Goal: Transaction & Acquisition: Purchase product/service

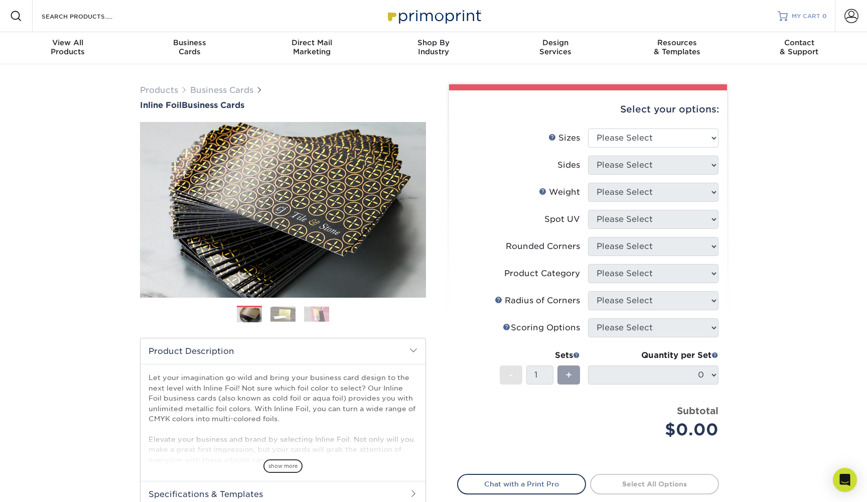
click at [793, 18] on span "MY CART" at bounding box center [806, 16] width 29 height 9
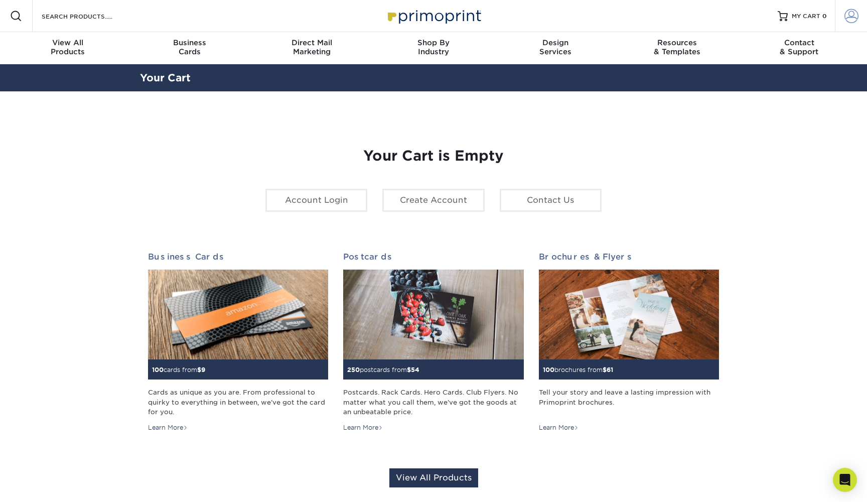
click at [858, 14] on span at bounding box center [852, 16] width 14 height 14
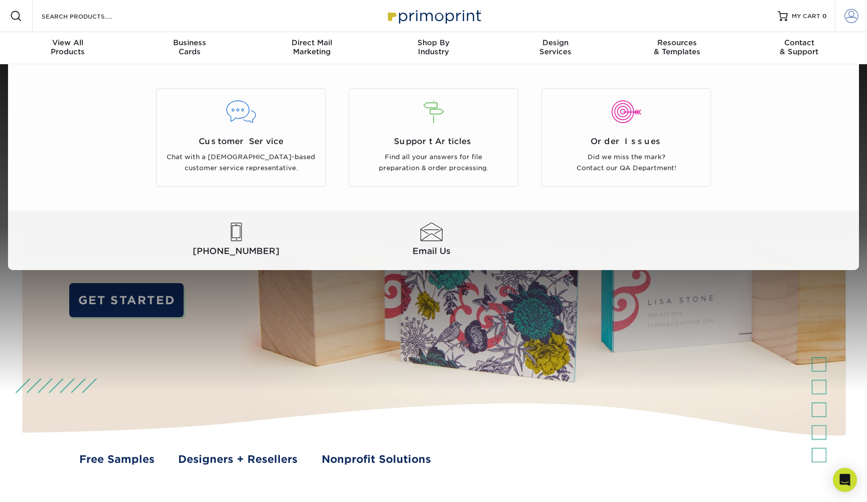
click at [856, 18] on span at bounding box center [852, 16] width 14 height 14
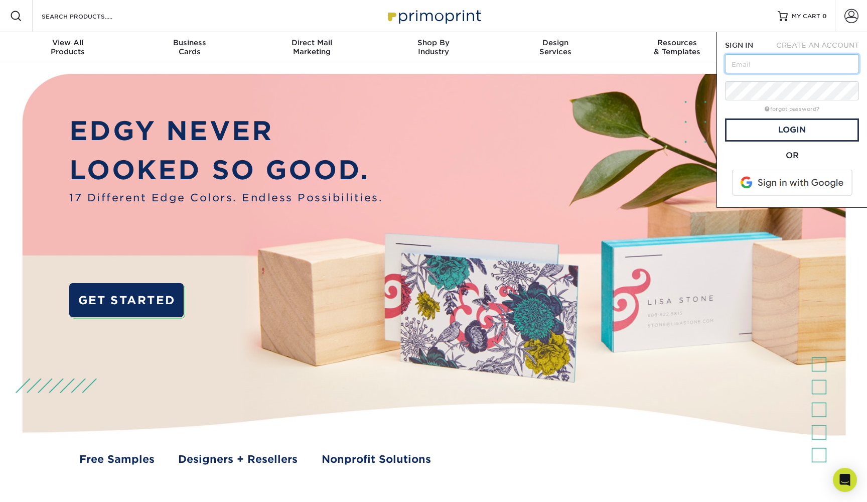
click at [798, 61] on input "text" at bounding box center [792, 63] width 134 height 19
type input "d"
click at [793, 189] on span at bounding box center [793, 183] width 128 height 26
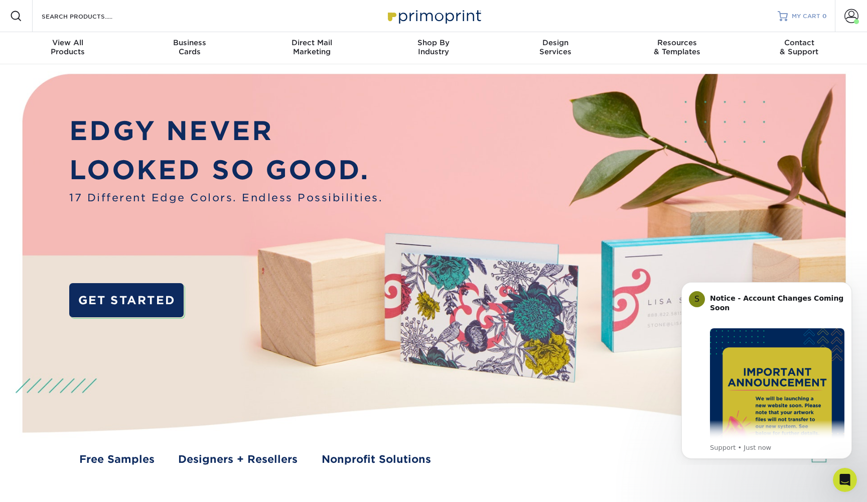
click at [799, 19] on span "MY CART" at bounding box center [806, 16] width 29 height 9
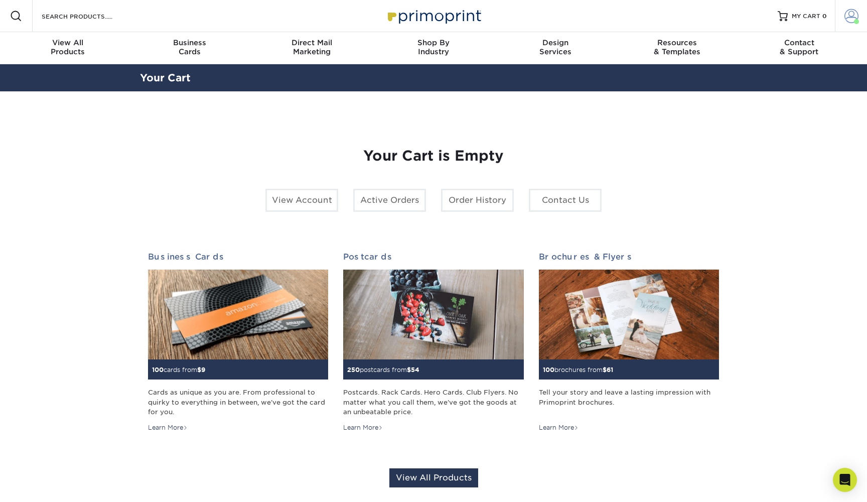
click at [856, 21] on span at bounding box center [856, 21] width 5 height 5
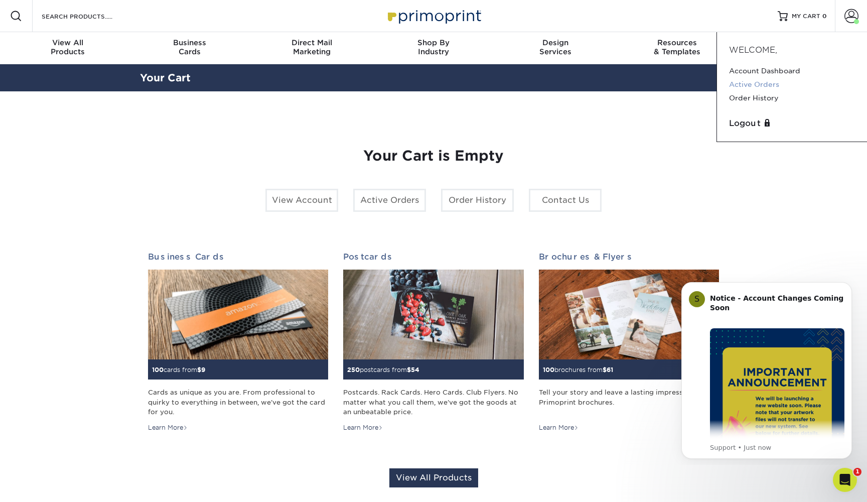
click at [763, 80] on link "Active Orders" at bounding box center [792, 85] width 126 height 14
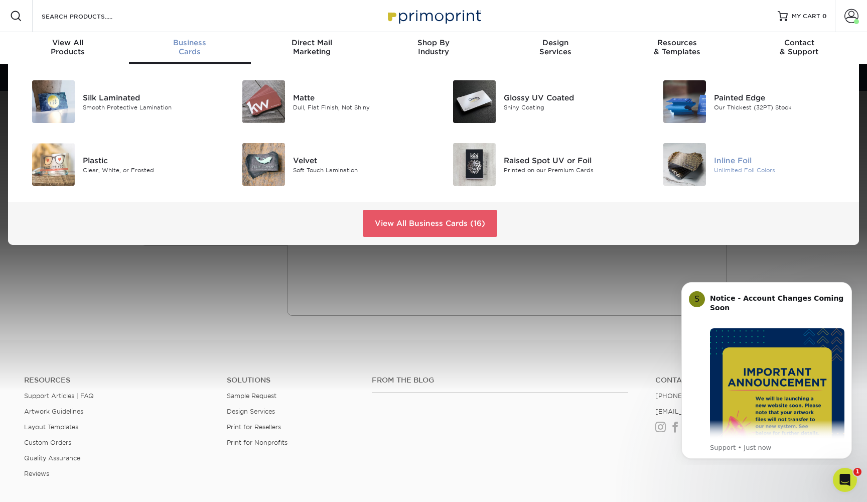
click at [738, 144] on div "Inline Foil Unlimited Foil Colors" at bounding box center [784, 164] width 141 height 43
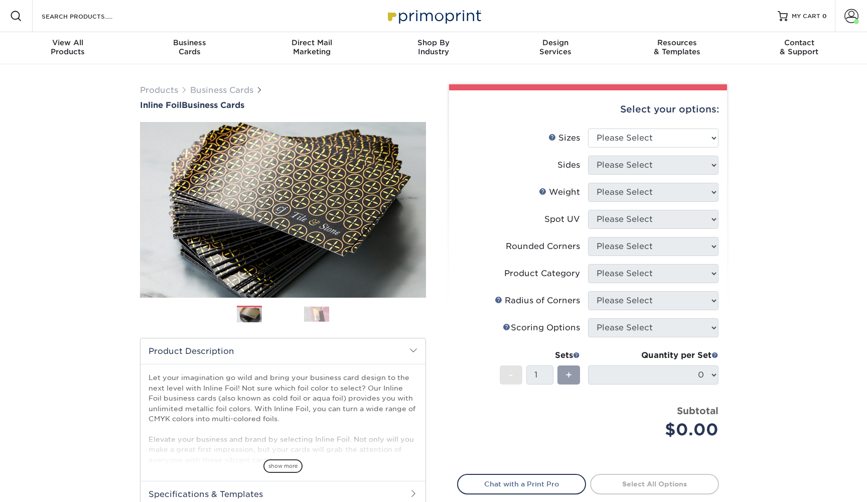
click at [677, 148] on li "Sizes Help Sizes Please Select 1.5" x 3.5" - Mini 1.75" x 3.5" - Mini 2" x 2" -…" at bounding box center [588, 141] width 261 height 27
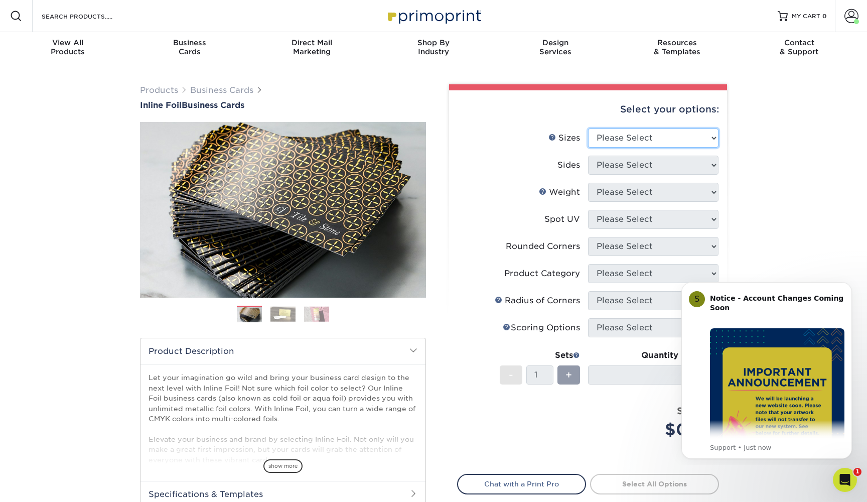
select select "2.00x3.50"
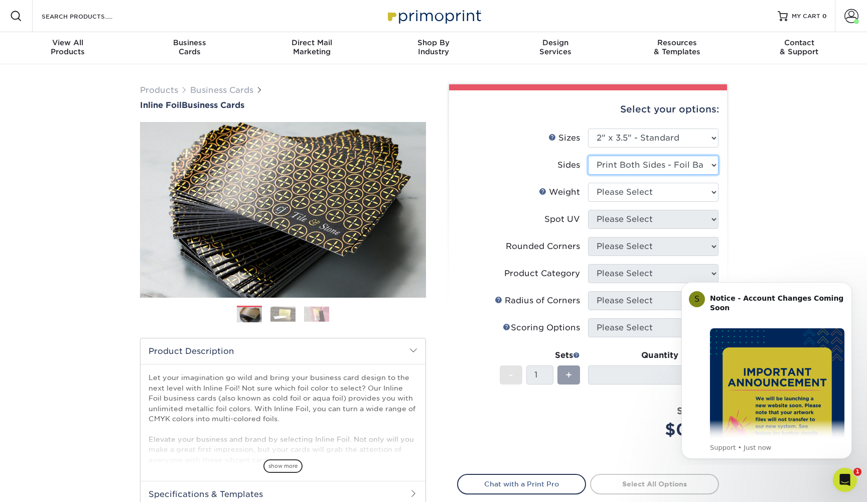
select select "34527644-b4fd-4ffb-9092-1318eefcd9d9"
select select "16PT"
select select "0"
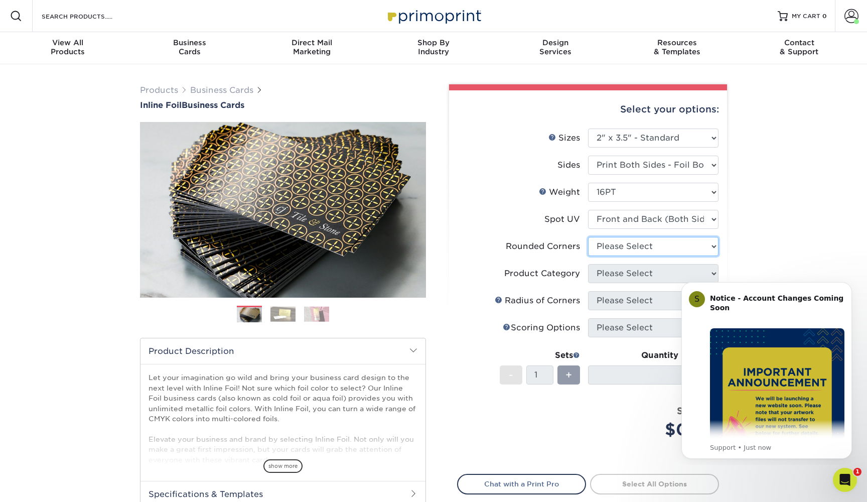
select select "0"
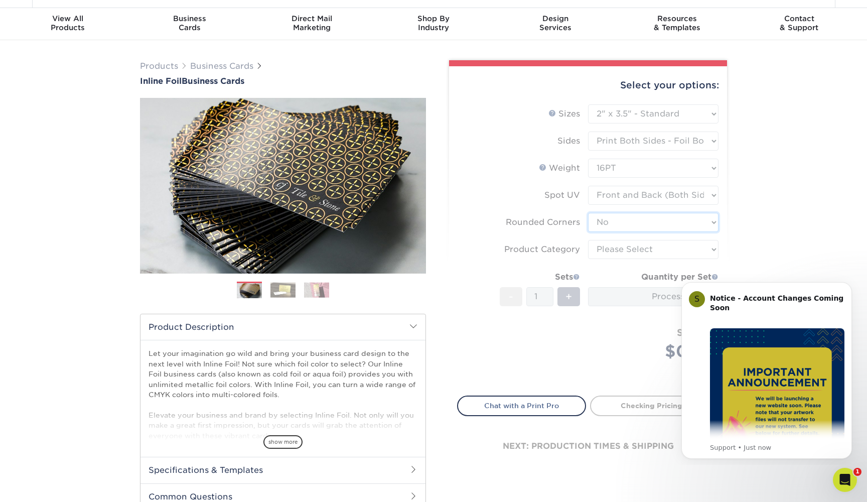
scroll to position [43, 0]
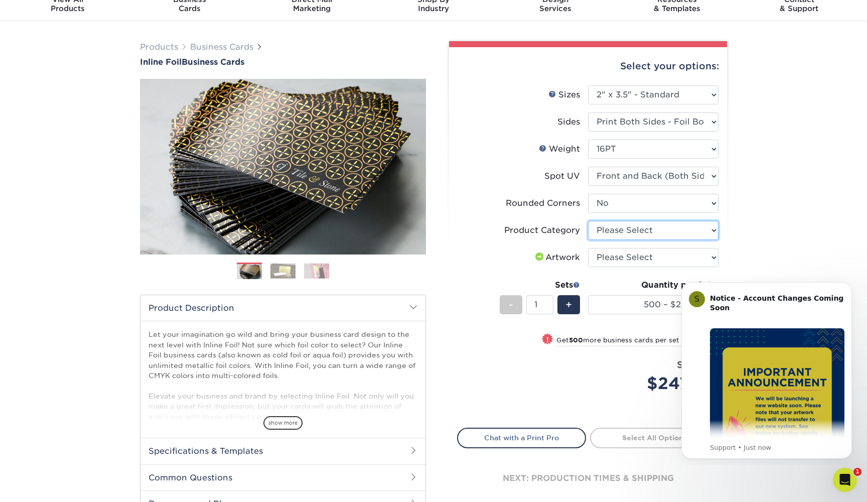
select select "3b5148f1-0588-4f88-a218-97bcfdce65c1"
select select "upload"
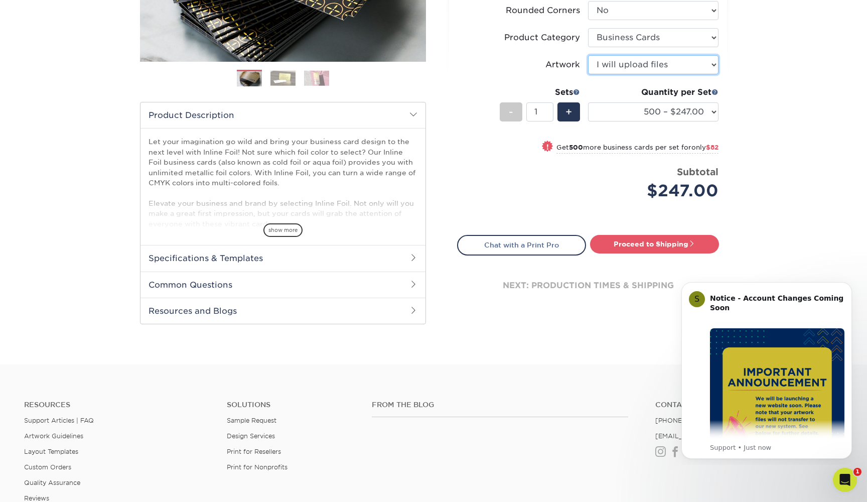
scroll to position [251, 0]
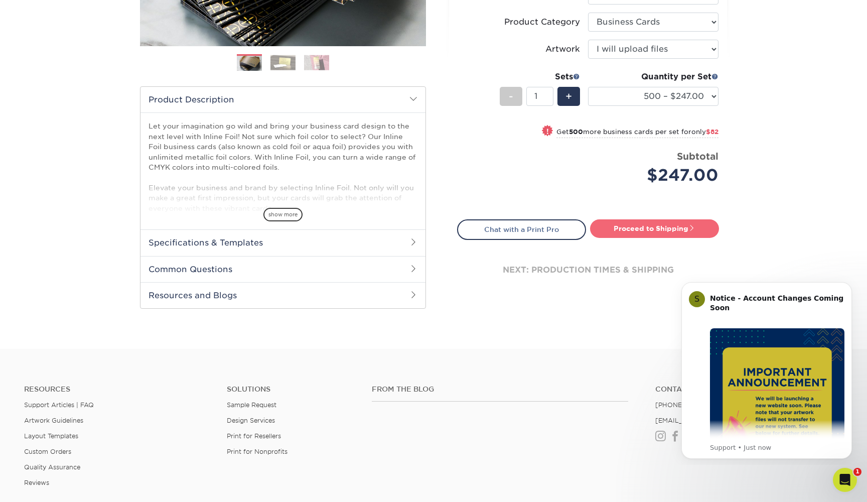
click at [680, 230] on link "Proceed to Shipping" at bounding box center [654, 228] width 129 height 18
type input "Set 1"
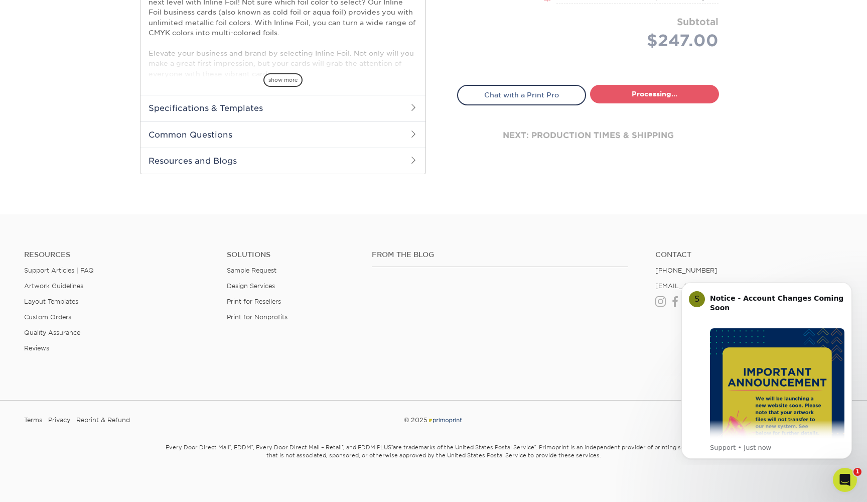
select select "cfd6dd33-ec58-4860-97ee-82685a2efcc3"
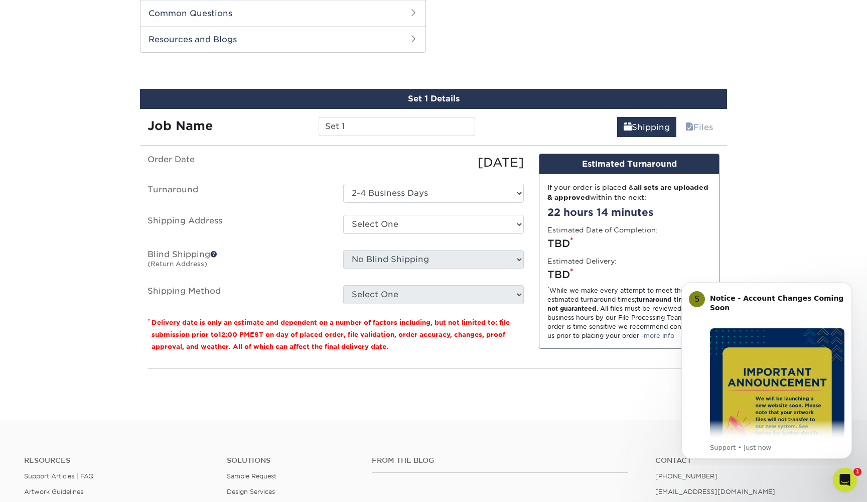
scroll to position [510, 0]
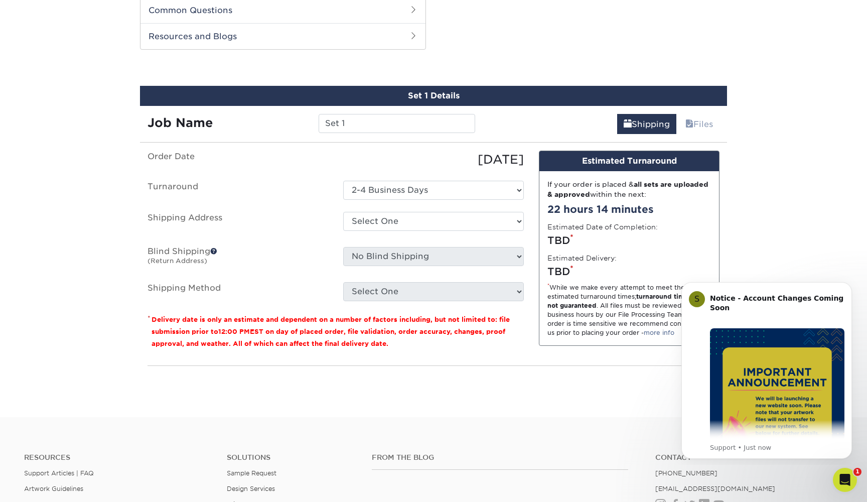
click at [303, 244] on ul "Order Date 09/04/2025 Turnaround Select One 2-4 Business Days Shipping Address …" at bounding box center [336, 226] width 376 height 151
select select "newaddress"
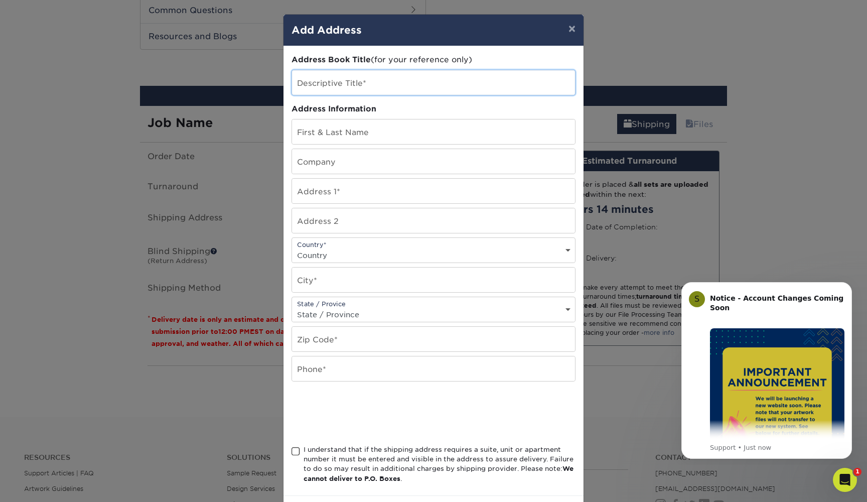
click at [349, 89] on input "text" at bounding box center [433, 82] width 283 height 25
type input "X"
type input "CPI"
click at [364, 138] on input "Alexander" at bounding box center [433, 131] width 283 height 25
type input "[PERSON_NAME]"
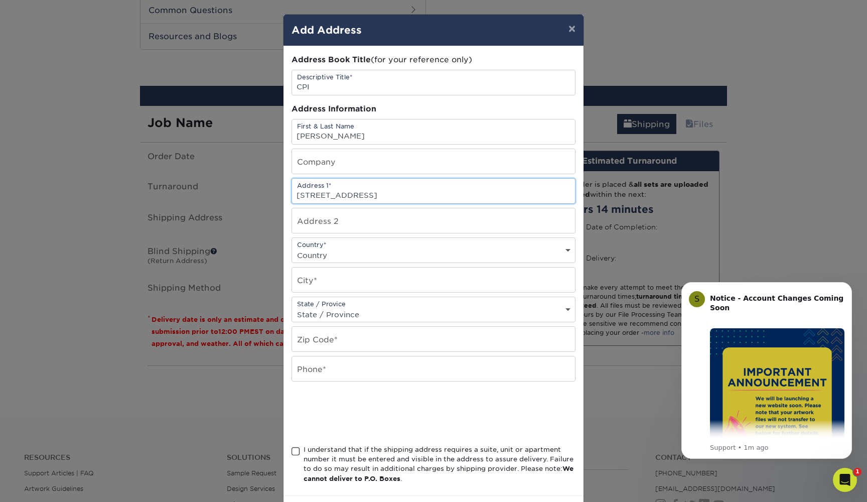
type input "181 ridgeview dr"
select select "US"
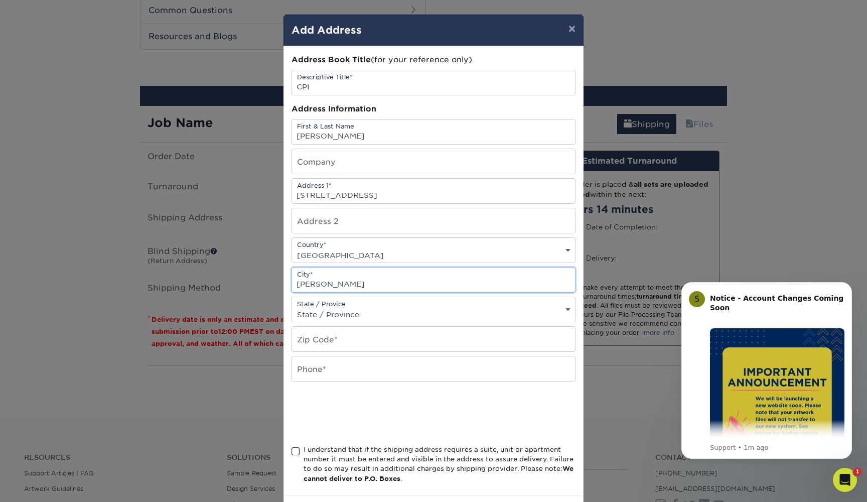
type input "sherman"
select select "TX"
type input "75090"
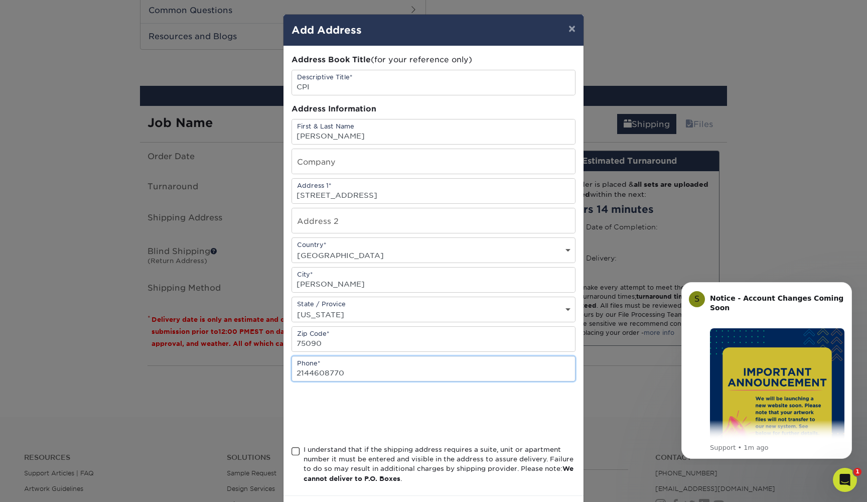
type input "2144608770"
click at [292, 456] on span at bounding box center [296, 452] width 9 height 10
click at [0, 0] on input "I understand that if the shipping address requires a suite, unit or apartment n…" at bounding box center [0, 0] width 0 height 0
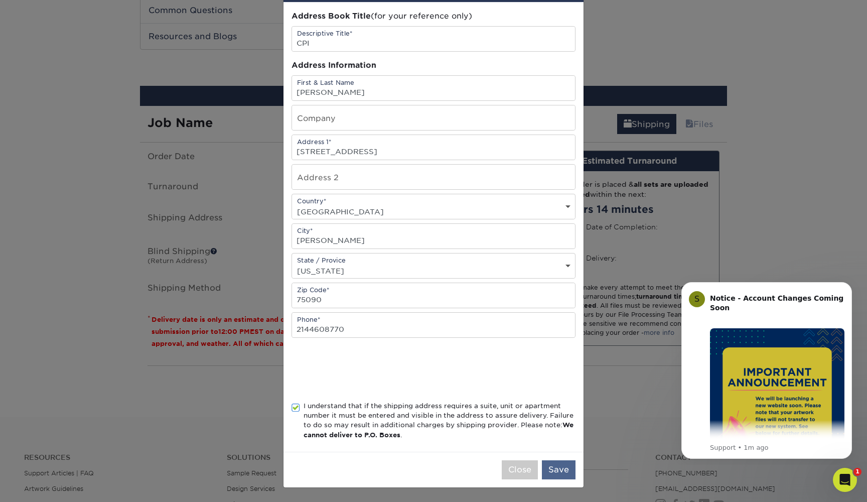
scroll to position [46, 0]
click at [559, 468] on button "Save" at bounding box center [559, 469] width 34 height 19
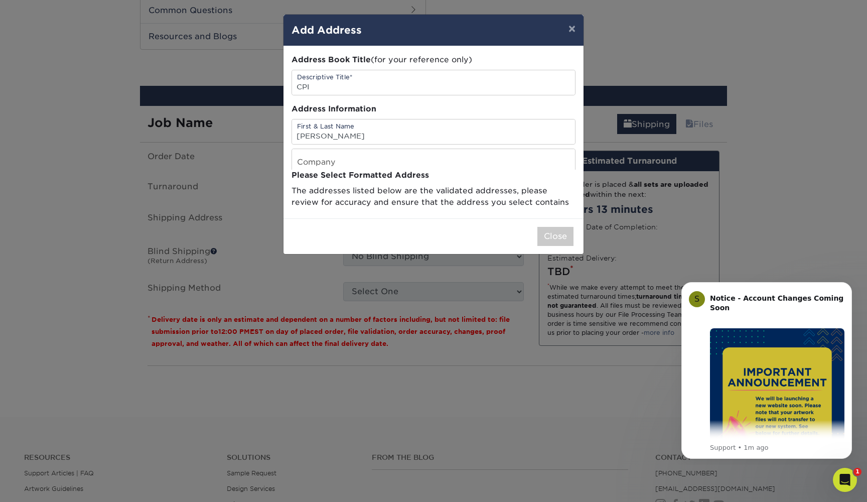
scroll to position [0, 0]
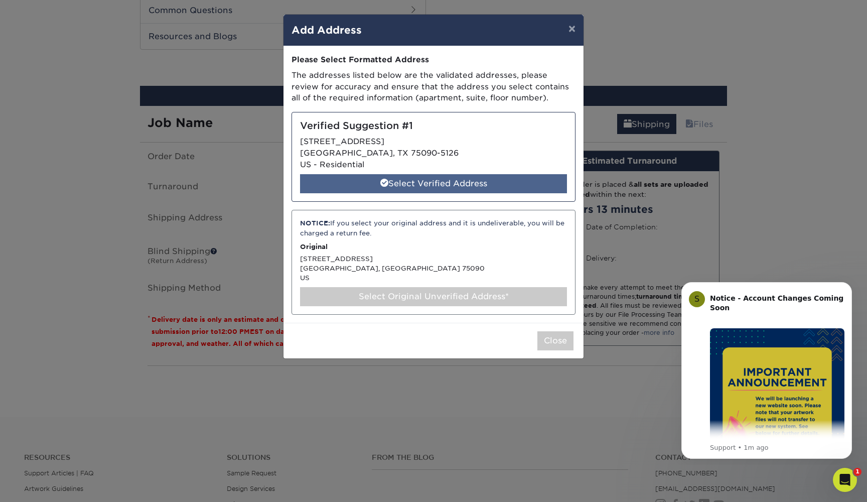
click at [422, 180] on div "Select Verified Address" at bounding box center [433, 183] width 267 height 19
select select "285692"
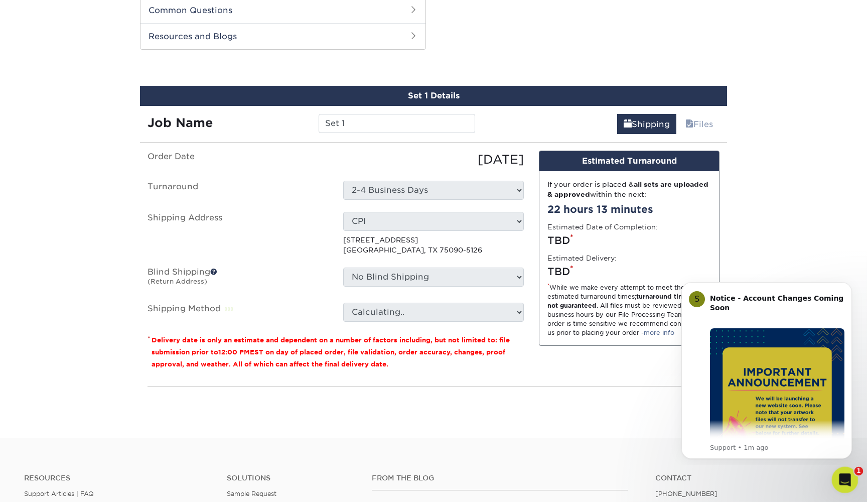
click at [841, 469] on div "Open Intercom Messenger" at bounding box center [843, 478] width 33 height 33
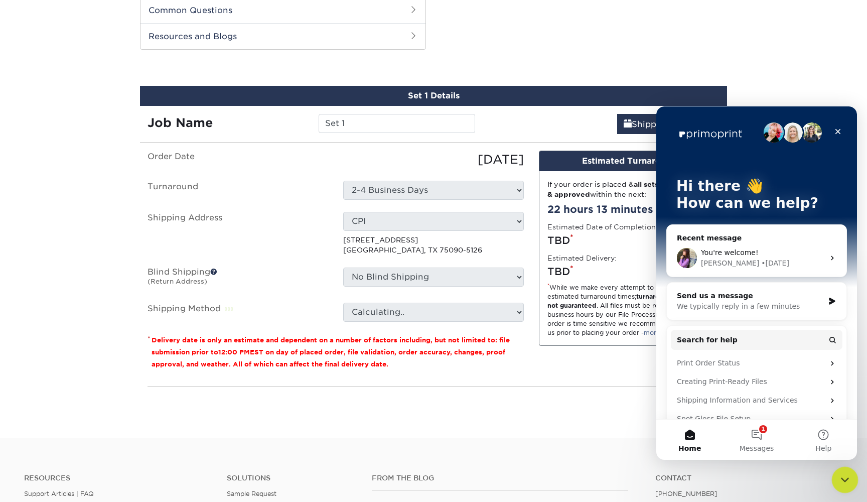
click at [841, 469] on div "Close Intercom Messenger" at bounding box center [843, 478] width 24 height 24
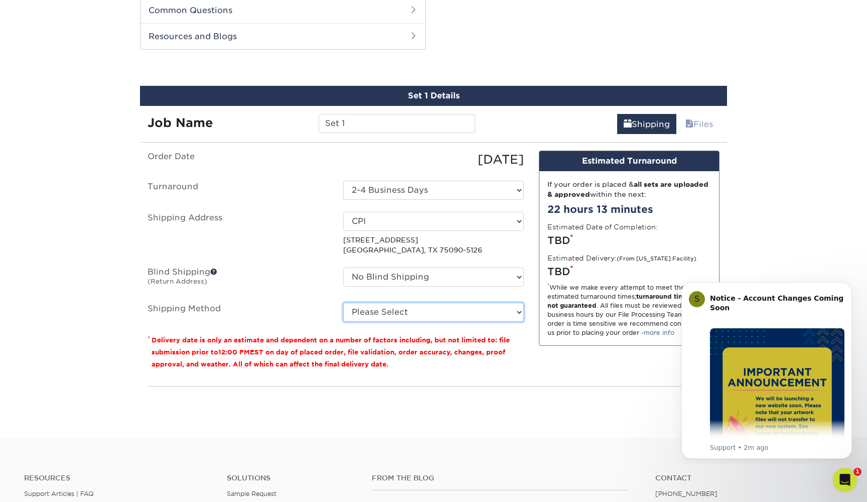
select select "03"
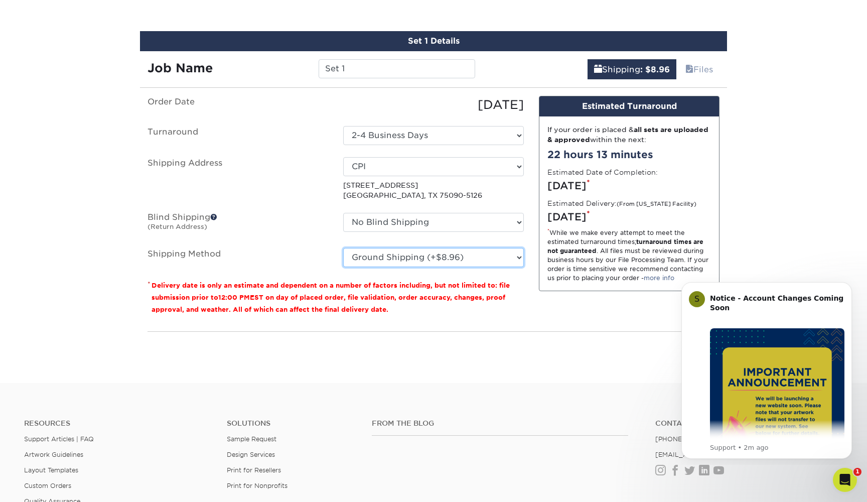
scroll to position [562, 0]
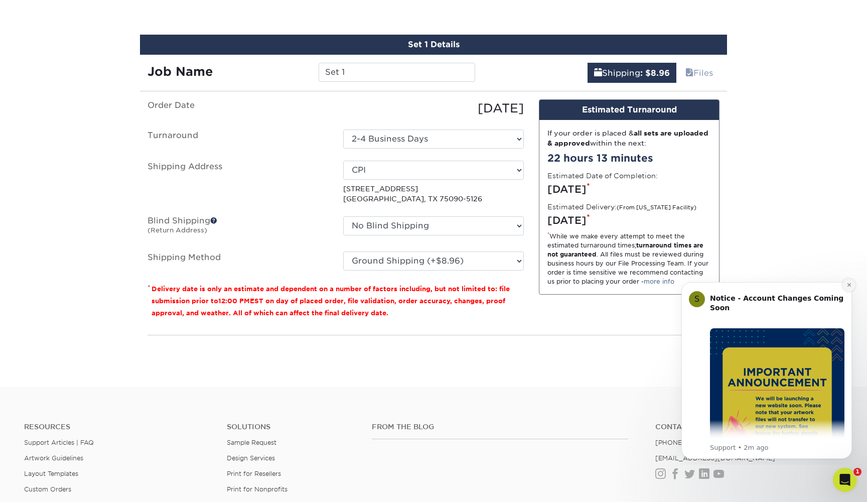
click at [848, 286] on icon "Dismiss notification" at bounding box center [849, 285] width 4 height 4
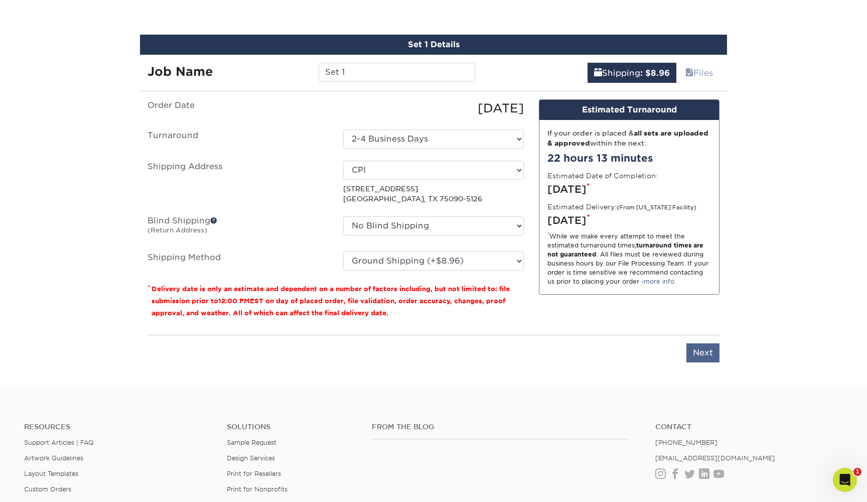
click at [703, 355] on input "Next" at bounding box center [702, 352] width 33 height 19
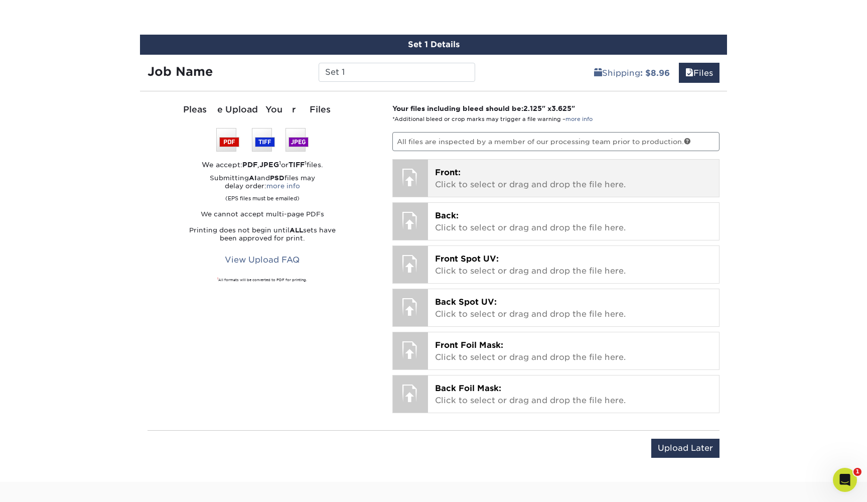
click at [489, 172] on p "Front: Click to select or drag and drop the file here." at bounding box center [573, 179] width 277 height 24
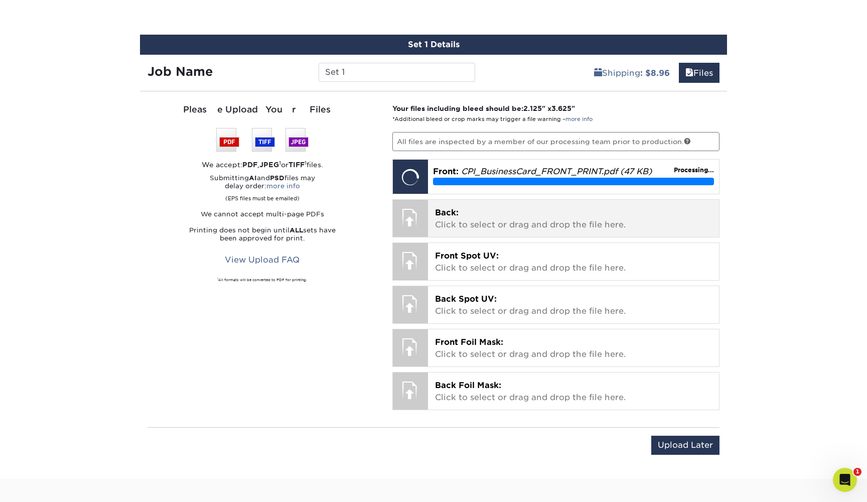
click at [559, 233] on div "Back: Click to select or drag and drop the file here. Choose file" at bounding box center [574, 218] width 292 height 37
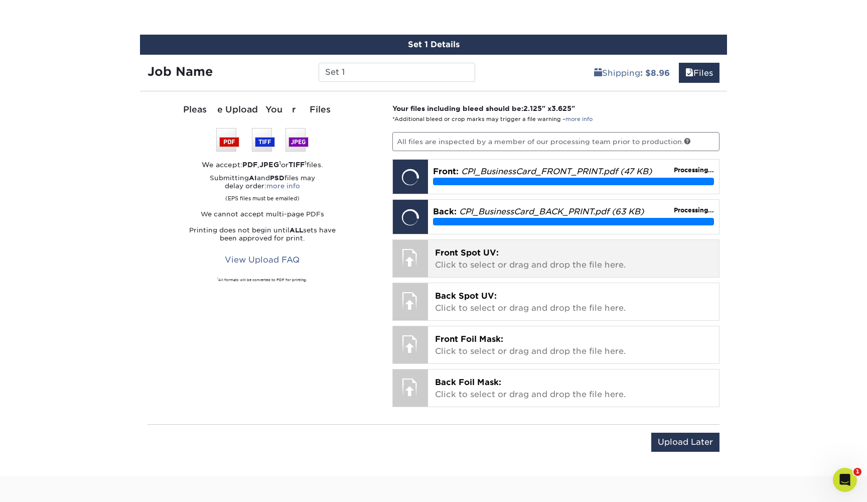
click at [528, 262] on p "Front Spot UV: Click to select or drag and drop the file here." at bounding box center [573, 259] width 277 height 24
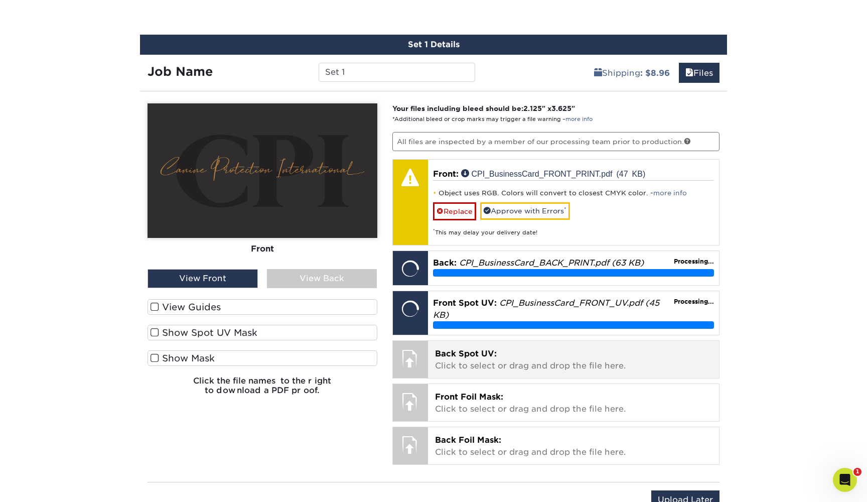
click at [512, 356] on p "Back Spot UV: Click to select or drag and drop the file here." at bounding box center [573, 360] width 277 height 24
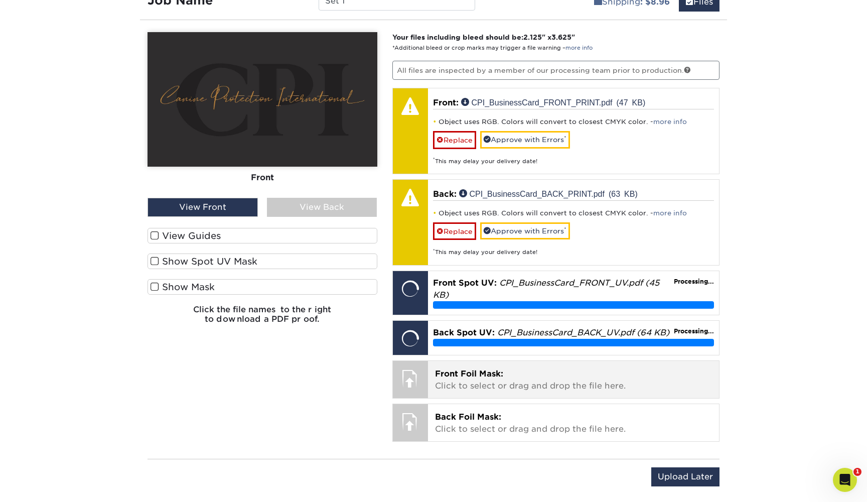
scroll to position [634, 0]
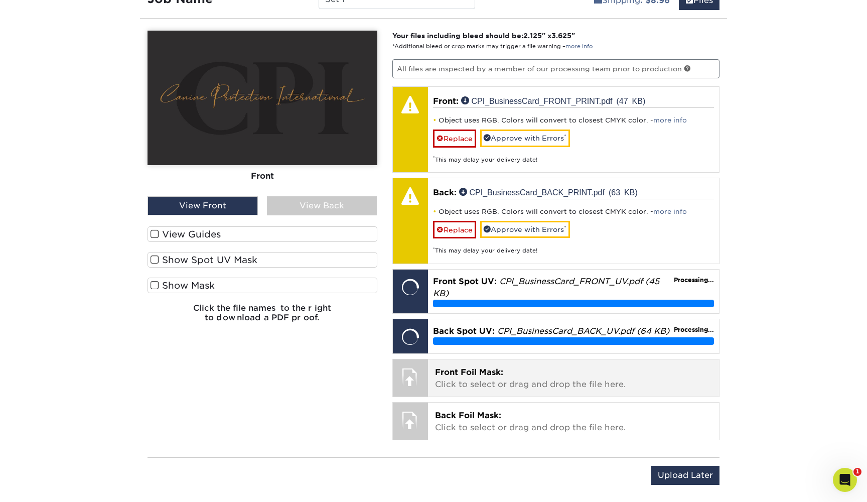
click at [552, 375] on p "Front Foil Mask: Click to select or drag and drop the file here." at bounding box center [573, 378] width 277 height 24
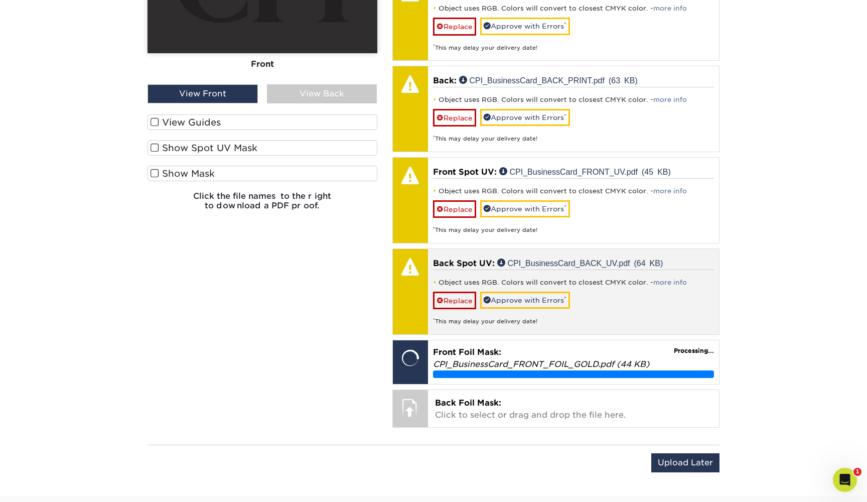
scroll to position [751, 0]
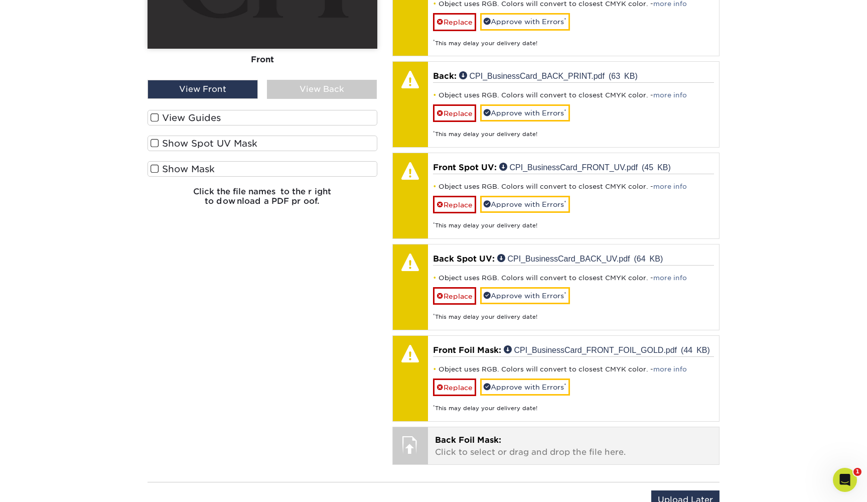
click at [517, 442] on p "Back Foil Mask: Click to select or drag and drop the file here." at bounding box center [573, 446] width 277 height 24
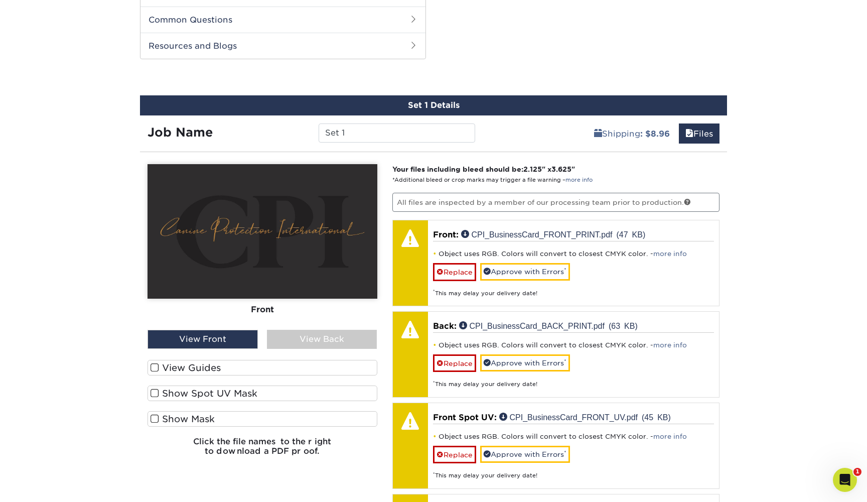
scroll to position [636, 0]
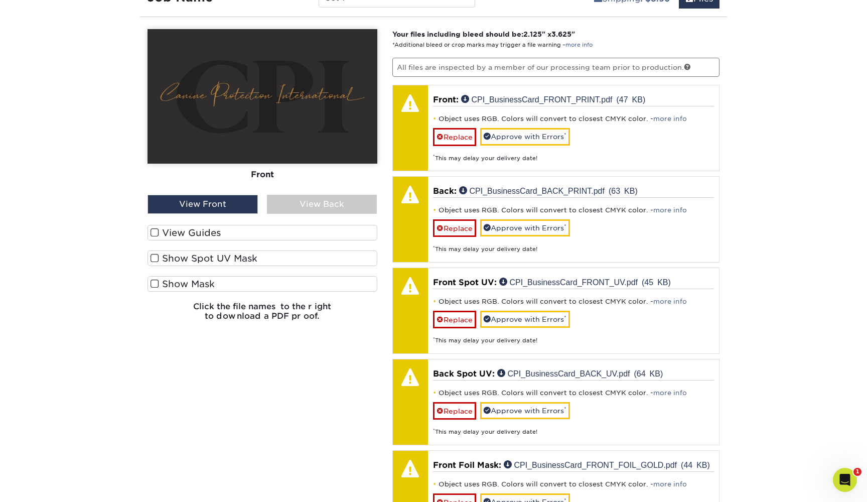
click at [303, 208] on div "View Back" at bounding box center [322, 204] width 110 height 19
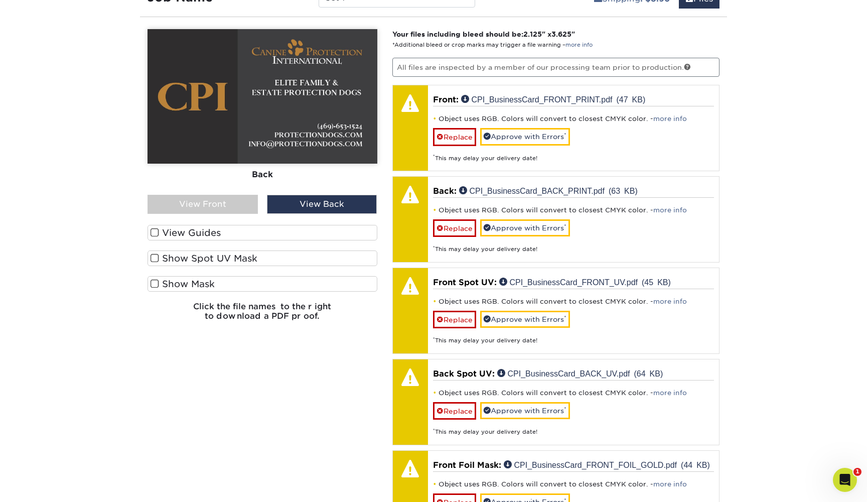
click at [303, 208] on div "View Back" at bounding box center [322, 204] width 110 height 19
click at [215, 204] on div "View Front" at bounding box center [203, 204] width 110 height 19
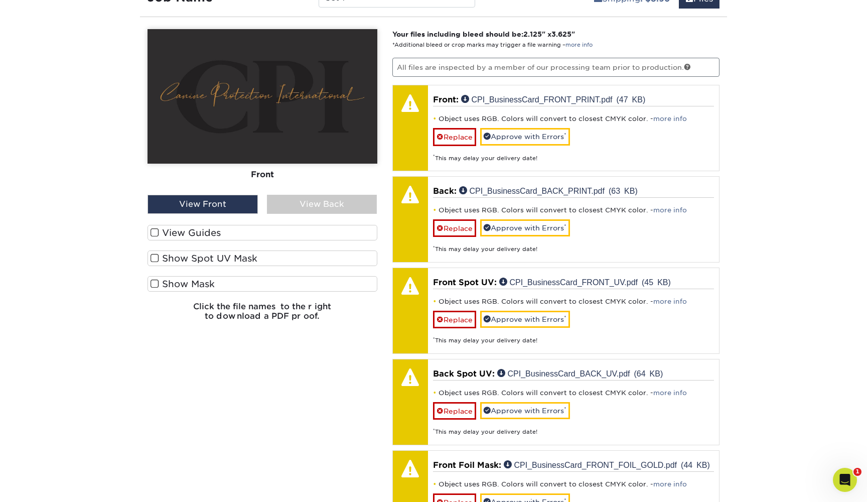
click at [303, 206] on div "View Back" at bounding box center [322, 204] width 110 height 19
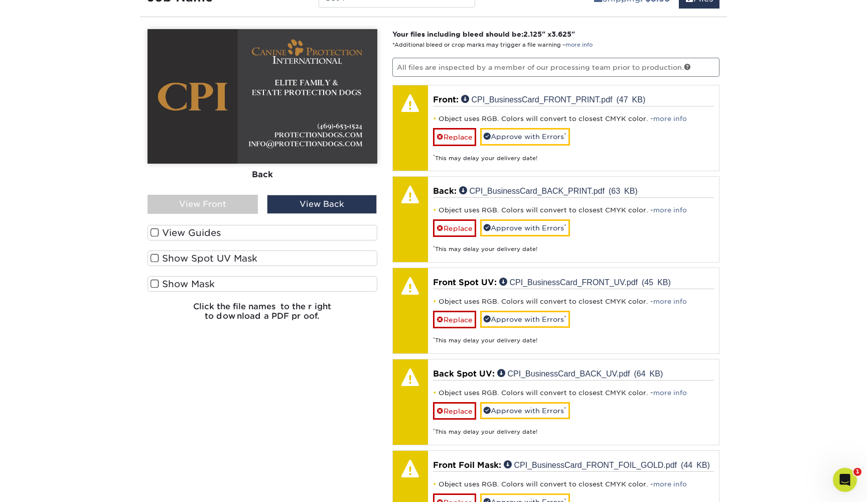
click at [219, 196] on div "View Front" at bounding box center [203, 204] width 110 height 19
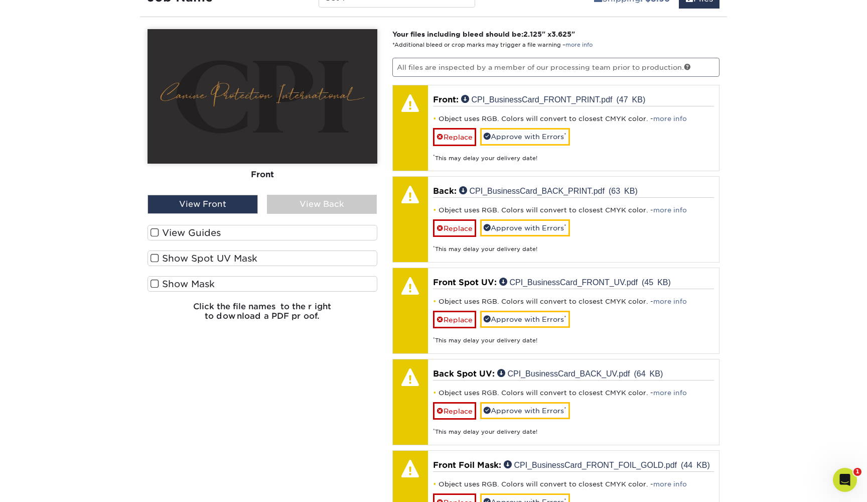
click at [311, 201] on div "View Back" at bounding box center [322, 204] width 110 height 19
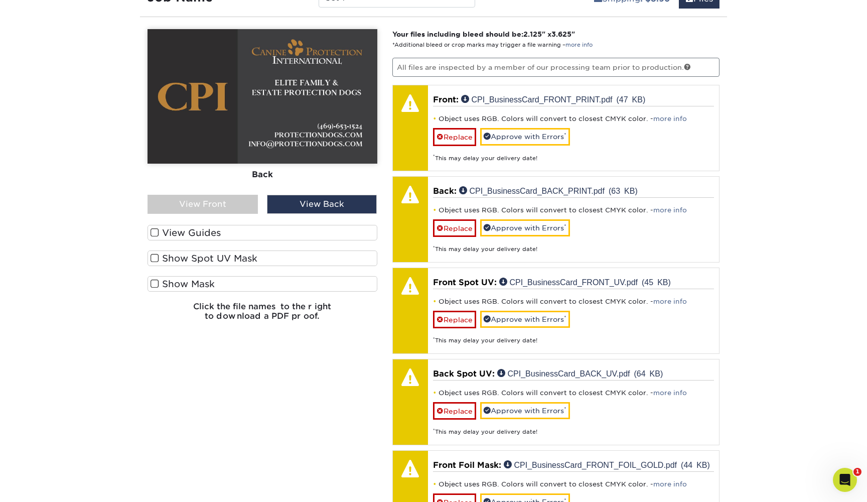
click at [240, 200] on div "View Front" at bounding box center [203, 204] width 110 height 19
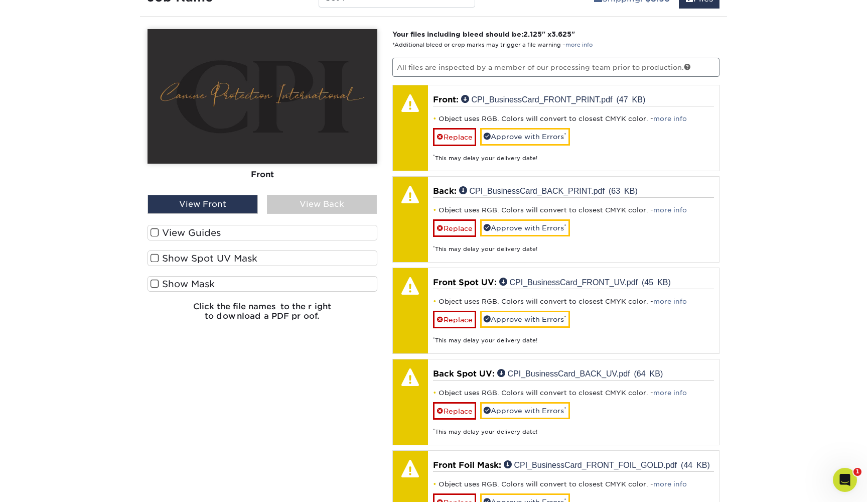
click at [322, 207] on div "View Back" at bounding box center [322, 204] width 110 height 19
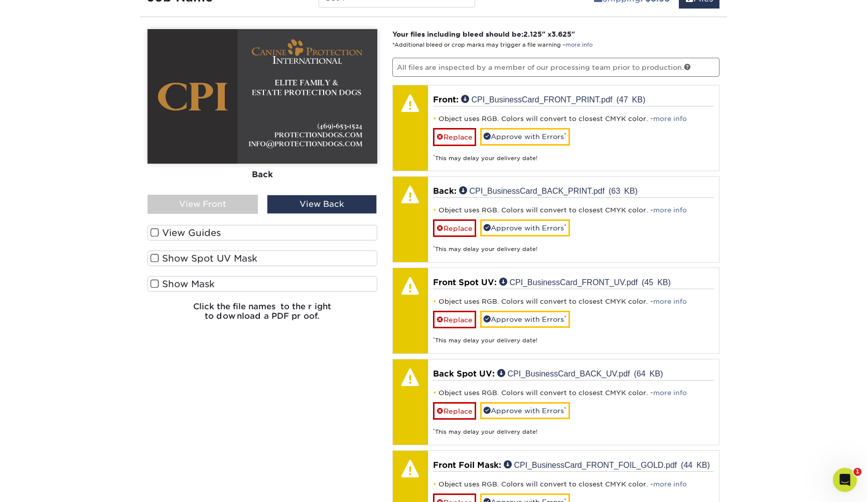
click at [219, 197] on div "View Front" at bounding box center [203, 204] width 110 height 19
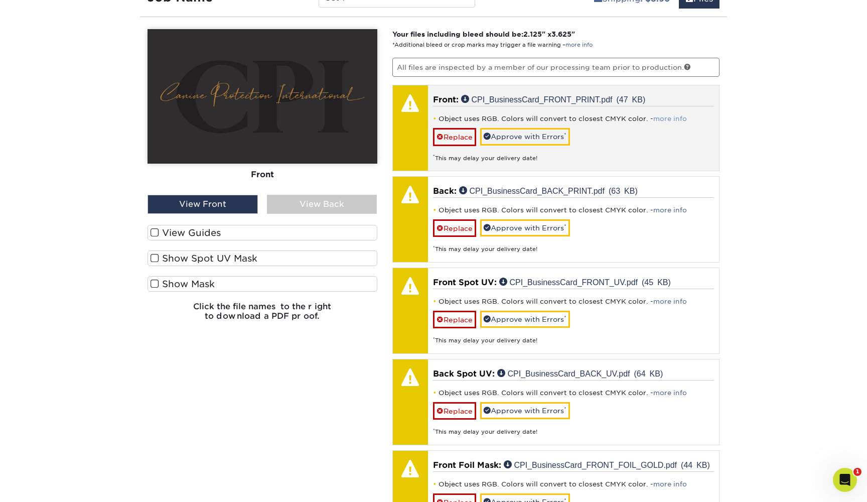
click at [671, 117] on link "more info" at bounding box center [670, 119] width 34 height 8
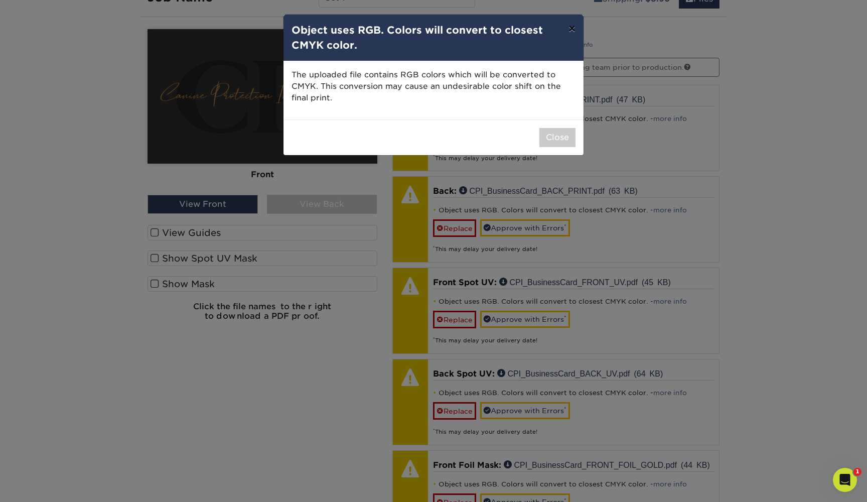
click at [573, 30] on button "×" at bounding box center [572, 29] width 23 height 28
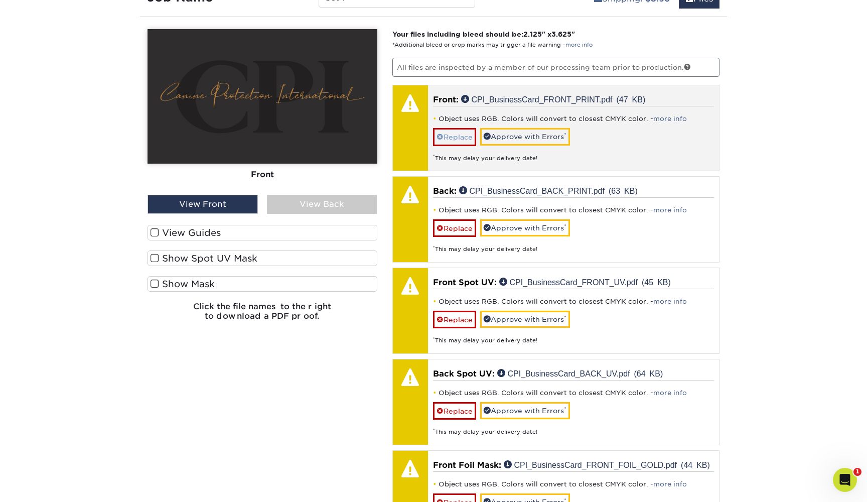
click at [465, 138] on link "Replace" at bounding box center [454, 137] width 43 height 18
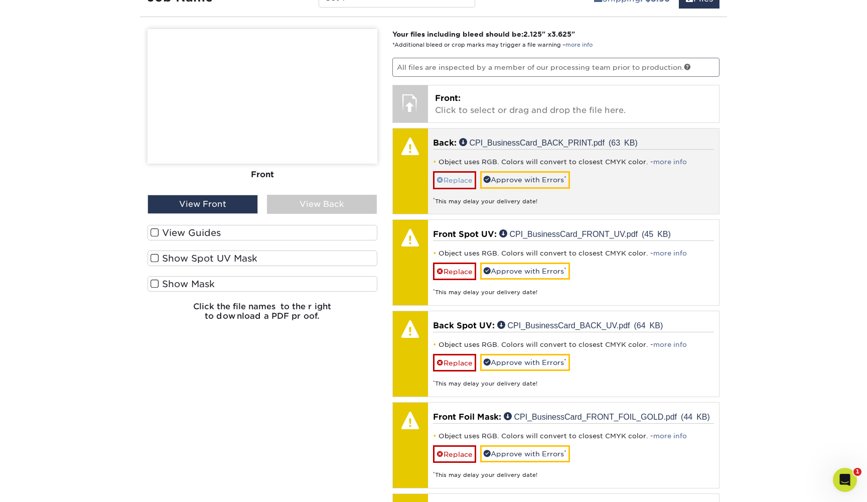
click at [456, 178] on link "Replace" at bounding box center [454, 180] width 43 height 18
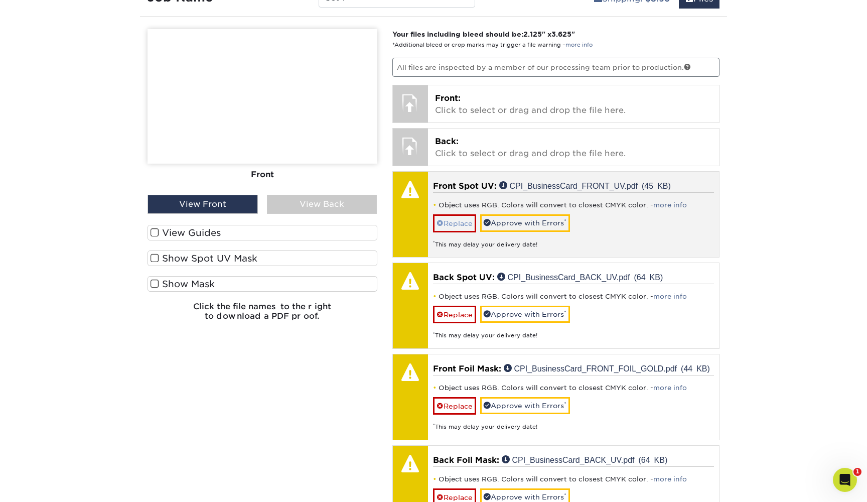
click at [446, 227] on link "Replace" at bounding box center [454, 223] width 43 height 18
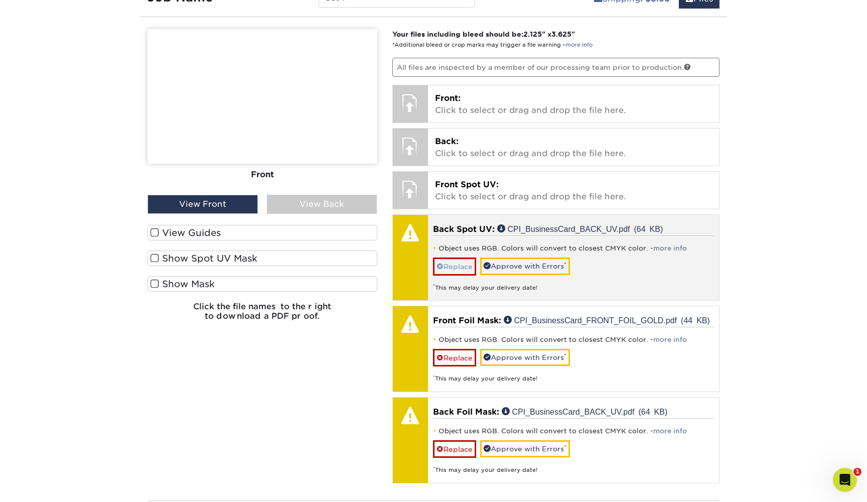
click at [459, 257] on link "Replace" at bounding box center [454, 266] width 43 height 18
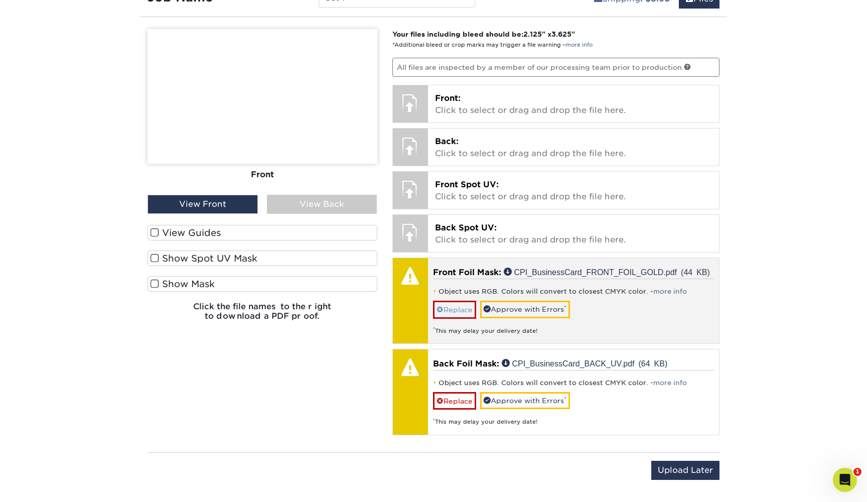
click at [452, 302] on link "Replace" at bounding box center [454, 310] width 43 height 18
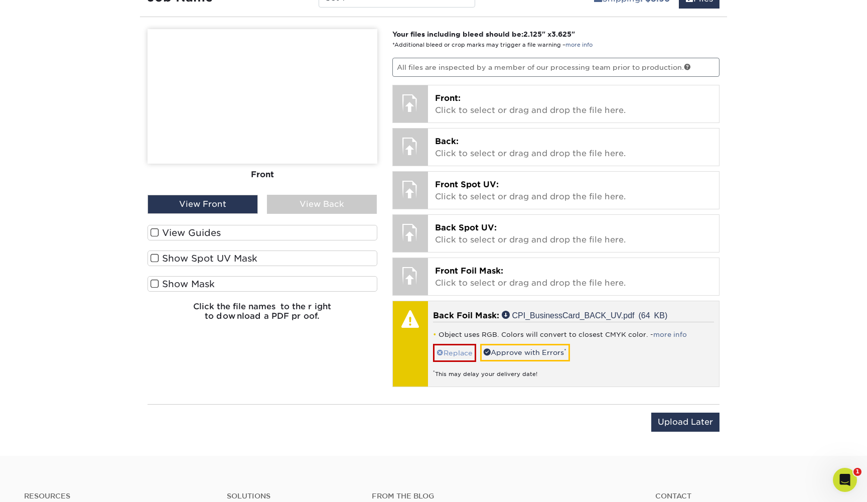
click at [444, 358] on link "Replace" at bounding box center [454, 353] width 43 height 18
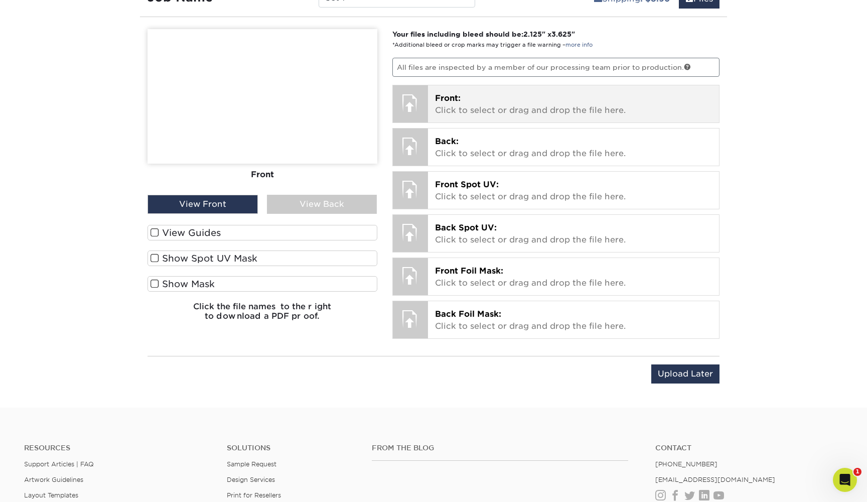
click at [490, 116] on div "Front: Click to select or drag and drop the file here. Choose file CPI_Business…" at bounding box center [574, 103] width 292 height 37
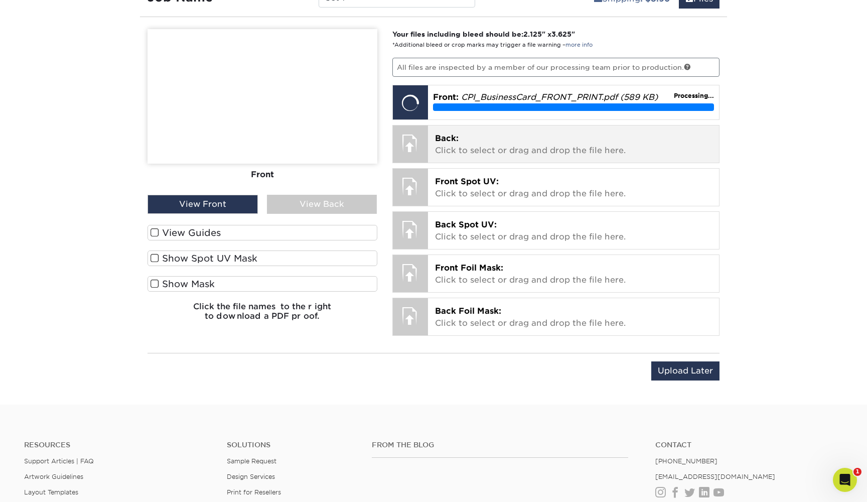
click at [617, 142] on p "Back: Click to select or drag and drop the file here." at bounding box center [573, 144] width 277 height 24
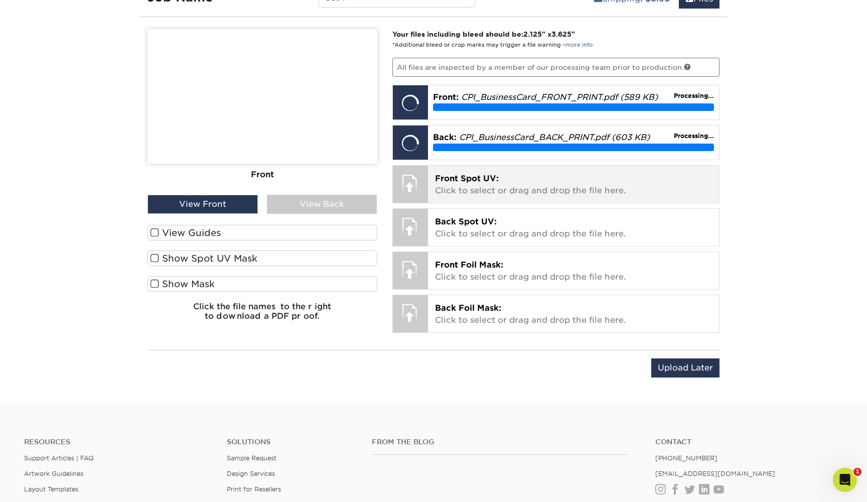
click at [514, 186] on p "Front Spot UV: Click to select or drag and drop the file here." at bounding box center [573, 185] width 277 height 24
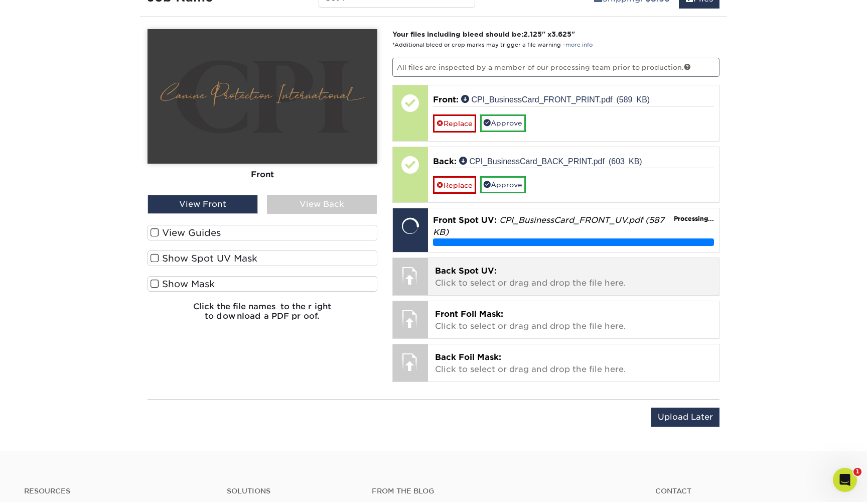
click at [488, 266] on span "Back Spot UV:" at bounding box center [466, 271] width 62 height 10
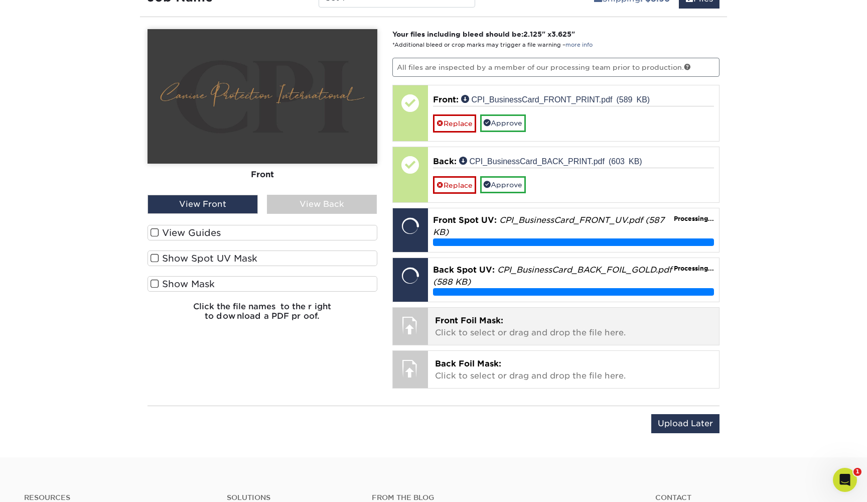
click at [467, 322] on span "Front Foil Mask:" at bounding box center [469, 321] width 68 height 10
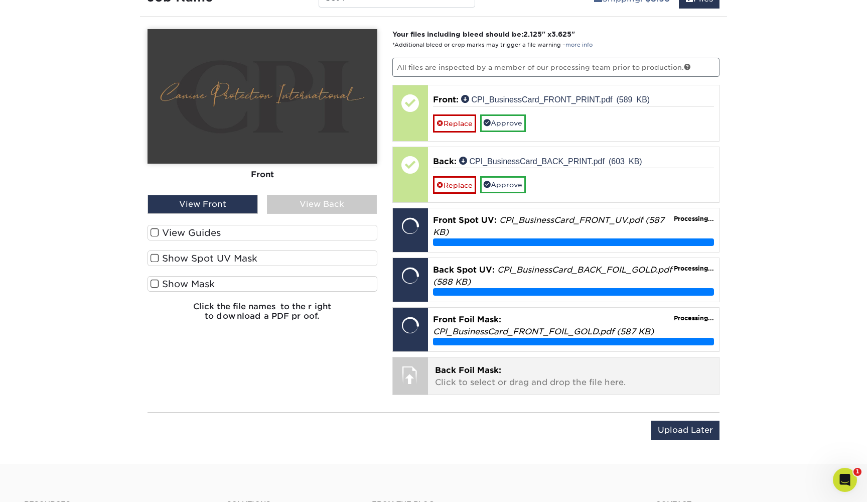
click at [518, 381] on p "Back Foil Mask: Click to select or drag and drop the file here." at bounding box center [573, 376] width 277 height 24
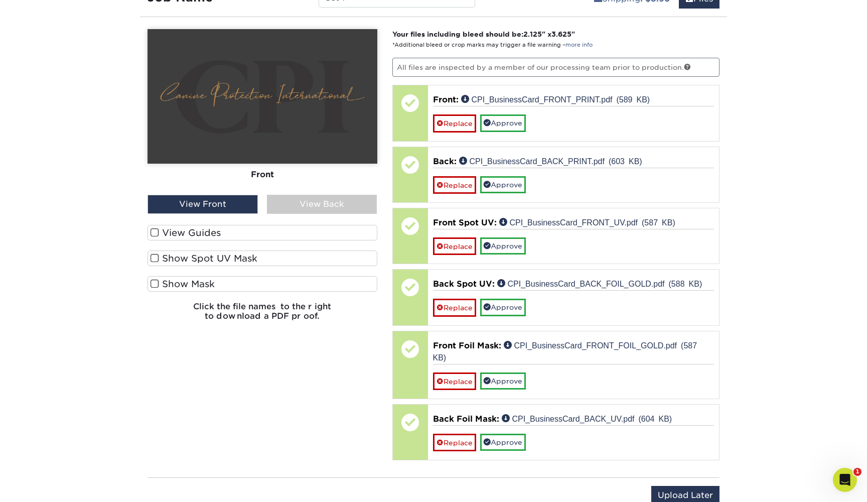
click at [293, 202] on div "View Back" at bounding box center [322, 204] width 110 height 19
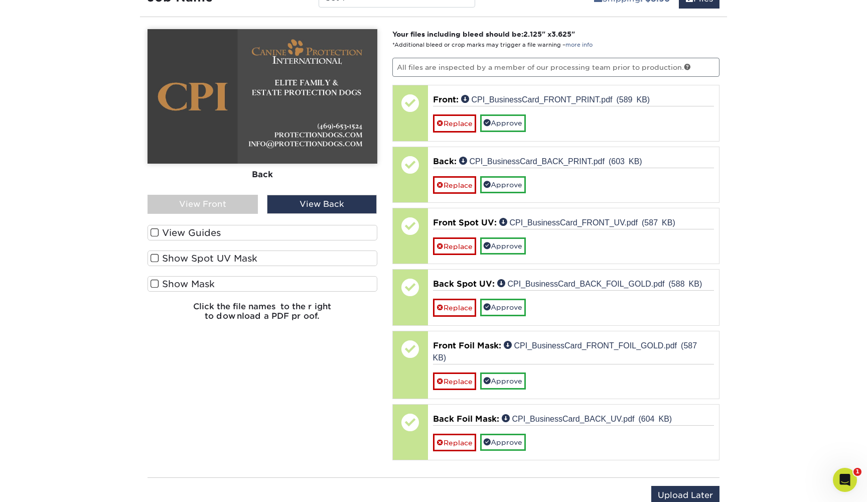
click at [240, 202] on div "View Front" at bounding box center [203, 204] width 110 height 19
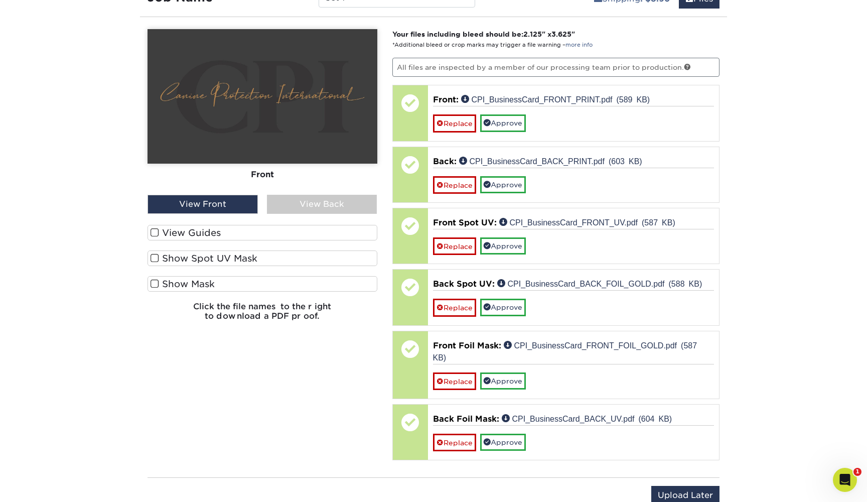
click at [306, 204] on div "View Back" at bounding box center [322, 204] width 110 height 19
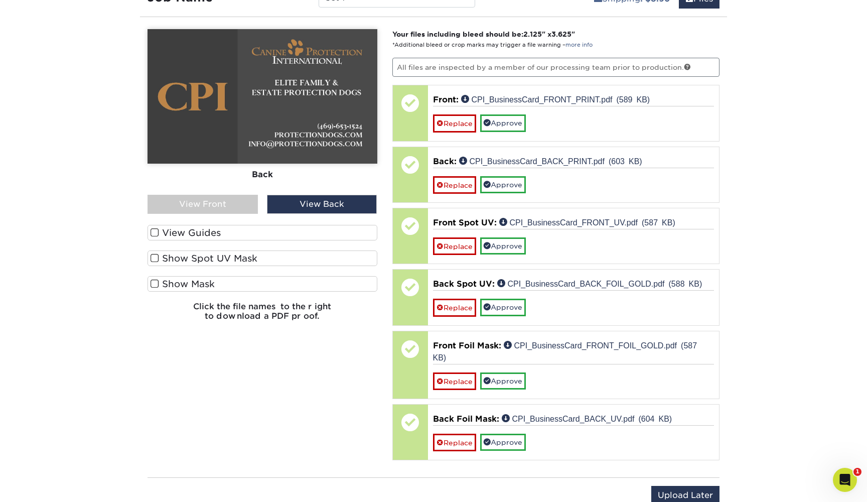
click at [235, 205] on div "View Front" at bounding box center [203, 204] width 110 height 19
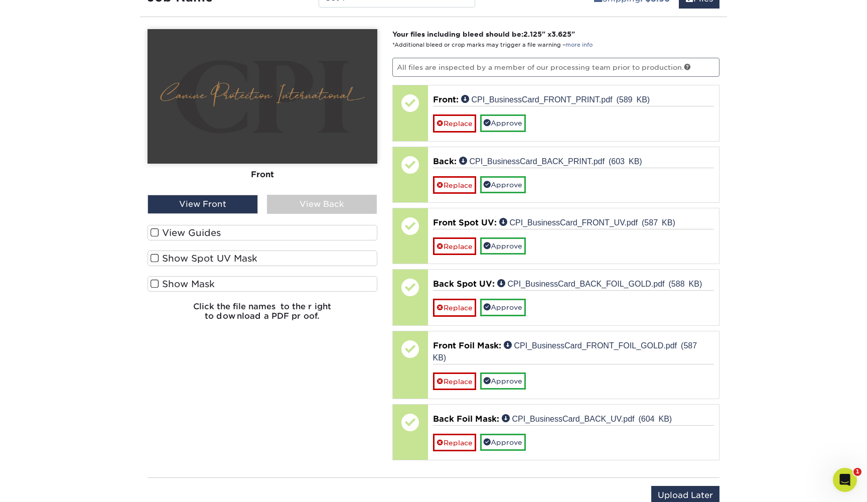
click at [319, 203] on div "View Back" at bounding box center [322, 204] width 110 height 19
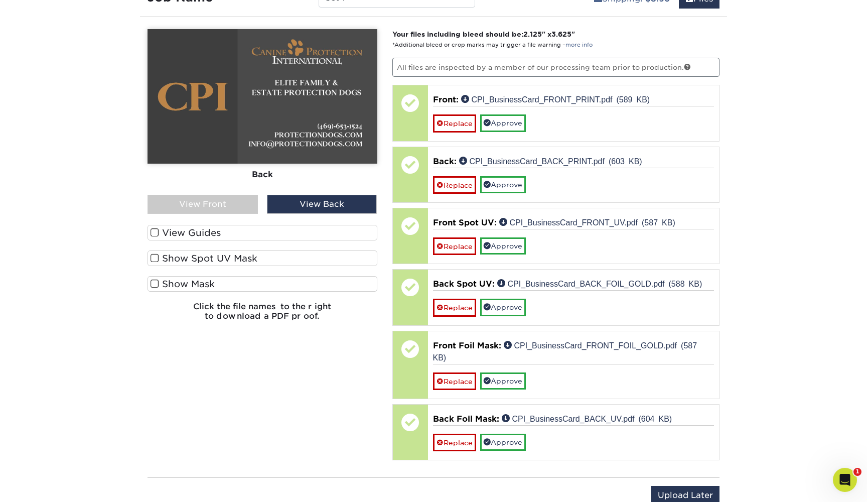
click at [241, 192] on div "Front Back" at bounding box center [263, 112] width 230 height 166
click at [242, 199] on div "View Front" at bounding box center [203, 204] width 110 height 19
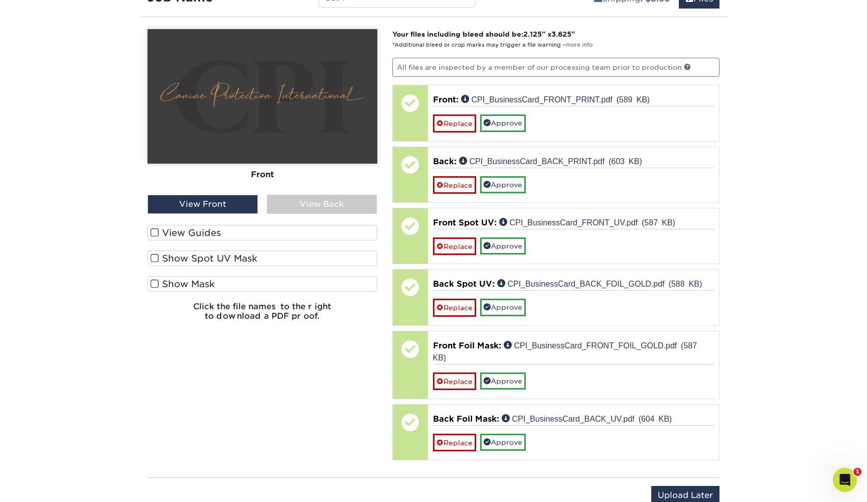
click at [323, 205] on div "View Back" at bounding box center [322, 204] width 110 height 19
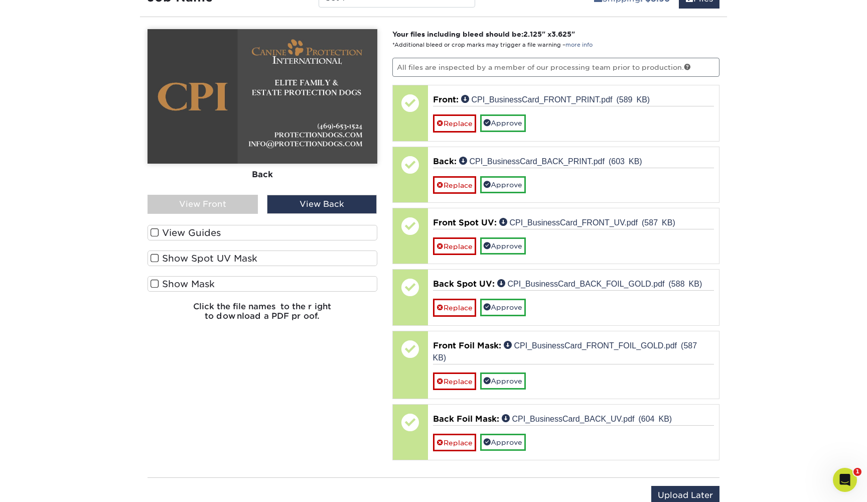
click at [231, 204] on div "View Front" at bounding box center [203, 204] width 110 height 19
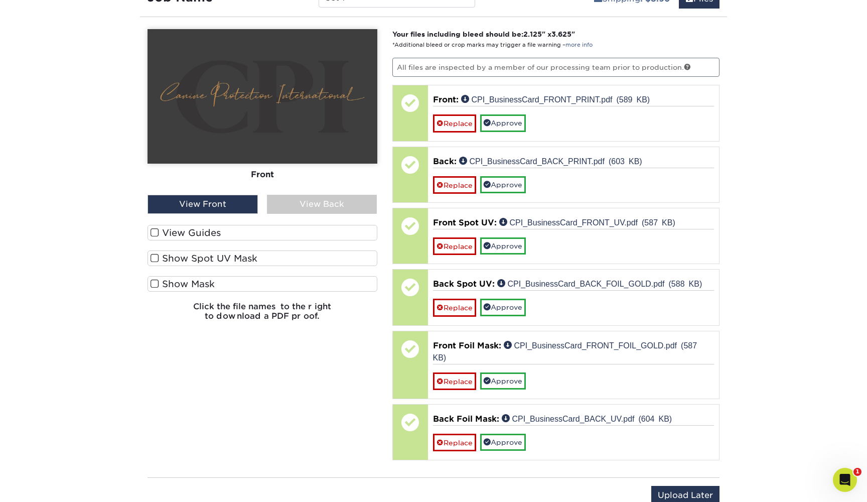
click at [319, 204] on div "View Back" at bounding box center [322, 204] width 110 height 19
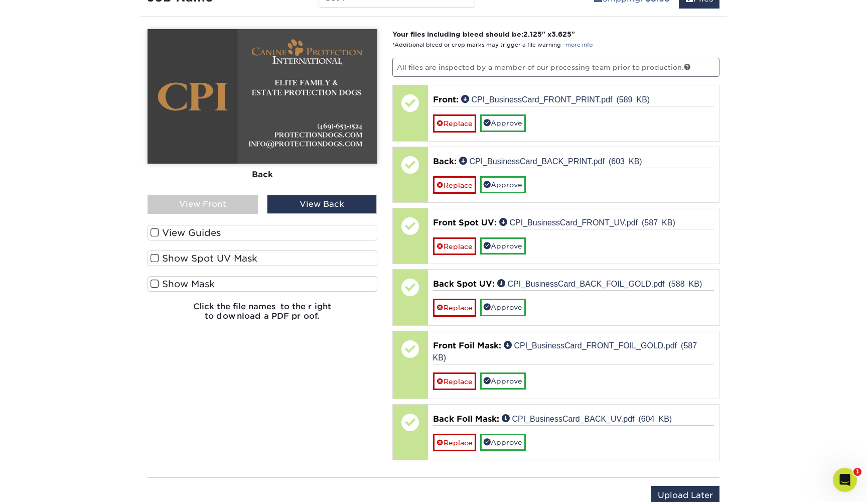
click at [208, 195] on div "View Front" at bounding box center [203, 204] width 110 height 19
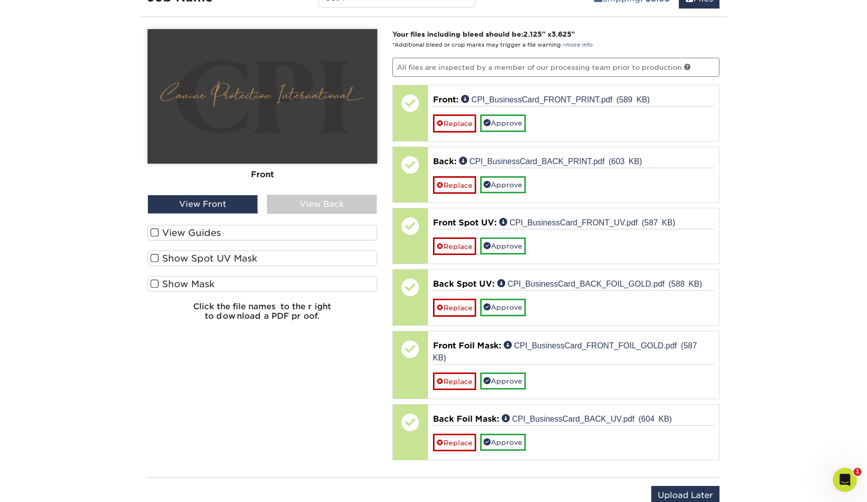
click at [211, 233] on label "View Guides" at bounding box center [263, 233] width 230 height 16
click at [0, 0] on input "View Guides" at bounding box center [0, 0] width 0 height 0
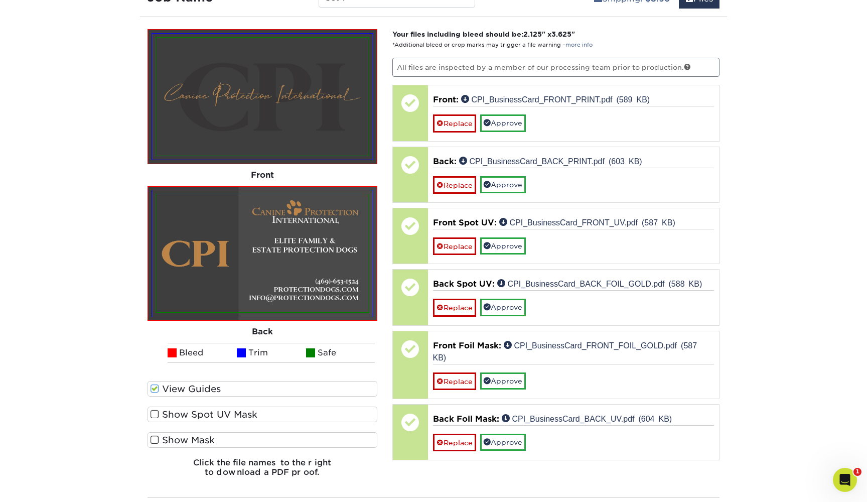
click at [211, 233] on img at bounding box center [262, 253] width 213 height 118
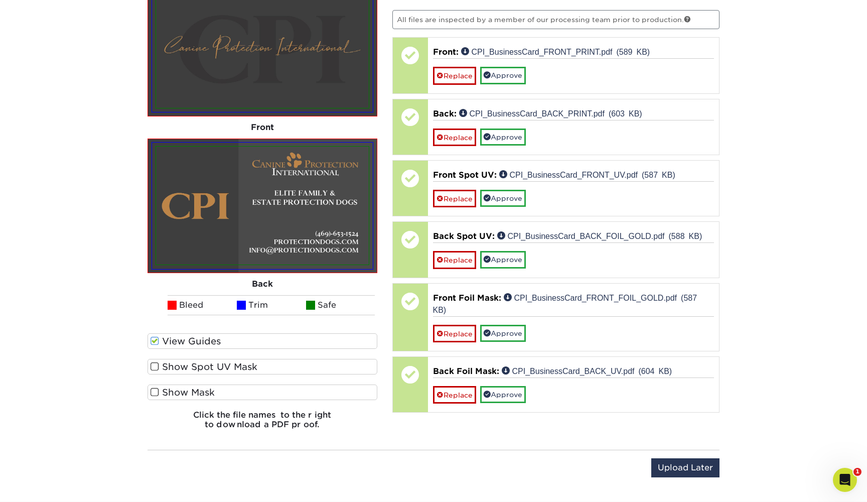
scroll to position [701, 0]
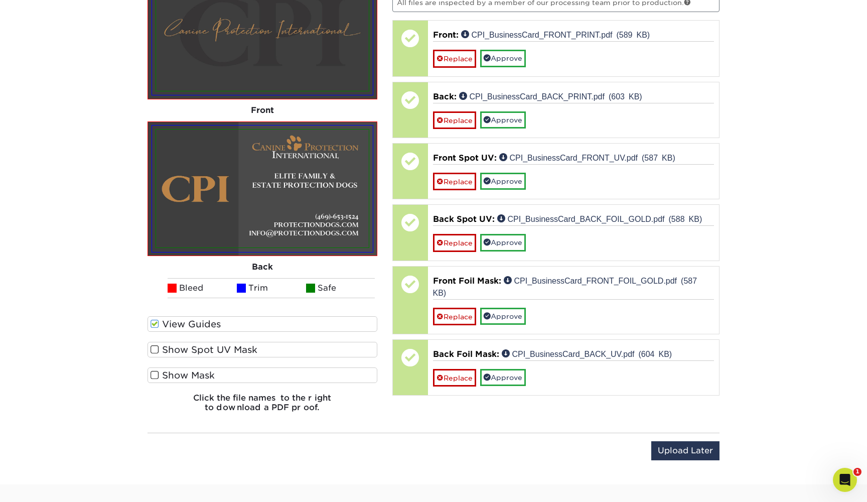
click at [174, 346] on label "Show Spot UV Mask" at bounding box center [263, 350] width 230 height 16
click at [0, 0] on input "Show Spot UV Mask" at bounding box center [0, 0] width 0 height 0
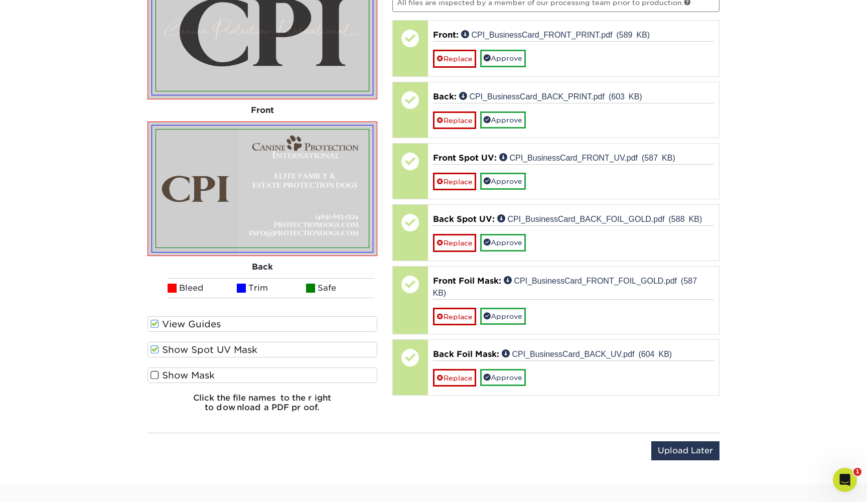
click at [174, 351] on label "Show Spot UV Mask" at bounding box center [263, 350] width 230 height 16
click at [0, 0] on input "Show Spot UV Mask" at bounding box center [0, 0] width 0 height 0
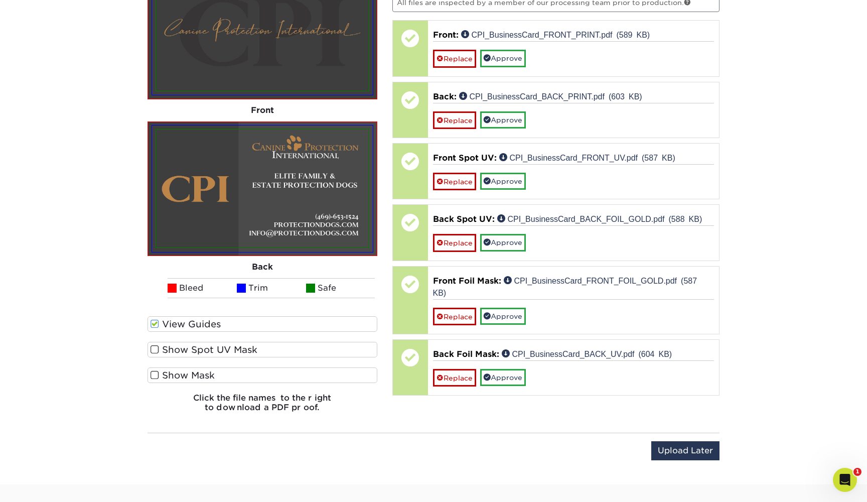
click at [174, 351] on label "Show Spot UV Mask" at bounding box center [263, 350] width 230 height 16
click at [0, 0] on input "Show Spot UV Mask" at bounding box center [0, 0] width 0 height 0
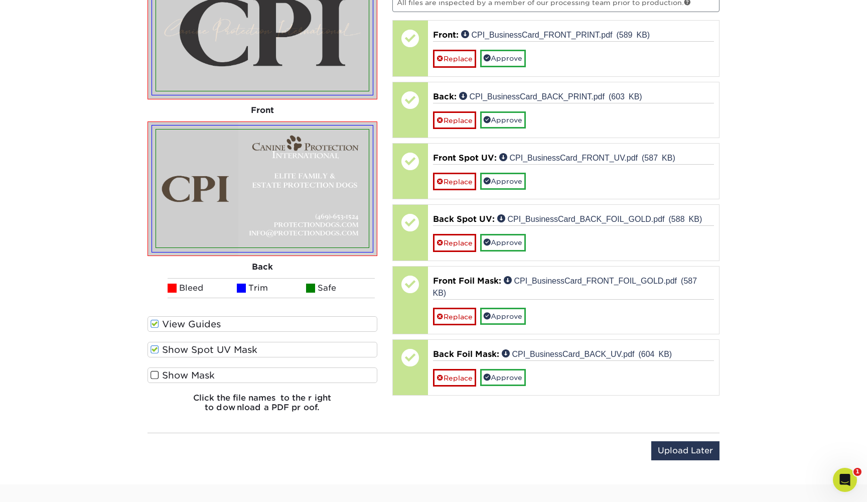
click at [174, 351] on label "Show Spot UV Mask" at bounding box center [263, 350] width 230 height 16
click at [0, 0] on input "Show Spot UV Mask" at bounding box center [0, 0] width 0 height 0
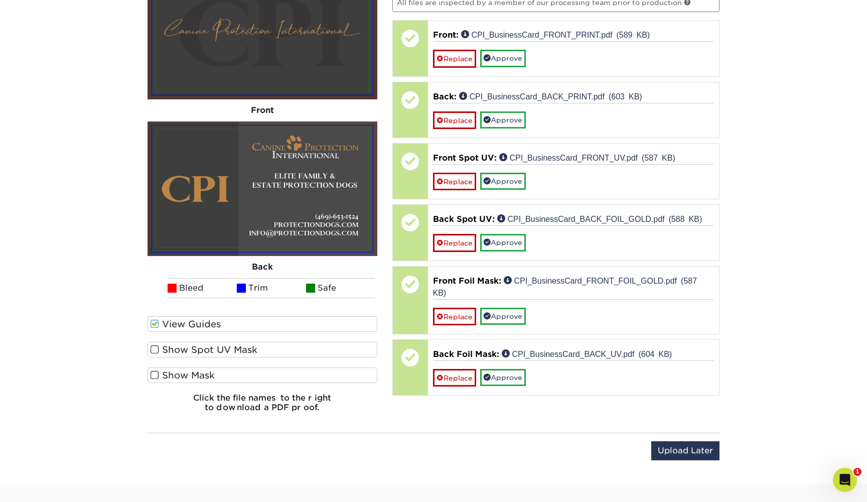
click at [174, 351] on label "Show Spot UV Mask" at bounding box center [263, 350] width 230 height 16
click at [0, 0] on input "Show Spot UV Mask" at bounding box center [0, 0] width 0 height 0
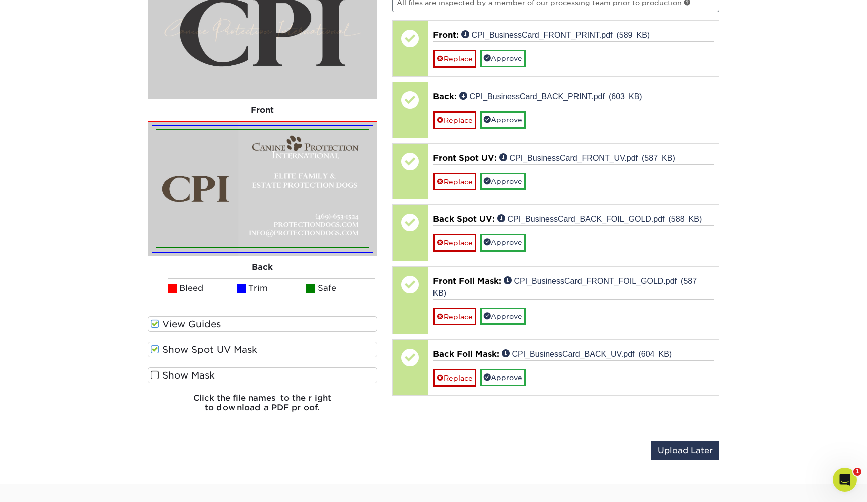
click at [174, 351] on label "Show Spot UV Mask" at bounding box center [263, 350] width 230 height 16
click at [0, 0] on input "Show Spot UV Mask" at bounding box center [0, 0] width 0 height 0
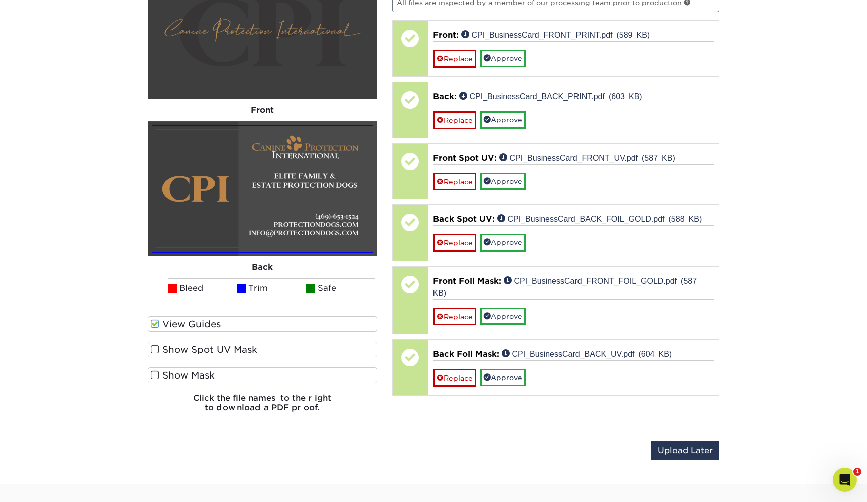
click at [174, 351] on label "Show Spot UV Mask" at bounding box center [263, 350] width 230 height 16
click at [0, 0] on input "Show Spot UV Mask" at bounding box center [0, 0] width 0 height 0
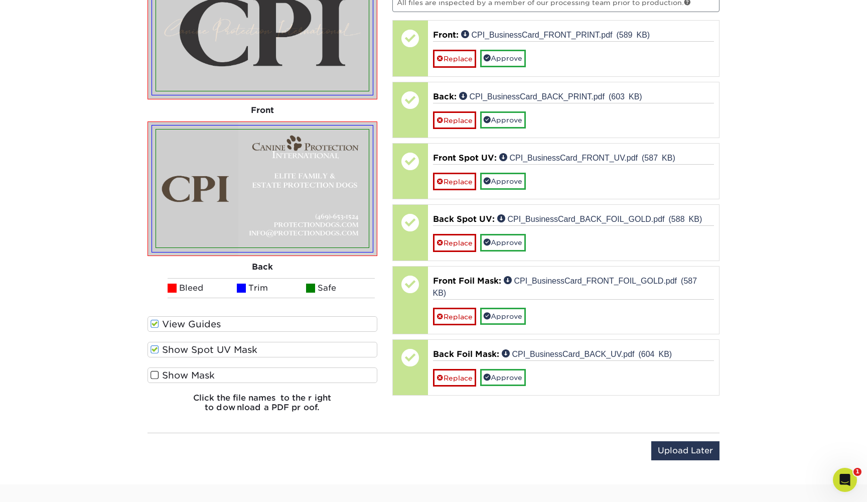
click at [174, 351] on label "Show Spot UV Mask" at bounding box center [263, 350] width 230 height 16
click at [0, 0] on input "Show Spot UV Mask" at bounding box center [0, 0] width 0 height 0
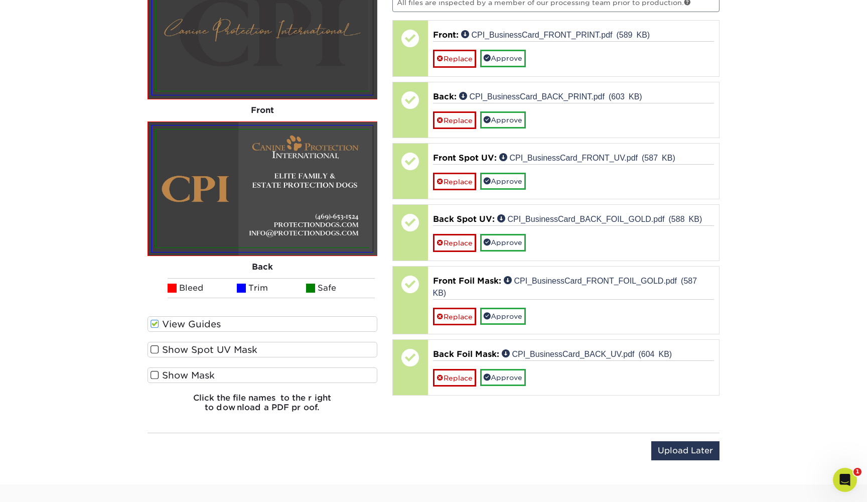
click at [174, 374] on label "Show Mask" at bounding box center [263, 375] width 230 height 16
click at [0, 0] on input "Show Mask" at bounding box center [0, 0] width 0 height 0
click at [174, 374] on label "Show Mask" at bounding box center [263, 375] width 230 height 16
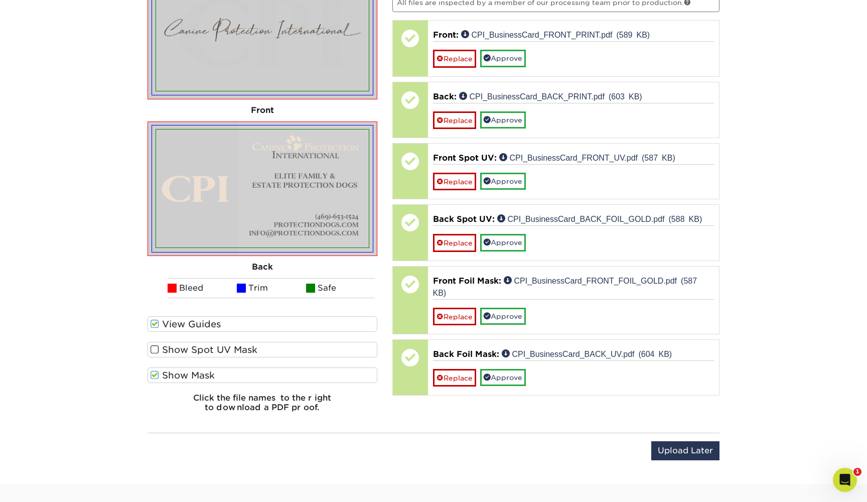
click at [0, 0] on input "Show Mask" at bounding box center [0, 0] width 0 height 0
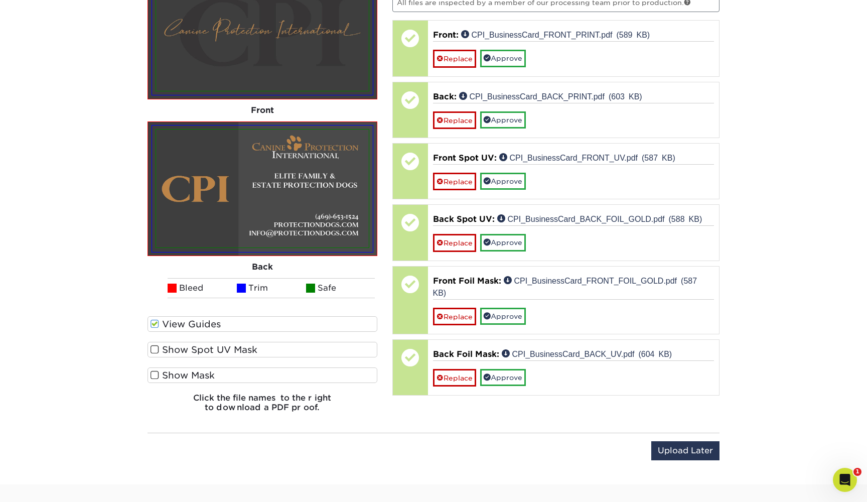
click at [174, 374] on label "Show Mask" at bounding box center [263, 375] width 230 height 16
click at [0, 0] on input "Show Mask" at bounding box center [0, 0] width 0 height 0
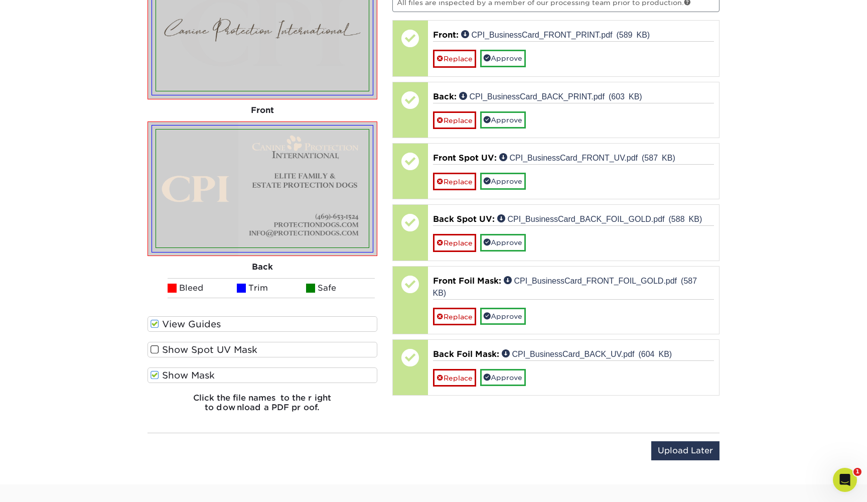
click at [174, 374] on label "Show Mask" at bounding box center [263, 375] width 230 height 16
click at [0, 0] on input "Show Mask" at bounding box center [0, 0] width 0 height 0
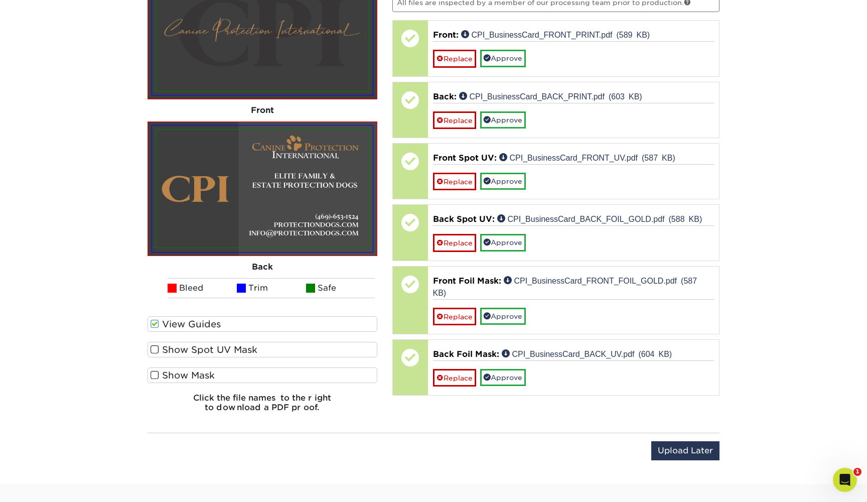
click at [174, 374] on label "Show Mask" at bounding box center [263, 375] width 230 height 16
click at [0, 0] on input "Show Mask" at bounding box center [0, 0] width 0 height 0
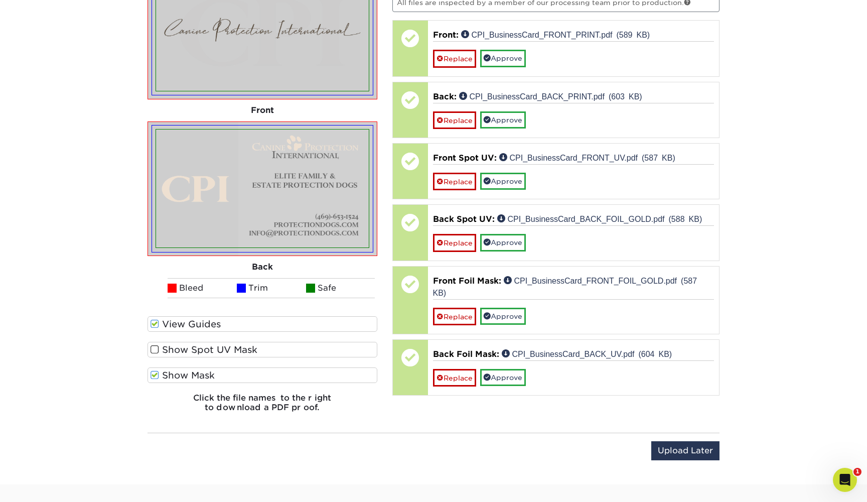
click at [174, 374] on label "Show Mask" at bounding box center [263, 375] width 230 height 16
click at [0, 0] on input "Show Mask" at bounding box center [0, 0] width 0 height 0
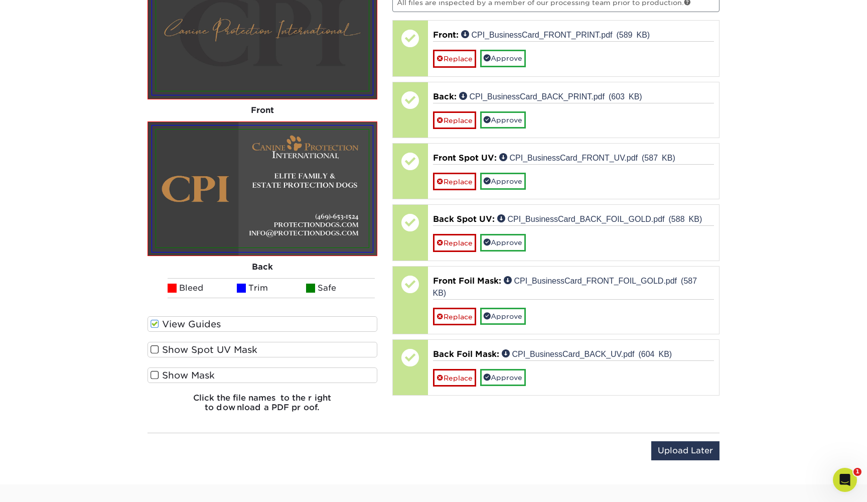
click at [182, 350] on label "Show Spot UV Mask" at bounding box center [263, 350] width 230 height 16
click at [0, 0] on input "Show Spot UV Mask" at bounding box center [0, 0] width 0 height 0
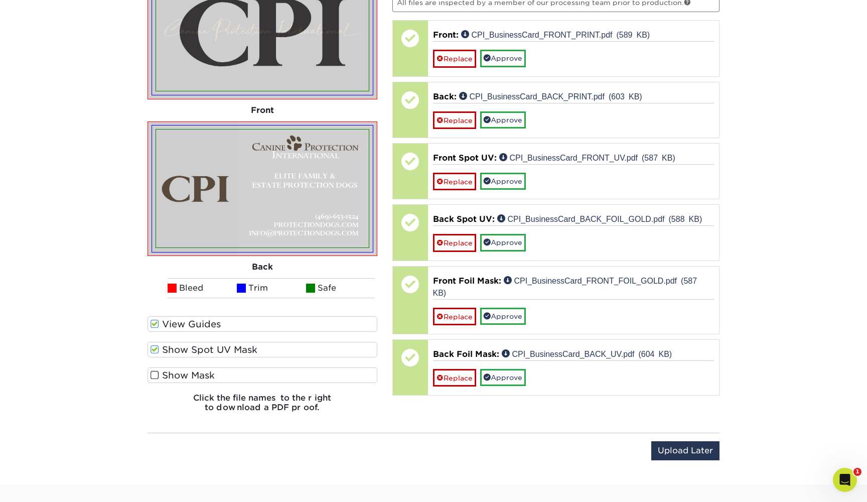
click at [182, 350] on label "Show Spot UV Mask" at bounding box center [263, 350] width 230 height 16
click at [0, 0] on input "Show Spot UV Mask" at bounding box center [0, 0] width 0 height 0
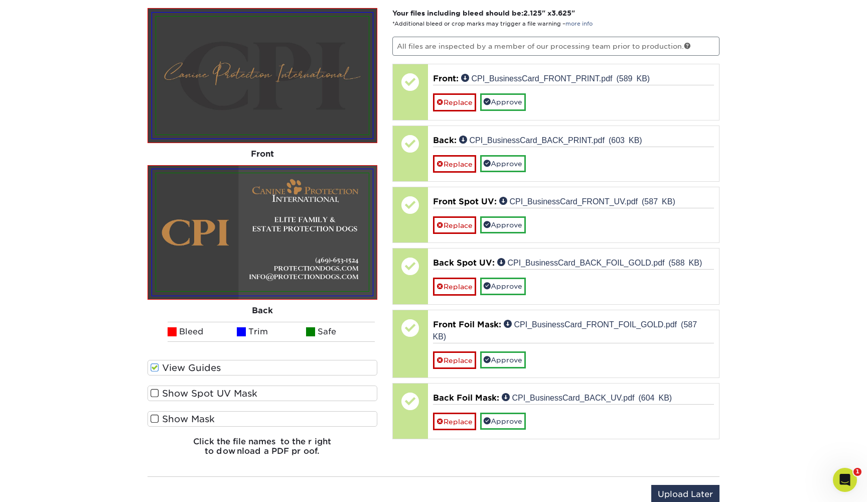
scroll to position [640, 0]
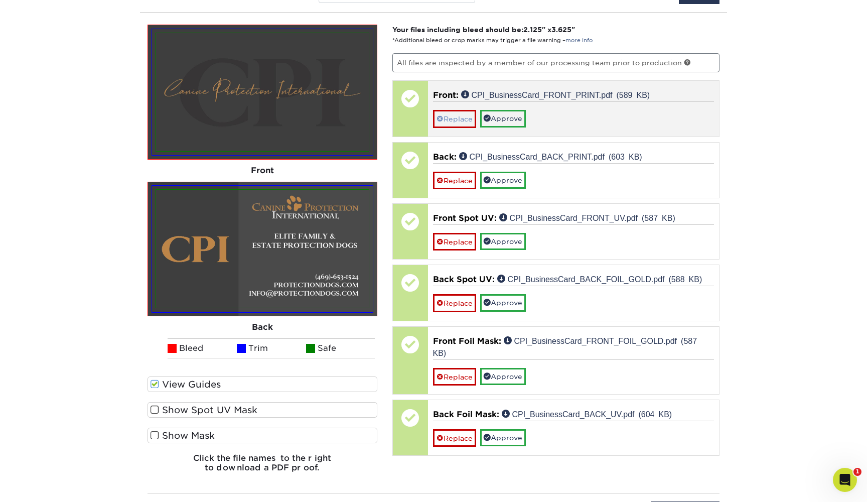
click at [459, 116] on link "Replace" at bounding box center [454, 119] width 43 height 18
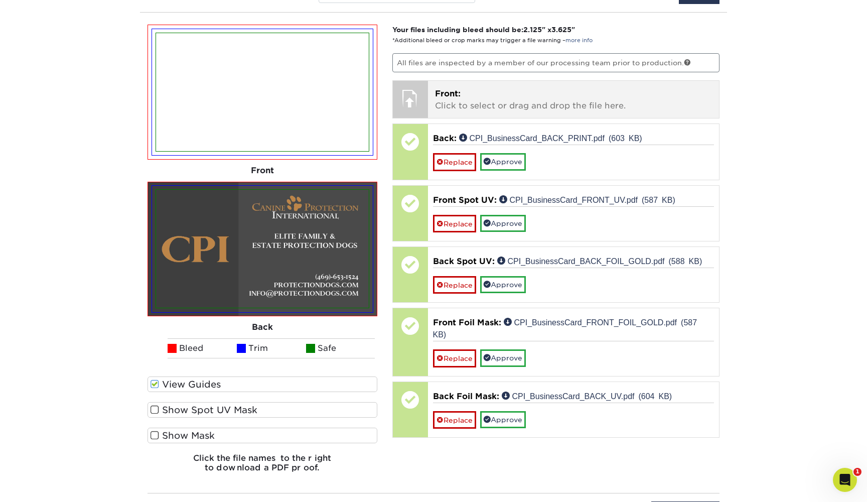
click at [465, 108] on p "Front: Click to select or drag and drop the file here." at bounding box center [573, 100] width 277 height 24
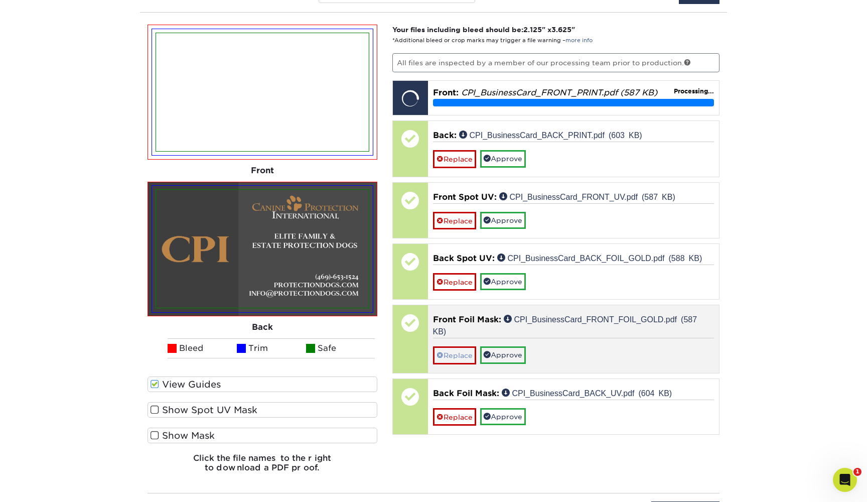
click at [461, 356] on link "Replace" at bounding box center [454, 355] width 43 height 18
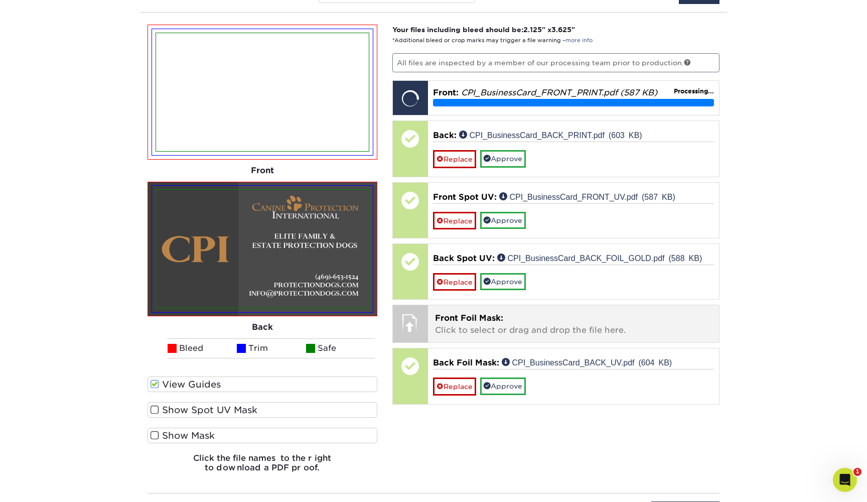
click at [487, 328] on p "Front Foil Mask: Click to select or drag and drop the file here." at bounding box center [573, 324] width 277 height 24
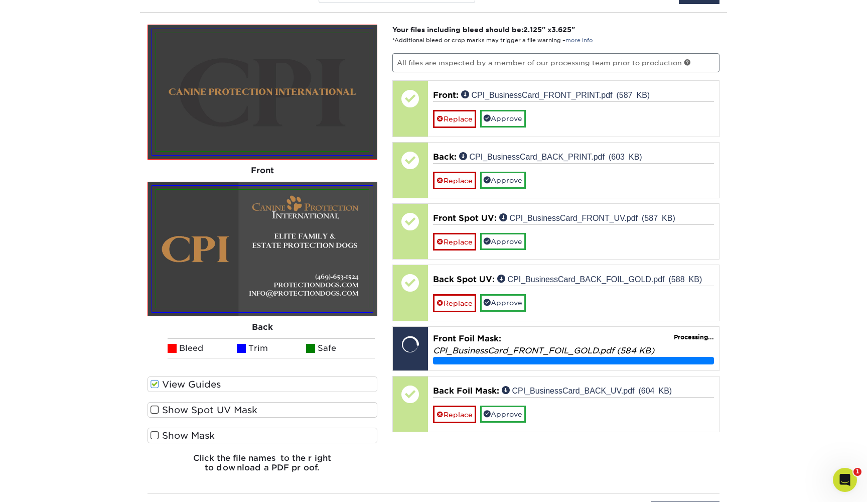
click at [189, 409] on label "Show Spot UV Mask" at bounding box center [263, 410] width 230 height 16
click at [0, 0] on input "Show Spot UV Mask" at bounding box center [0, 0] width 0 height 0
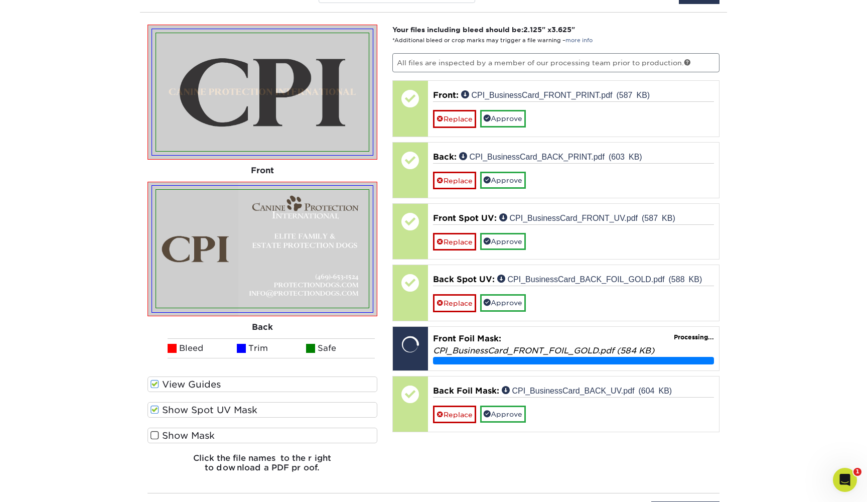
click at [189, 409] on label "Show Spot UV Mask" at bounding box center [263, 410] width 230 height 16
click at [0, 0] on input "Show Spot UV Mask" at bounding box center [0, 0] width 0 height 0
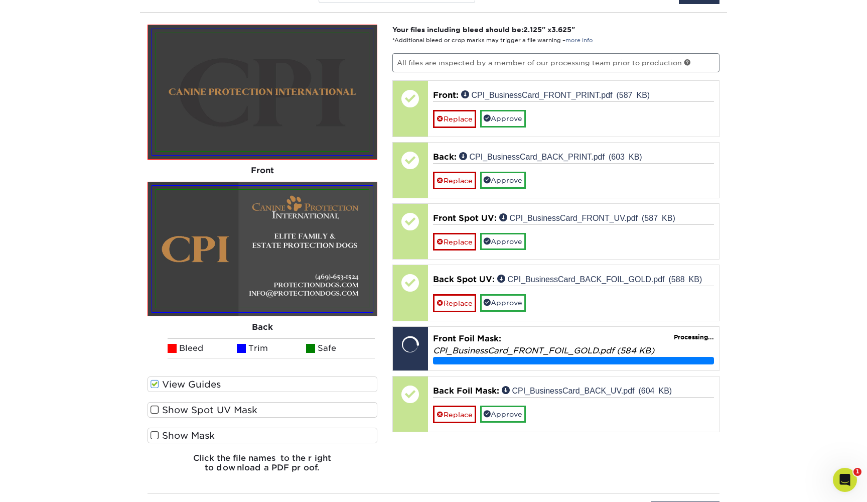
click at [189, 409] on label "Show Spot UV Mask" at bounding box center [263, 410] width 230 height 16
click at [0, 0] on input "Show Spot UV Mask" at bounding box center [0, 0] width 0 height 0
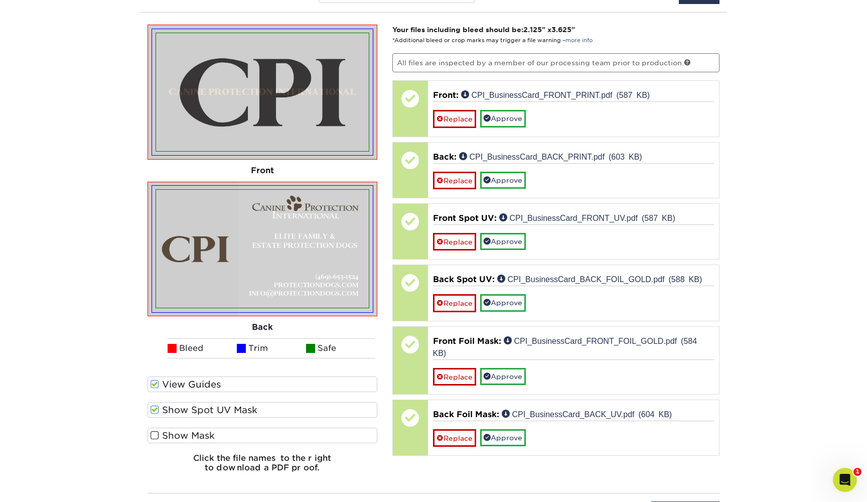
click at [189, 409] on label "Show Spot UV Mask" at bounding box center [263, 410] width 230 height 16
click at [0, 0] on input "Show Spot UV Mask" at bounding box center [0, 0] width 0 height 0
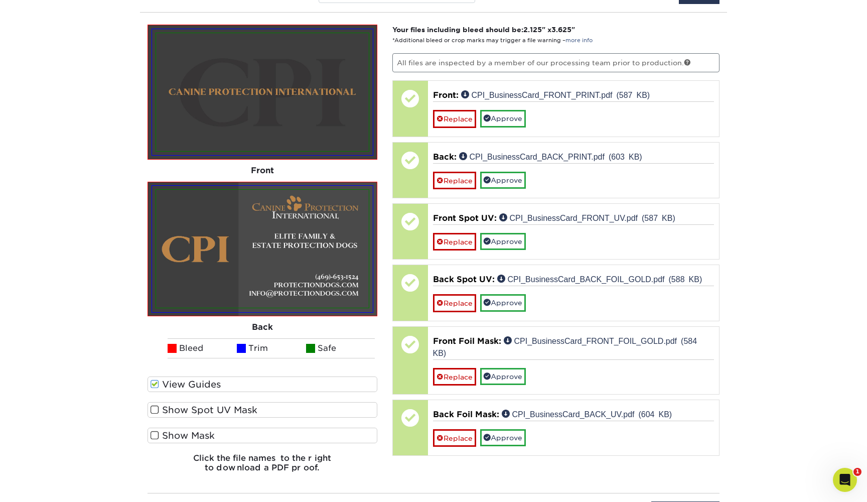
click at [189, 409] on label "Show Spot UV Mask" at bounding box center [263, 410] width 230 height 16
click at [0, 0] on input "Show Spot UV Mask" at bounding box center [0, 0] width 0 height 0
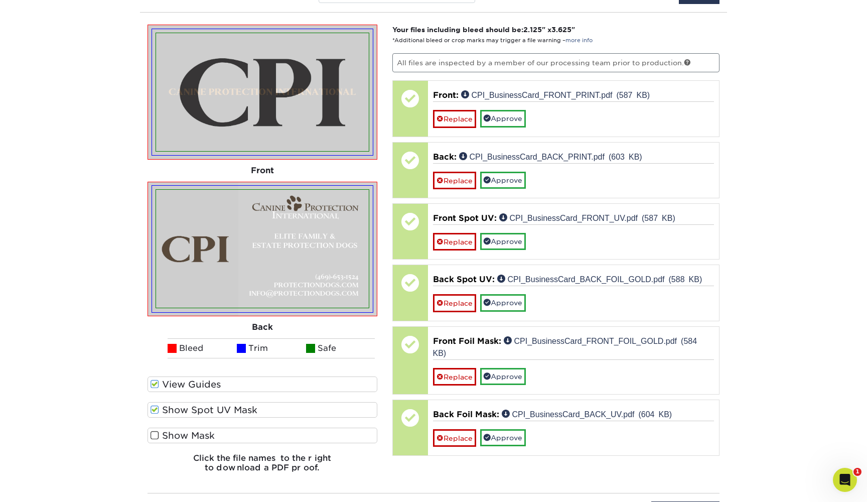
click at [189, 409] on label "Show Spot UV Mask" at bounding box center [263, 410] width 230 height 16
click at [0, 0] on input "Show Spot UV Mask" at bounding box center [0, 0] width 0 height 0
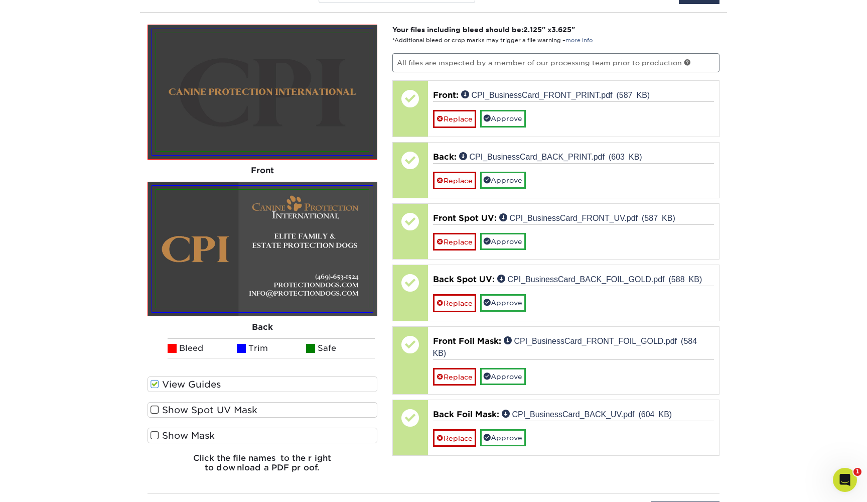
click at [189, 409] on label "Show Spot UV Mask" at bounding box center [263, 410] width 230 height 16
click at [0, 0] on input "Show Spot UV Mask" at bounding box center [0, 0] width 0 height 0
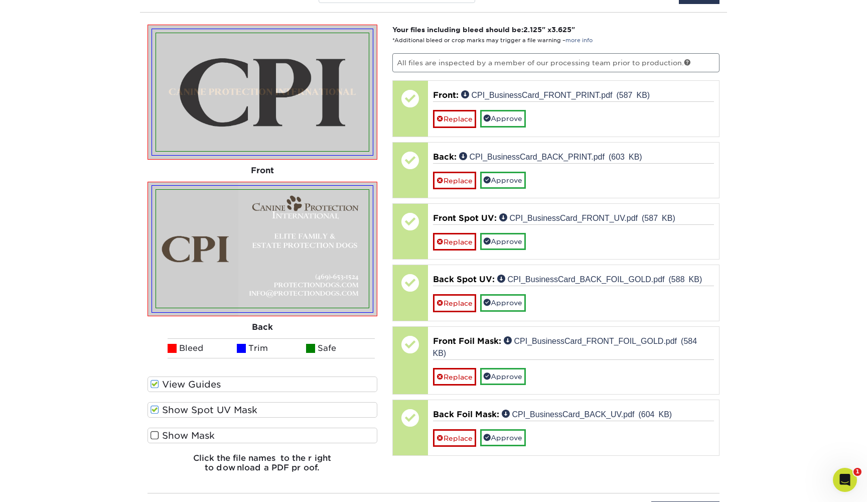
click at [189, 409] on label "Show Spot UV Mask" at bounding box center [263, 410] width 230 height 16
click at [0, 0] on input "Show Spot UV Mask" at bounding box center [0, 0] width 0 height 0
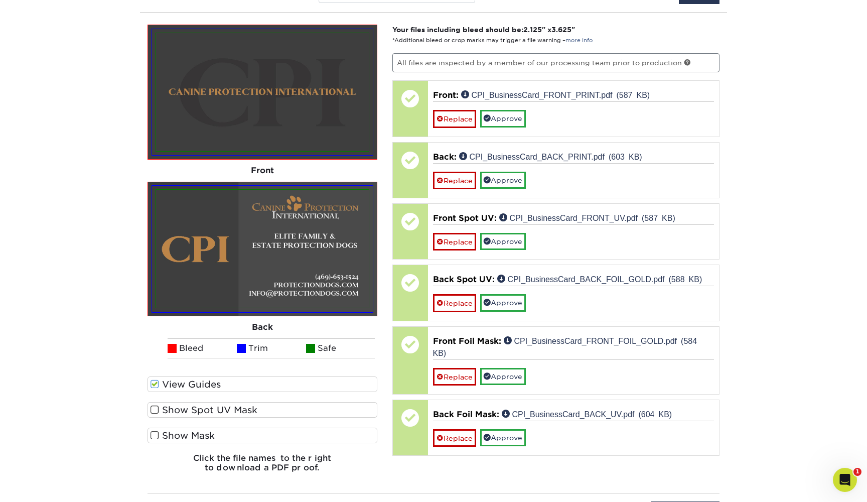
click at [189, 409] on label "Show Spot UV Mask" at bounding box center [263, 410] width 230 height 16
click at [0, 0] on input "Show Spot UV Mask" at bounding box center [0, 0] width 0 height 0
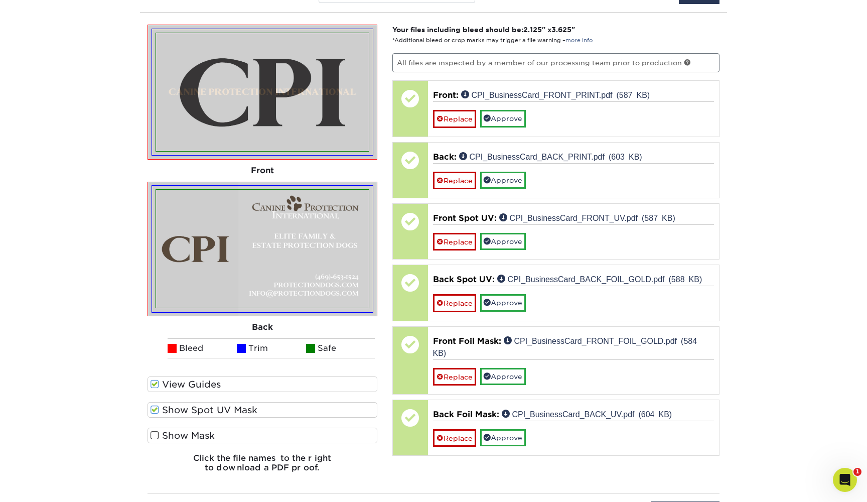
click at [189, 409] on label "Show Spot UV Mask" at bounding box center [263, 410] width 230 height 16
click at [0, 0] on input "Show Spot UV Mask" at bounding box center [0, 0] width 0 height 0
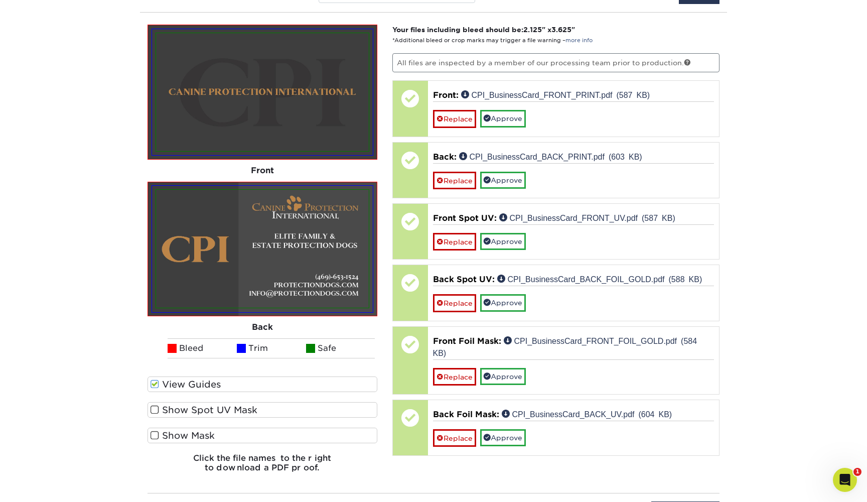
click at [188, 435] on label "Show Mask" at bounding box center [263, 436] width 230 height 16
click at [0, 0] on input "Show Mask" at bounding box center [0, 0] width 0 height 0
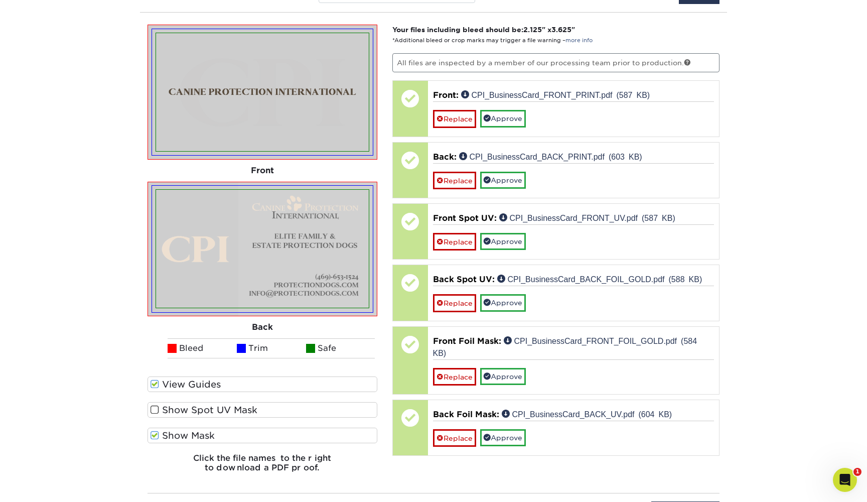
click at [188, 435] on label "Show Mask" at bounding box center [263, 436] width 230 height 16
click at [0, 0] on input "Show Mask" at bounding box center [0, 0] width 0 height 0
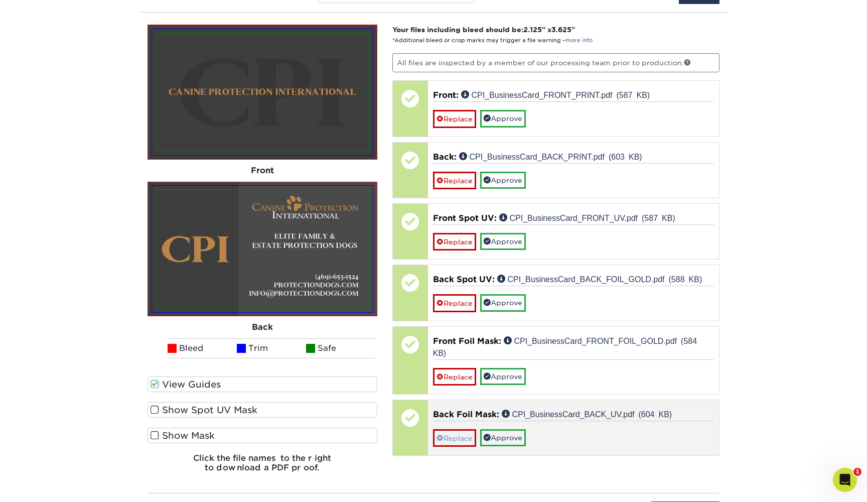
click at [466, 433] on link "Replace" at bounding box center [454, 438] width 43 height 18
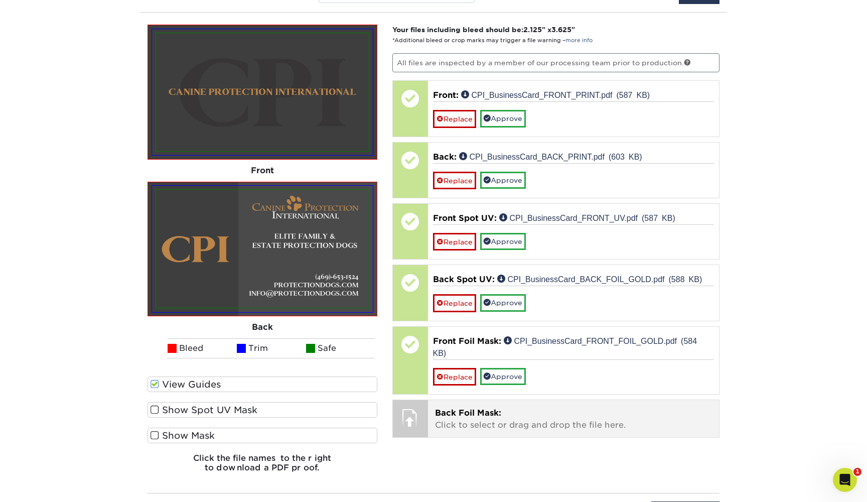
click at [465, 410] on span "Back Foil Mask:" at bounding box center [468, 413] width 66 height 10
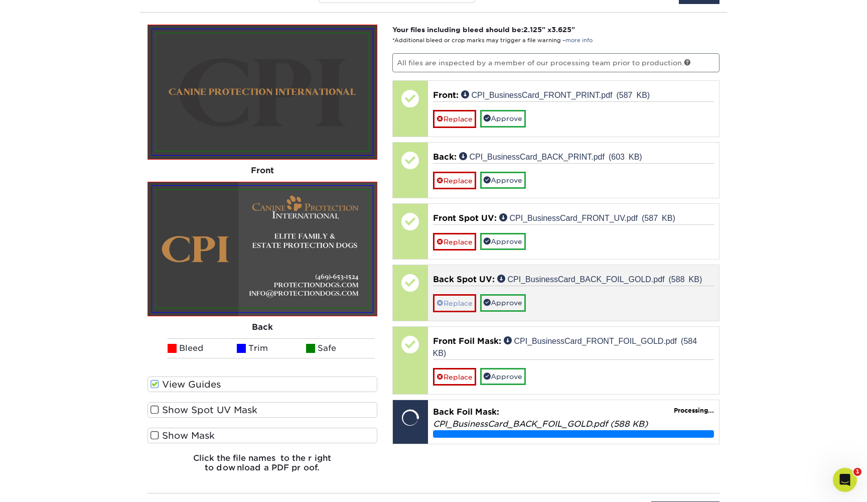
click at [453, 304] on link "Replace" at bounding box center [454, 303] width 43 height 18
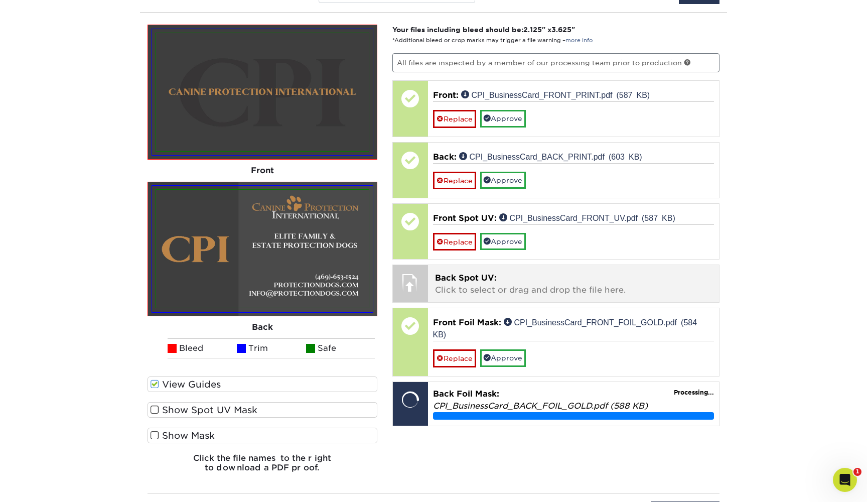
click at [476, 284] on p "Back Spot UV: Click to select or drag and drop the file here." at bounding box center [573, 284] width 277 height 24
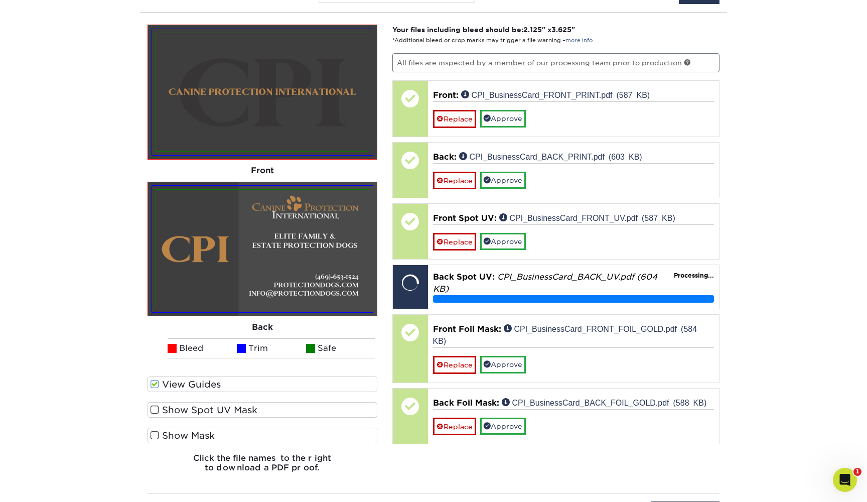
click at [180, 383] on label "View Guides" at bounding box center [263, 384] width 230 height 16
click at [0, 0] on input "View Guides" at bounding box center [0, 0] width 0 height 0
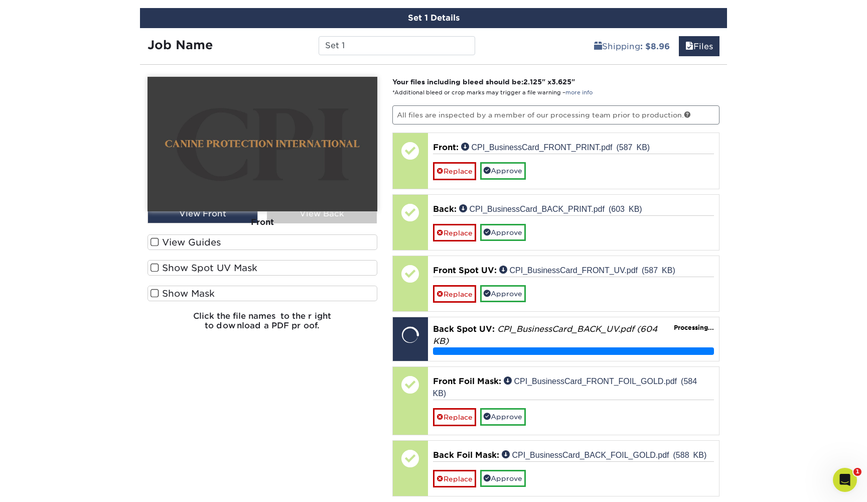
scroll to position [576, 0]
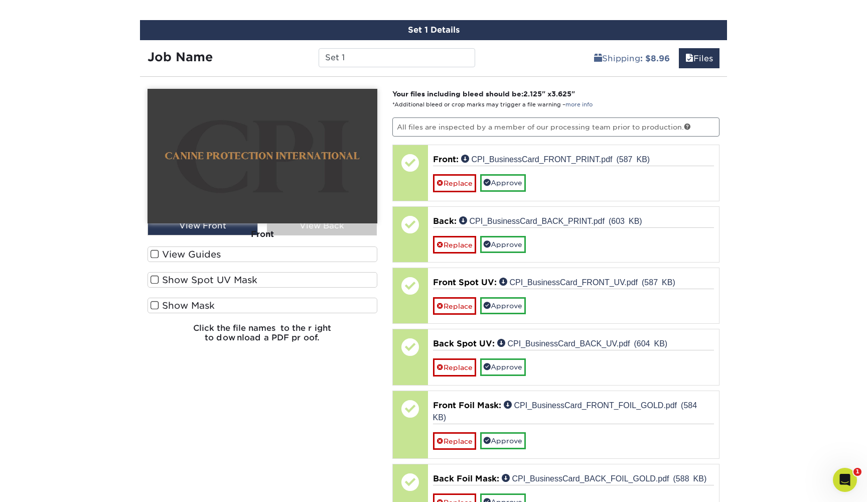
click at [335, 229] on div "Front" at bounding box center [263, 234] width 230 height 22
click at [300, 225] on div "Front" at bounding box center [263, 234] width 230 height 22
click at [216, 255] on label "View Guides" at bounding box center [263, 254] width 230 height 16
click at [0, 0] on input "View Guides" at bounding box center [0, 0] width 0 height 0
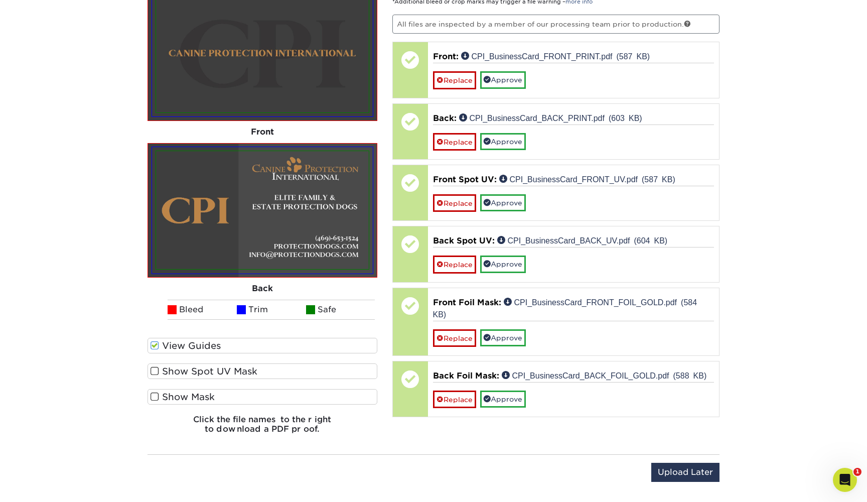
scroll to position [682, 0]
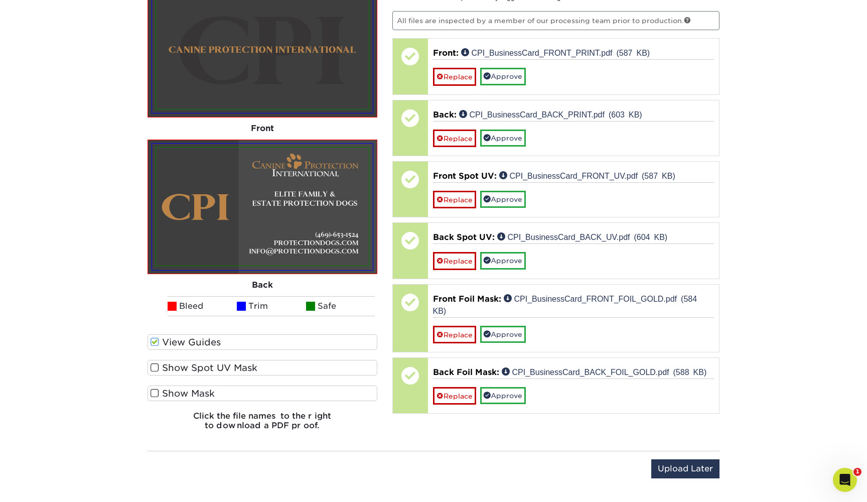
click at [156, 342] on span at bounding box center [155, 342] width 9 height 10
click at [0, 0] on input "View Guides" at bounding box center [0, 0] width 0 height 0
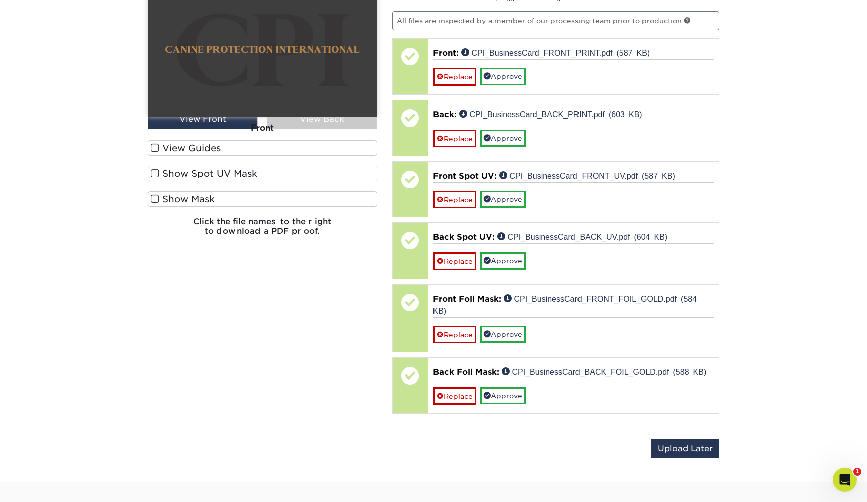
click at [156, 342] on div "Please Upload Your Files We accept: PDF , JPEG 1 or TIFF 1 files. Submitting AI…" at bounding box center [262, 200] width 245 height 437
click at [209, 148] on label "View Guides" at bounding box center [263, 148] width 230 height 16
click at [0, 0] on input "View Guides" at bounding box center [0, 0] width 0 height 0
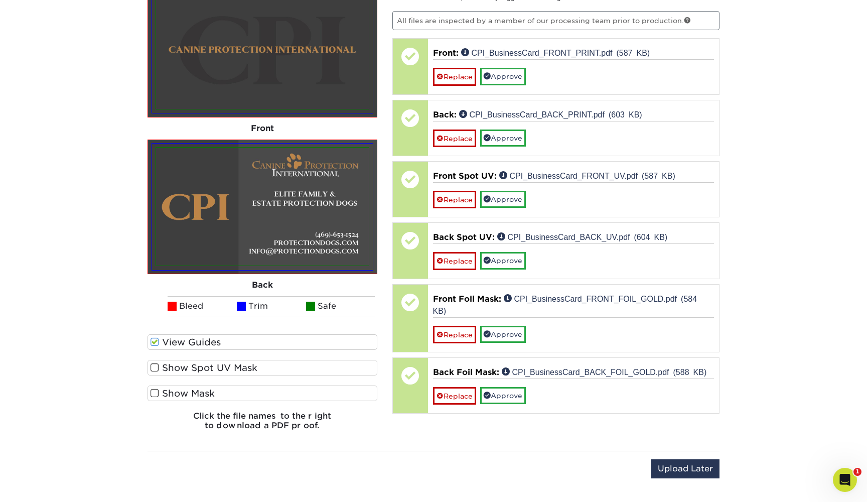
click at [177, 366] on label "Show Spot UV Mask" at bounding box center [263, 368] width 230 height 16
click at [0, 0] on input "Show Spot UV Mask" at bounding box center [0, 0] width 0 height 0
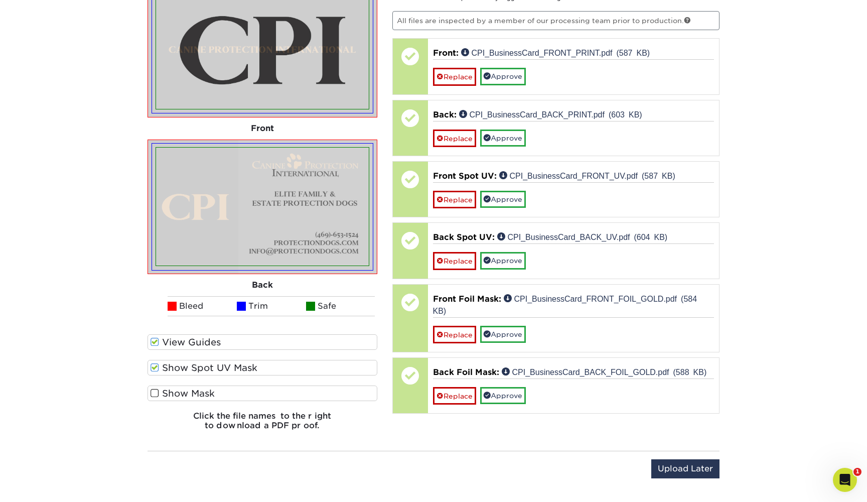
click at [177, 366] on label "Show Spot UV Mask" at bounding box center [263, 368] width 230 height 16
click at [0, 0] on input "Show Spot UV Mask" at bounding box center [0, 0] width 0 height 0
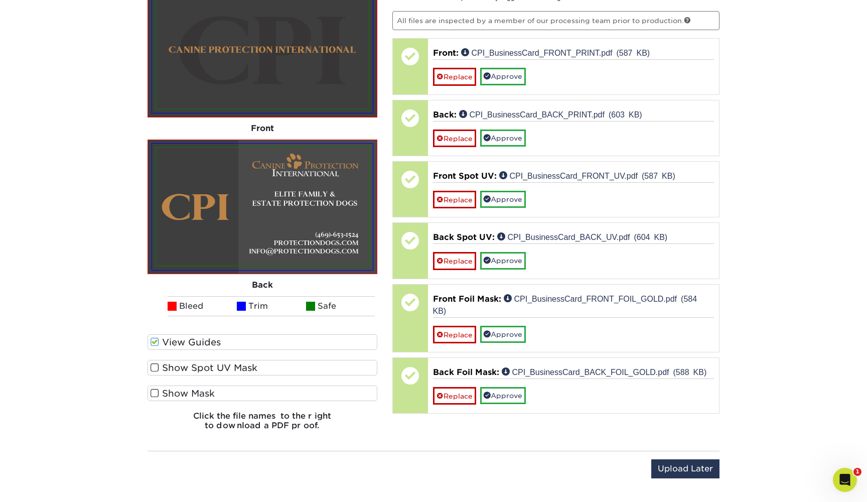
click at [177, 366] on label "Show Spot UV Mask" at bounding box center [263, 368] width 230 height 16
click at [0, 0] on input "Show Spot UV Mask" at bounding box center [0, 0] width 0 height 0
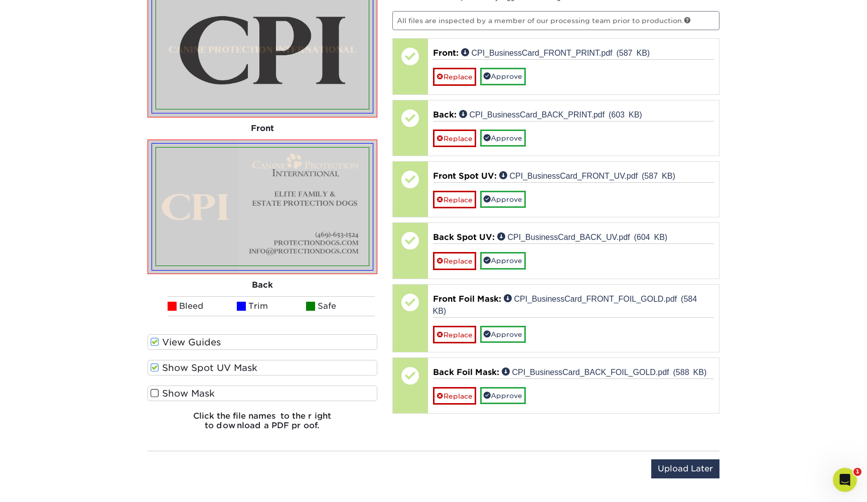
click at [177, 366] on label "Show Spot UV Mask" at bounding box center [263, 368] width 230 height 16
click at [0, 0] on input "Show Spot UV Mask" at bounding box center [0, 0] width 0 height 0
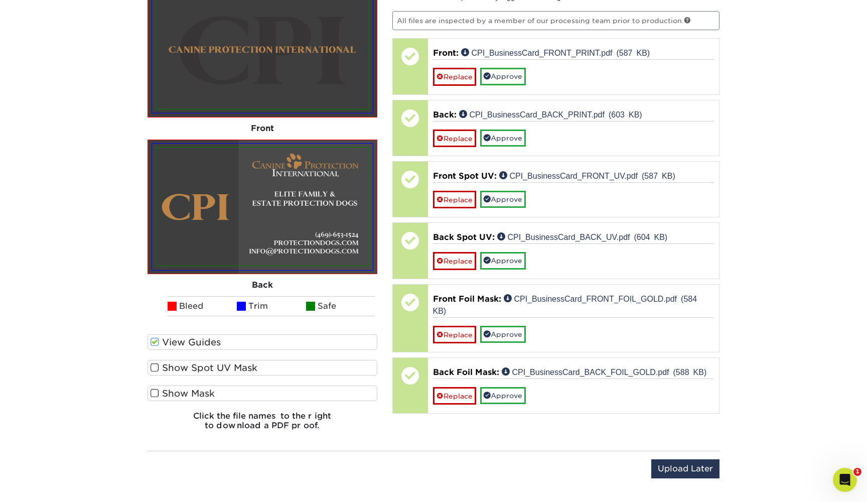
click at [177, 366] on label "Show Spot UV Mask" at bounding box center [263, 368] width 230 height 16
click at [0, 0] on input "Show Spot UV Mask" at bounding box center [0, 0] width 0 height 0
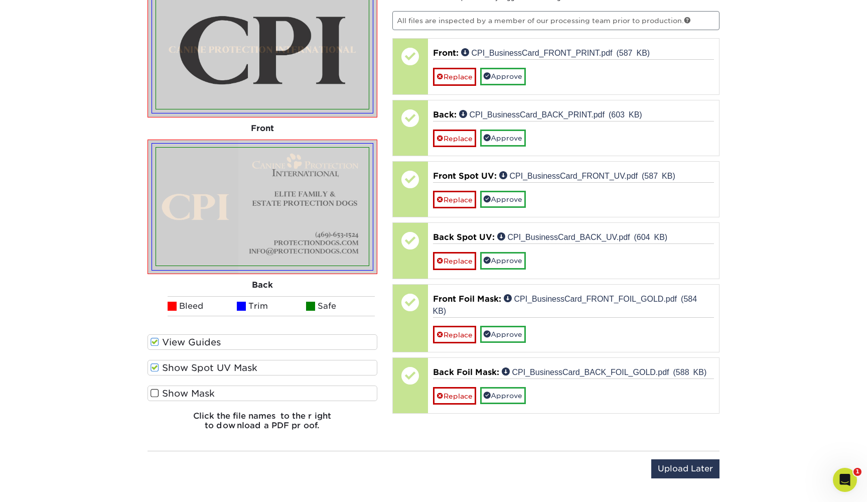
click at [177, 366] on label "Show Spot UV Mask" at bounding box center [263, 368] width 230 height 16
click at [0, 0] on input "Show Spot UV Mask" at bounding box center [0, 0] width 0 height 0
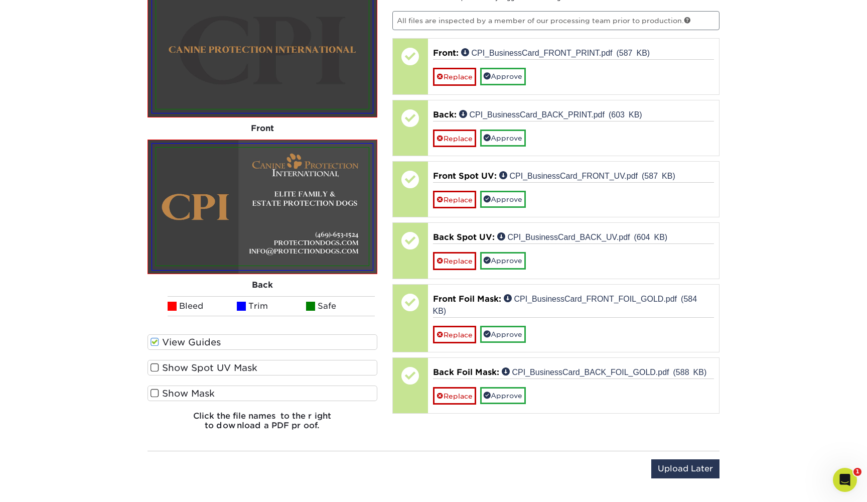
click at [177, 366] on label "Show Spot UV Mask" at bounding box center [263, 368] width 230 height 16
click at [0, 0] on input "Show Spot UV Mask" at bounding box center [0, 0] width 0 height 0
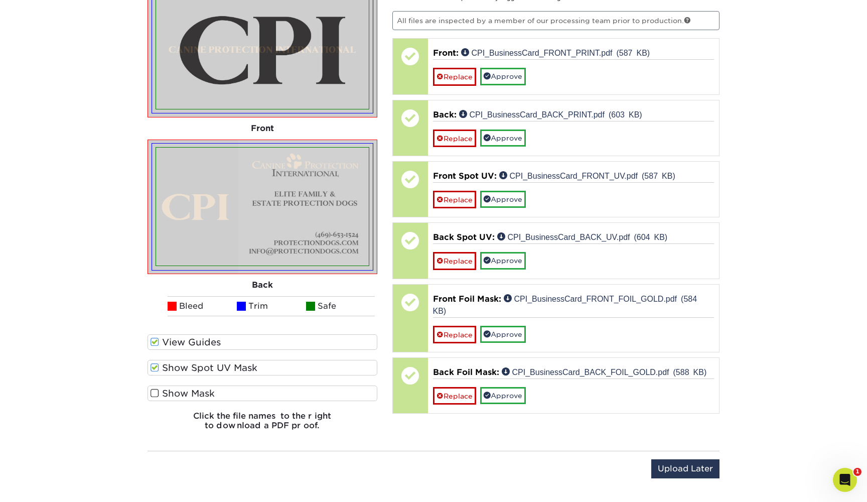
click at [177, 366] on label "Show Spot UV Mask" at bounding box center [263, 368] width 230 height 16
click at [0, 0] on input "Show Spot UV Mask" at bounding box center [0, 0] width 0 height 0
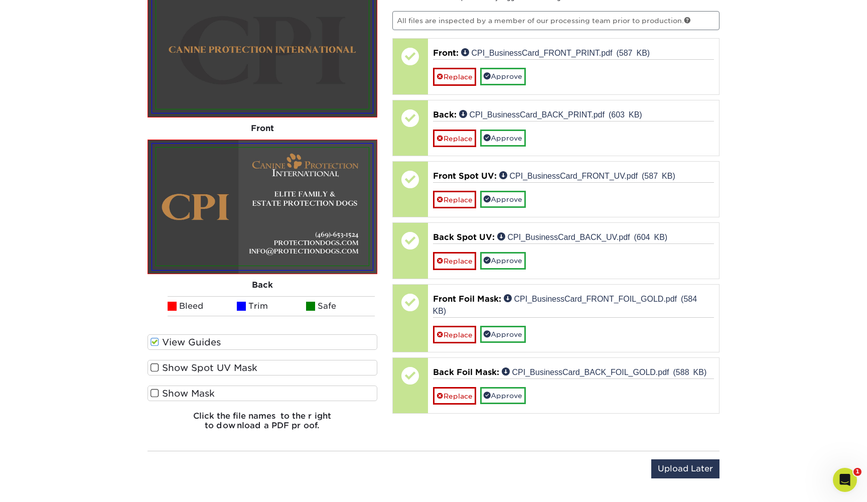
click at [177, 366] on label "Show Spot UV Mask" at bounding box center [263, 368] width 230 height 16
click at [0, 0] on input "Show Spot UV Mask" at bounding box center [0, 0] width 0 height 0
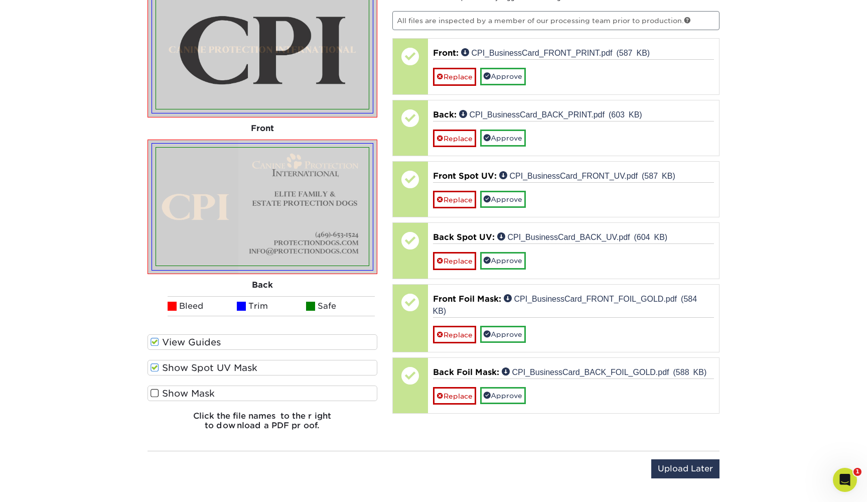
click at [177, 366] on label "Show Spot UV Mask" at bounding box center [263, 368] width 230 height 16
click at [0, 0] on input "Show Spot UV Mask" at bounding box center [0, 0] width 0 height 0
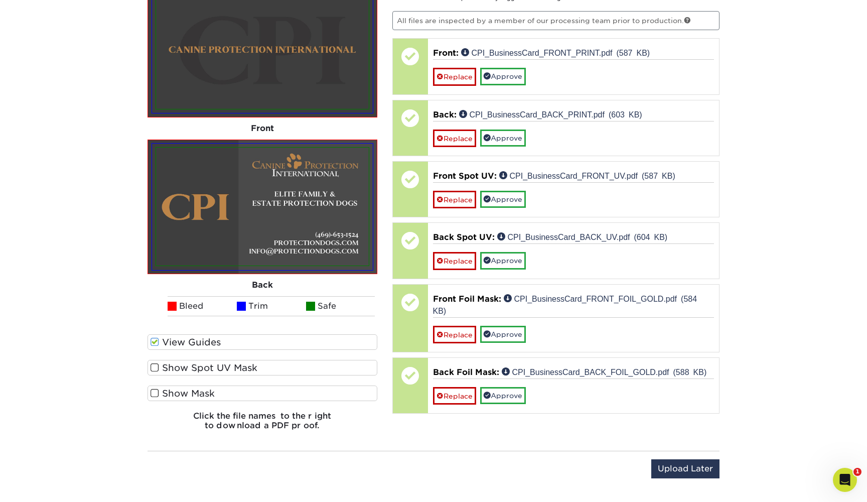
click at [177, 366] on label "Show Spot UV Mask" at bounding box center [263, 368] width 230 height 16
click at [0, 0] on input "Show Spot UV Mask" at bounding box center [0, 0] width 0 height 0
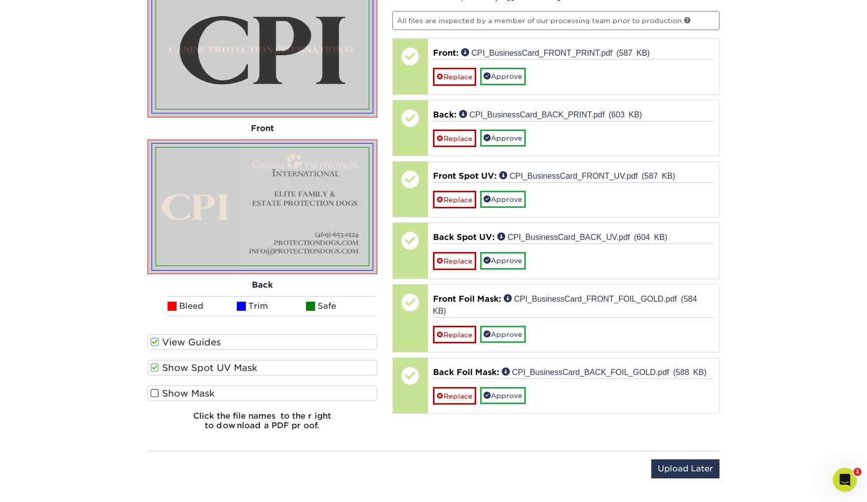
click at [177, 366] on label "Show Spot UV Mask" at bounding box center [263, 368] width 230 height 16
click at [0, 0] on input "Show Spot UV Mask" at bounding box center [0, 0] width 0 height 0
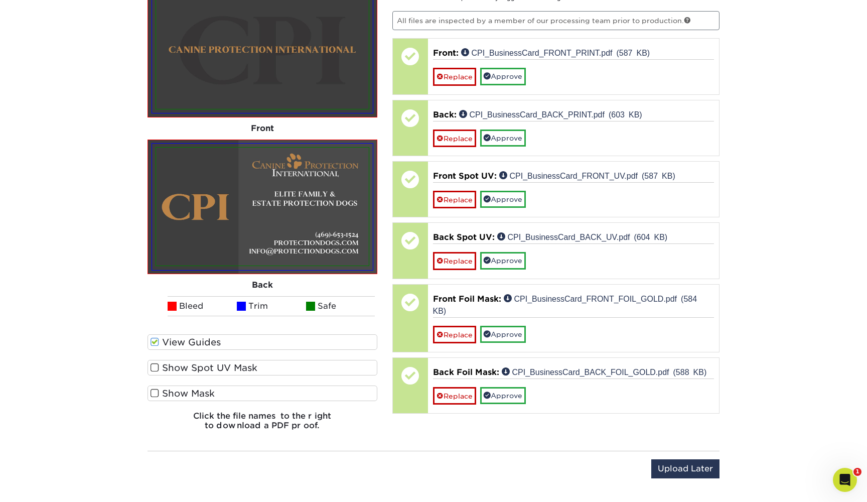
click at [176, 391] on label "Show Mask" at bounding box center [263, 393] width 230 height 16
click at [0, 0] on input "Show Mask" at bounding box center [0, 0] width 0 height 0
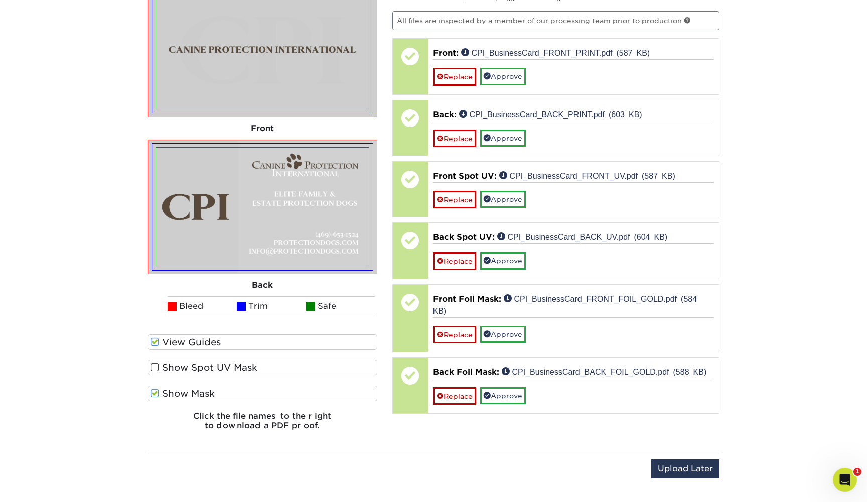
click at [176, 391] on label "Show Mask" at bounding box center [263, 393] width 230 height 16
click at [0, 0] on input "Show Mask" at bounding box center [0, 0] width 0 height 0
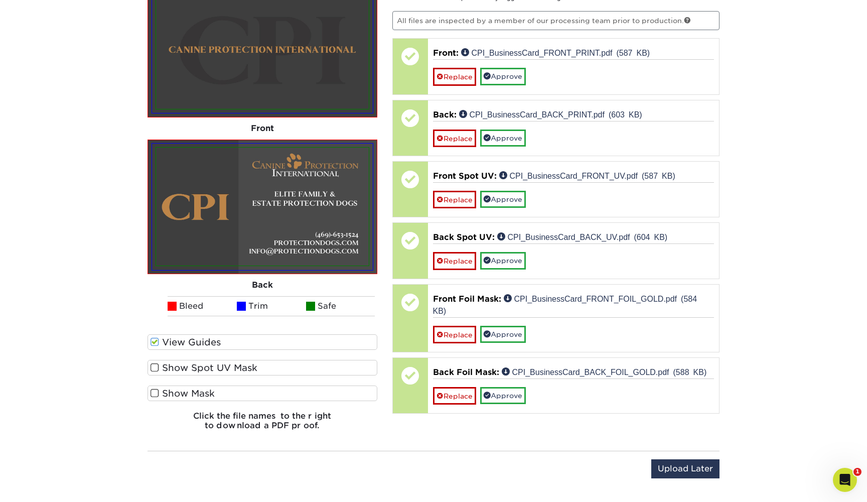
click at [176, 391] on label "Show Mask" at bounding box center [263, 393] width 230 height 16
click at [0, 0] on input "Show Mask" at bounding box center [0, 0] width 0 height 0
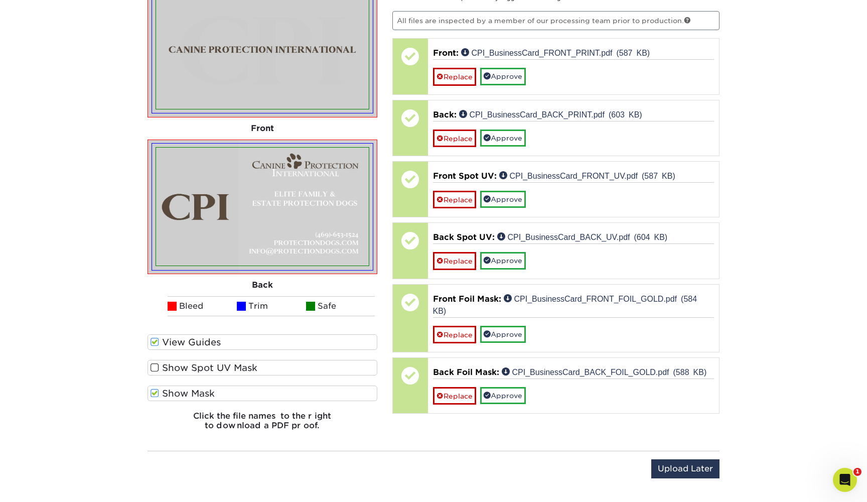
click at [176, 391] on label "Show Mask" at bounding box center [263, 393] width 230 height 16
click at [0, 0] on input "Show Mask" at bounding box center [0, 0] width 0 height 0
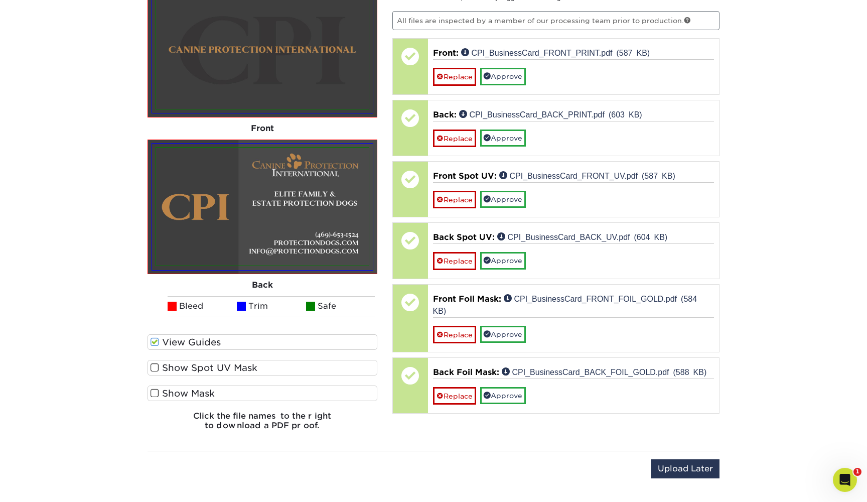
click at [176, 391] on label "Show Mask" at bounding box center [263, 393] width 230 height 16
click at [0, 0] on input "Show Mask" at bounding box center [0, 0] width 0 height 0
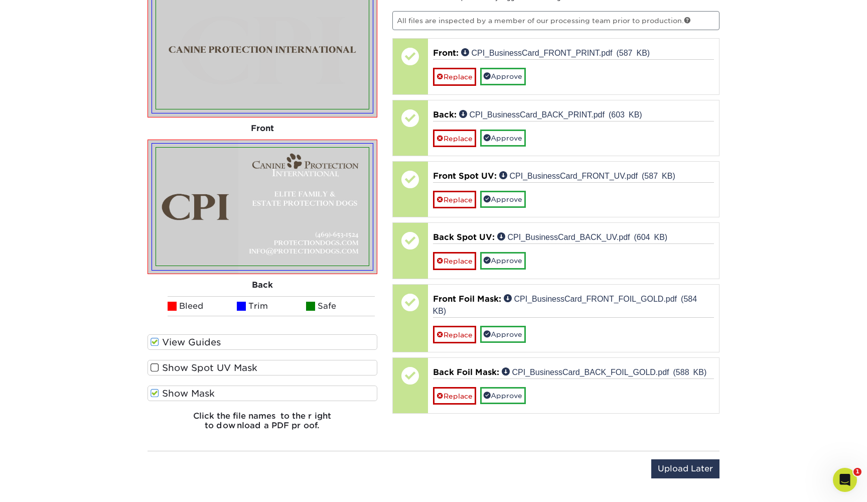
click at [176, 391] on label "Show Mask" at bounding box center [263, 393] width 230 height 16
click at [0, 0] on input "Show Mask" at bounding box center [0, 0] width 0 height 0
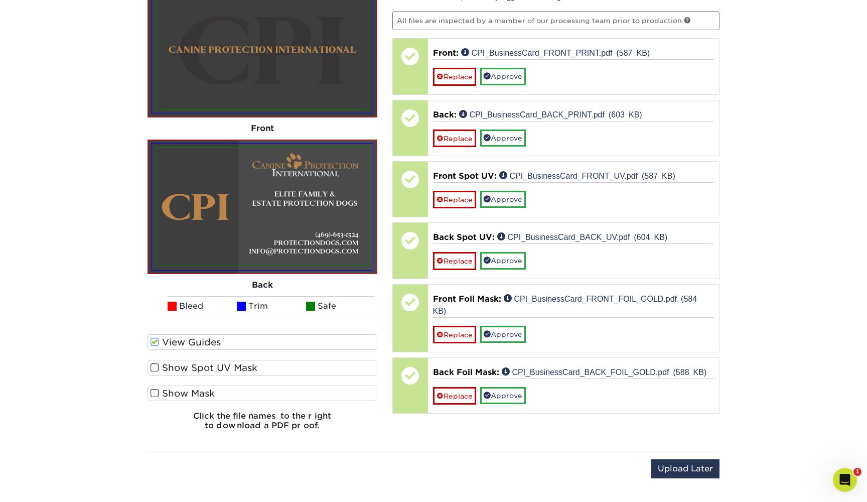
click at [179, 373] on label "Show Spot UV Mask" at bounding box center [263, 368] width 230 height 16
click at [0, 0] on input "Show Spot UV Mask" at bounding box center [0, 0] width 0 height 0
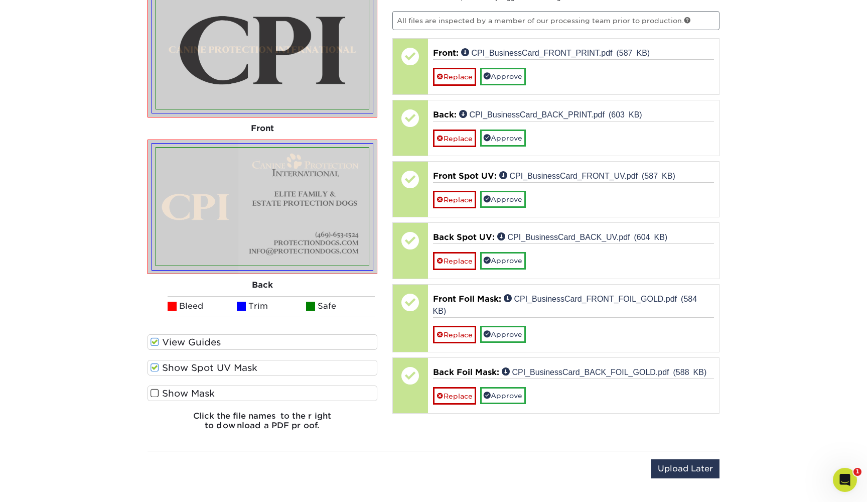
click at [179, 373] on label "Show Spot UV Mask" at bounding box center [263, 368] width 230 height 16
click at [0, 0] on input "Show Spot UV Mask" at bounding box center [0, 0] width 0 height 0
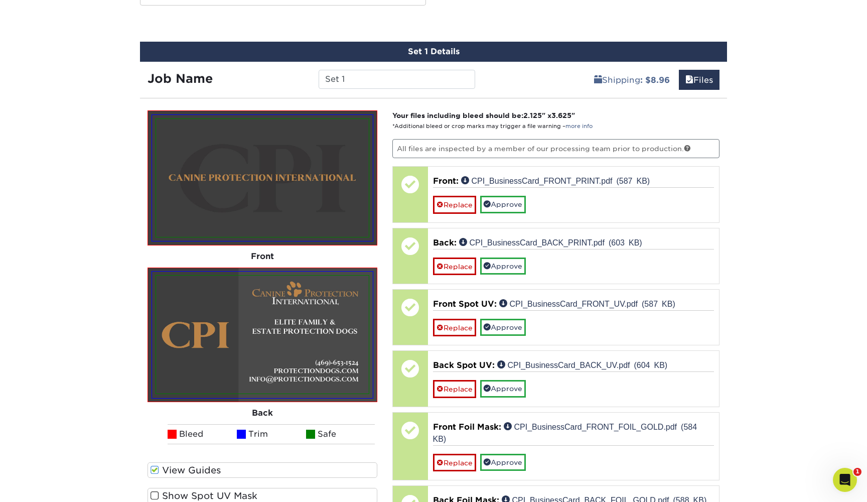
scroll to position [554, 0]
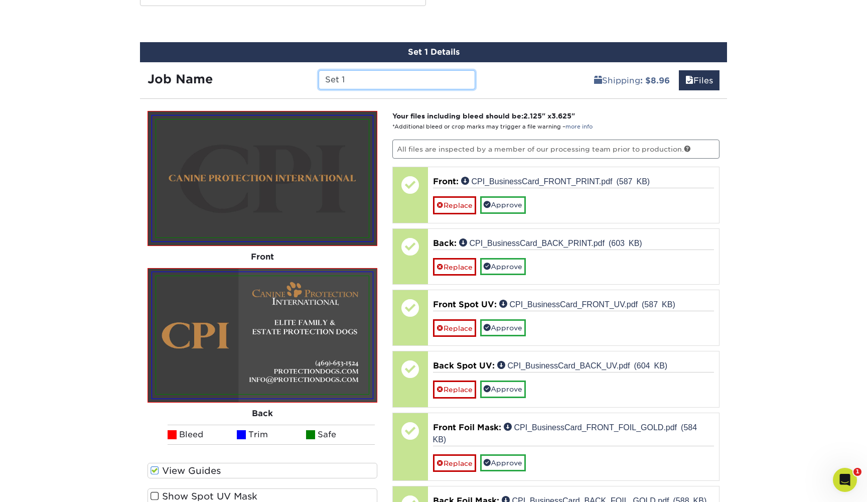
click at [344, 77] on input "Set 1" at bounding box center [397, 79] width 156 height 19
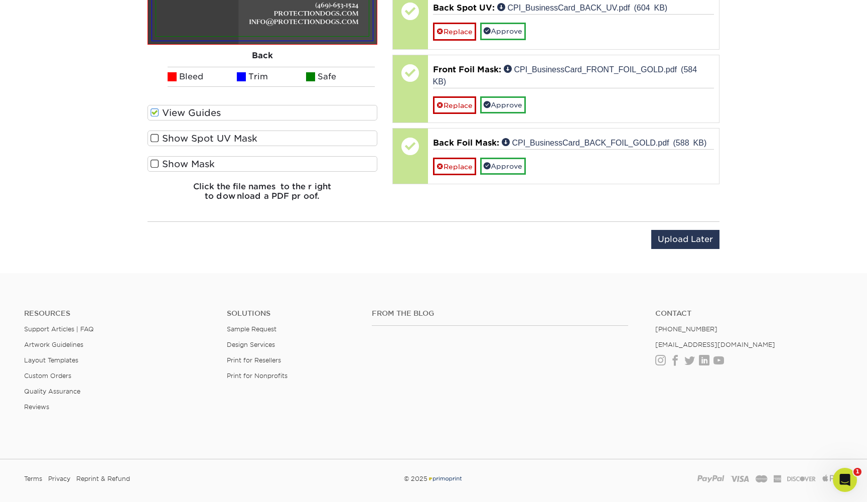
scroll to position [909, 0]
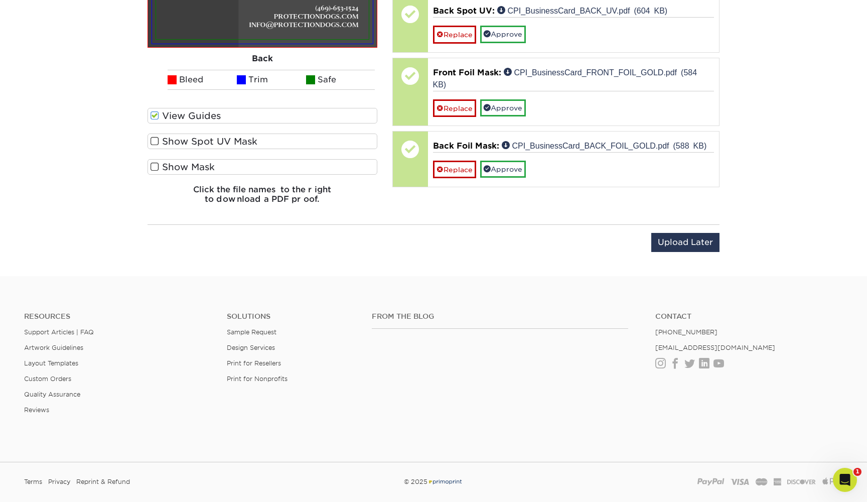
type input "CPI_Cards"
click at [241, 115] on label "View Guides" at bounding box center [263, 116] width 230 height 16
click at [0, 0] on input "View Guides" at bounding box center [0, 0] width 0 height 0
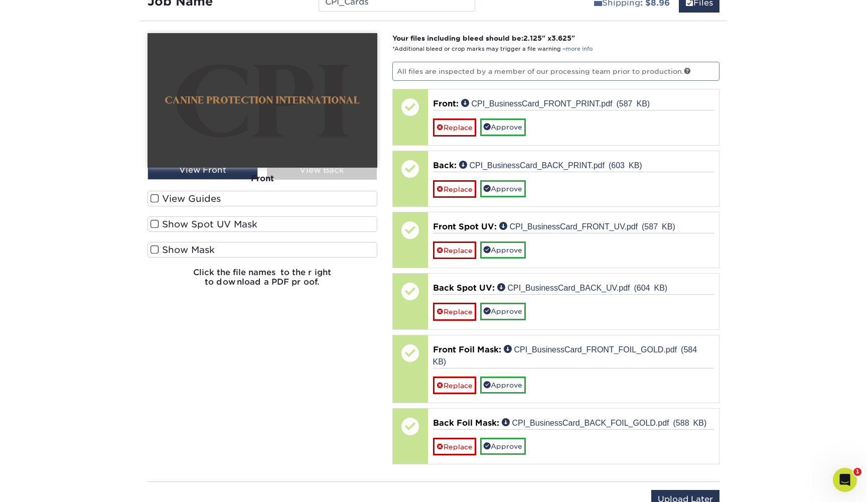
scroll to position [627, 0]
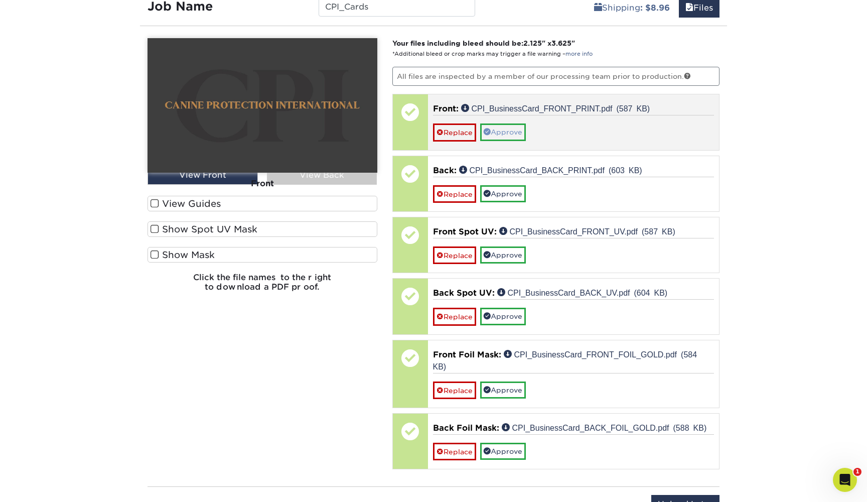
click at [506, 132] on link "Approve" at bounding box center [503, 131] width 46 height 17
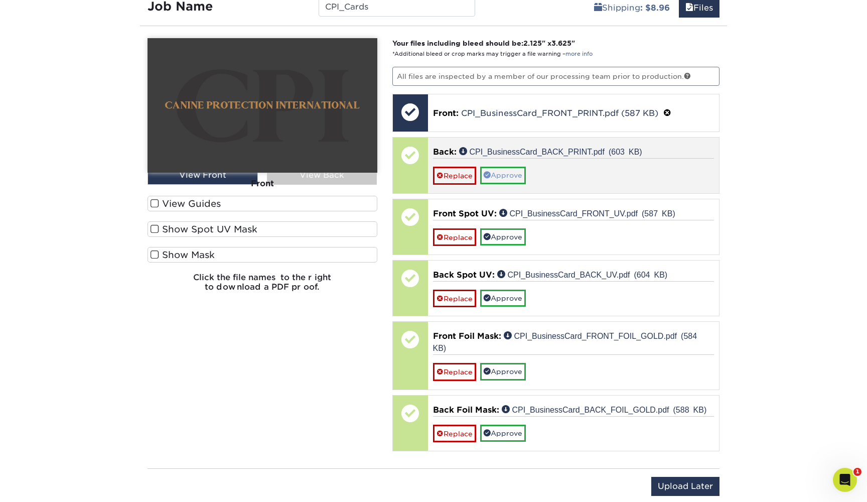
click at [502, 176] on link "Approve" at bounding box center [503, 175] width 46 height 17
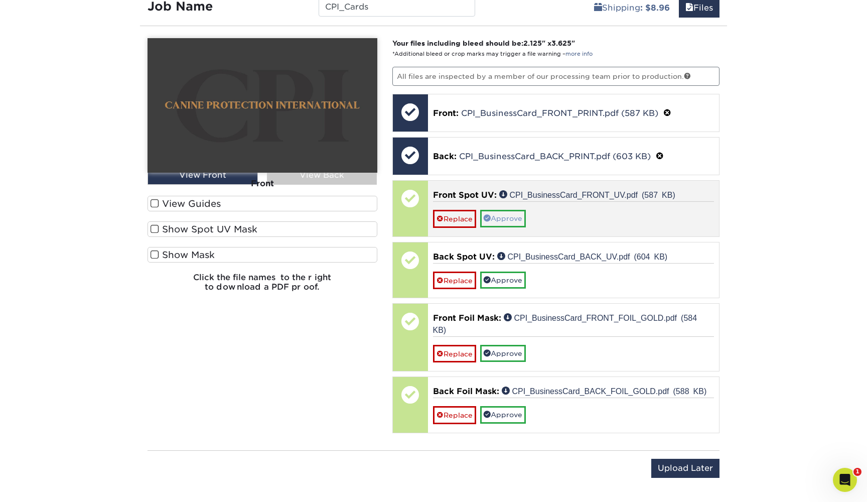
click at [506, 215] on link "Approve" at bounding box center [503, 218] width 46 height 17
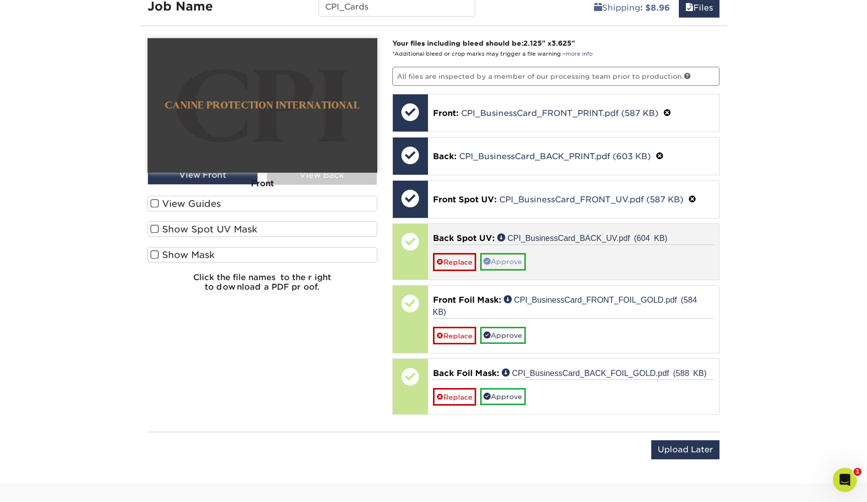
click at [503, 259] on link "Approve" at bounding box center [503, 261] width 46 height 17
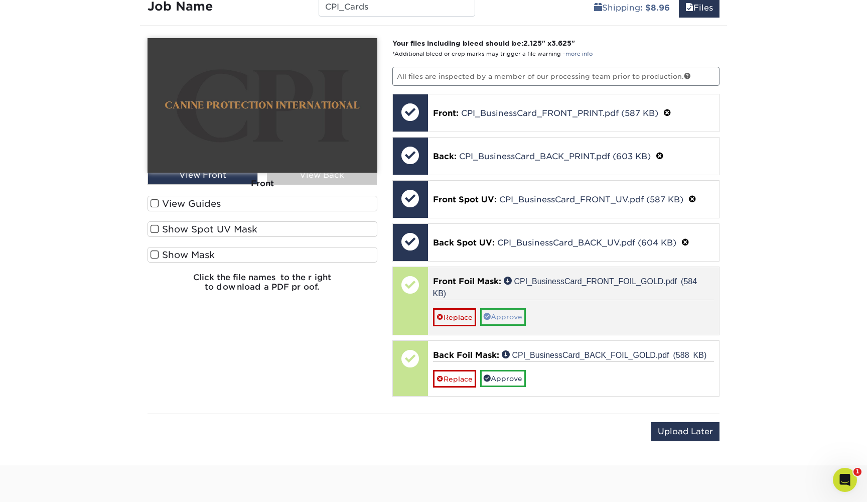
click at [497, 313] on link "Approve" at bounding box center [503, 316] width 46 height 17
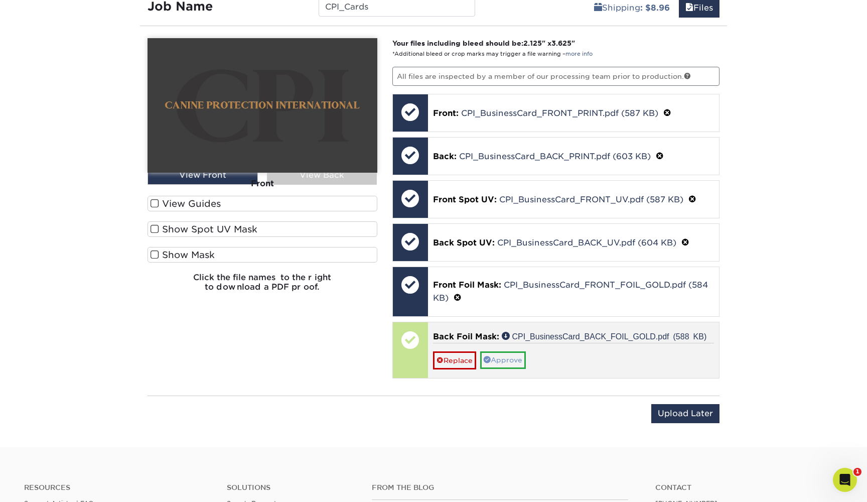
click at [506, 359] on link "Approve" at bounding box center [503, 359] width 46 height 17
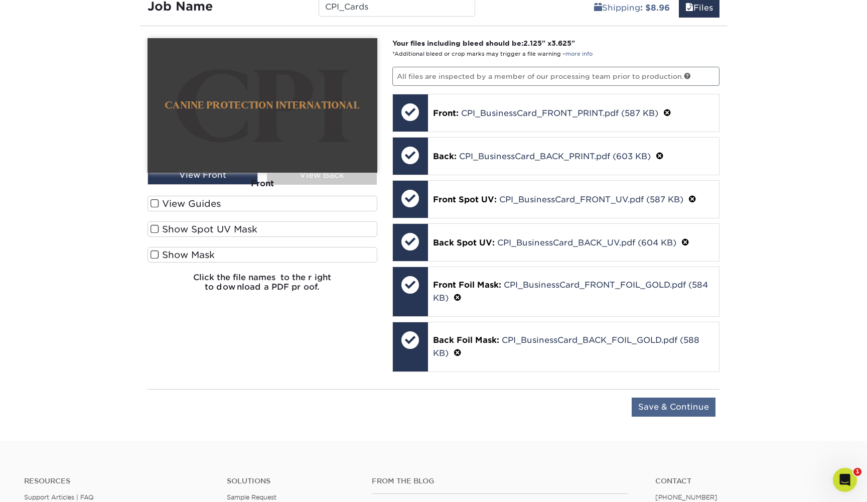
click at [679, 405] on input "Save & Continue" at bounding box center [674, 406] width 84 height 19
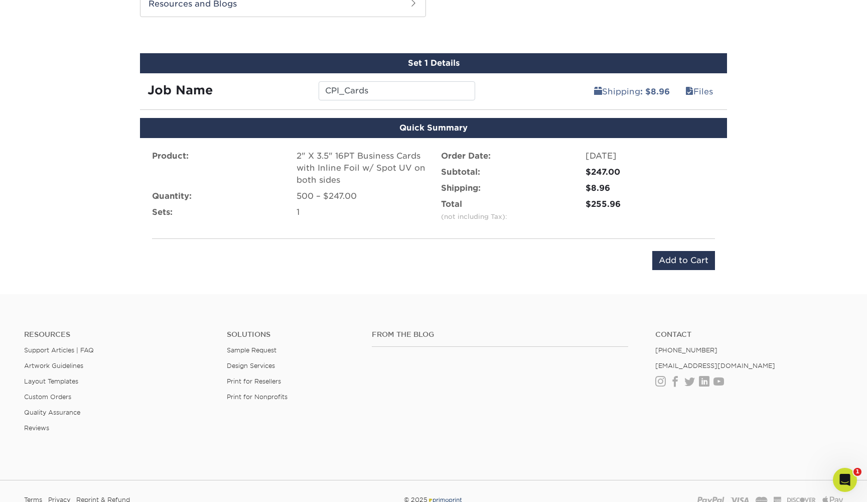
scroll to position [537, 0]
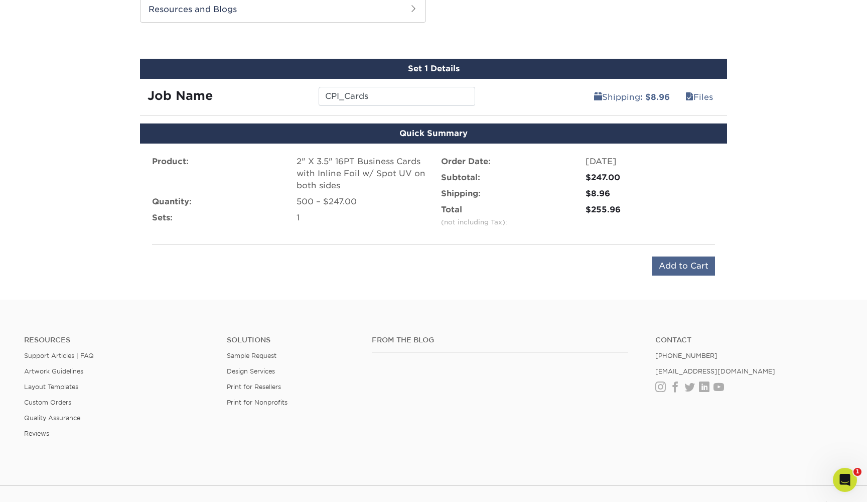
click at [686, 263] on input "Add to Cart" at bounding box center [683, 265] width 63 height 19
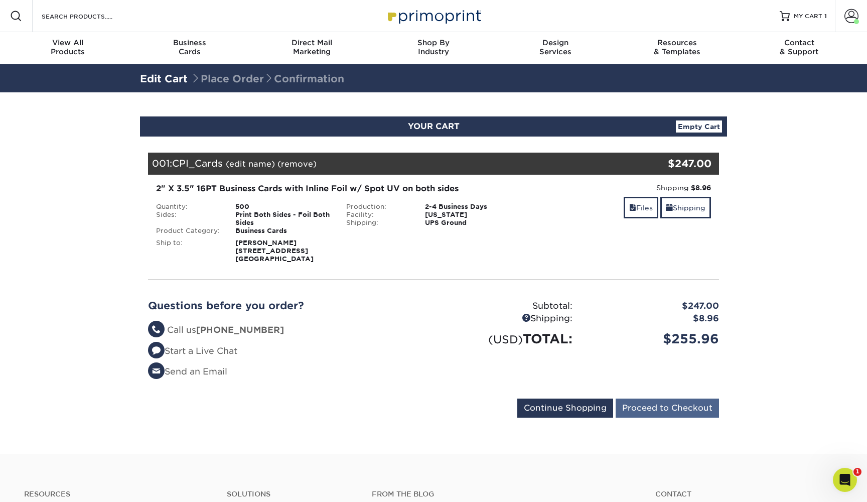
click at [692, 408] on input "Proceed to Checkout" at bounding box center [667, 407] width 103 height 19
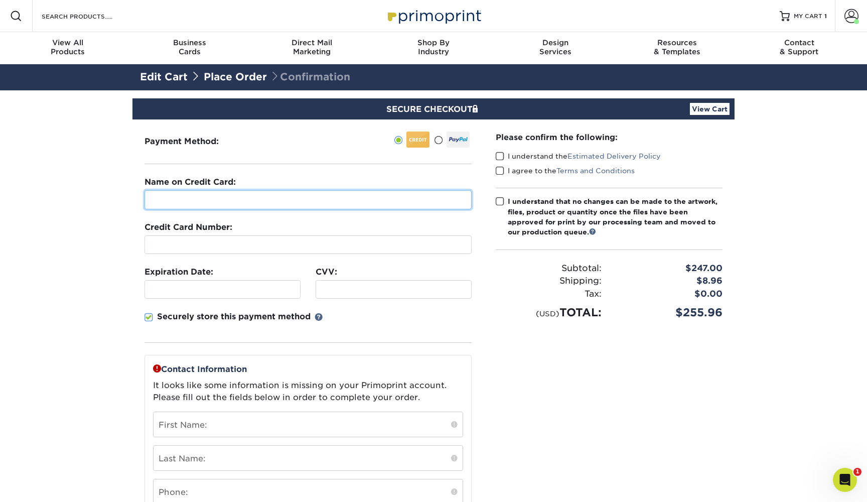
click at [350, 193] on input "text" at bounding box center [308, 199] width 327 height 19
type input "[PERSON_NAME]"
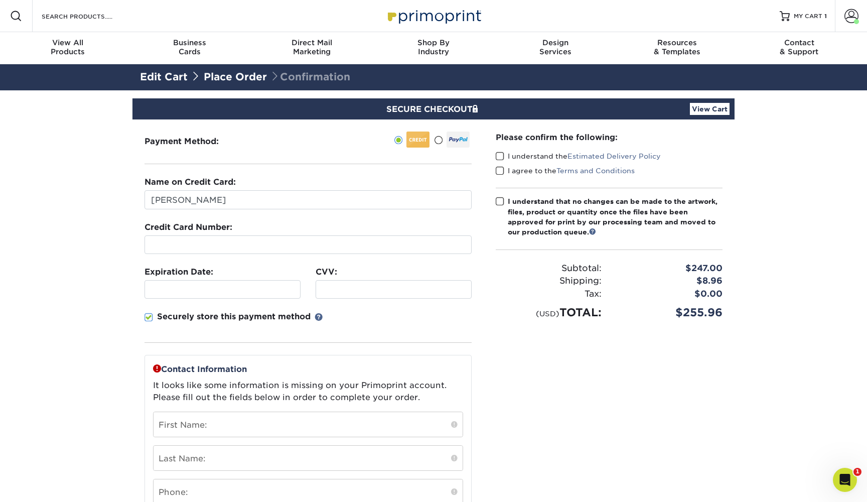
click at [298, 250] on div at bounding box center [308, 244] width 327 height 19
click at [303, 237] on div at bounding box center [308, 244] width 327 height 19
click at [74, 270] on section "SECURE CHECKOUT View Cart Payment Method: Name on Credit Card:" at bounding box center [433, 399] width 867 height 618
click at [535, 380] on div "Please confirm the following: I understand the Estimated Delivery Policy I agre…" at bounding box center [609, 374] width 251 height 511
click at [245, 312] on p "Securely store this payment method" at bounding box center [234, 317] width 154 height 12
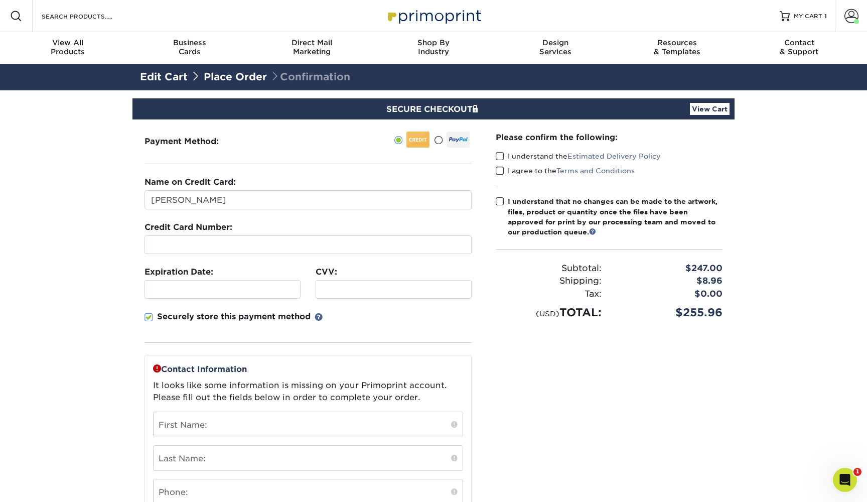
click at [0, 0] on input "Securely store this payment method" at bounding box center [0, 0] width 0 height 0
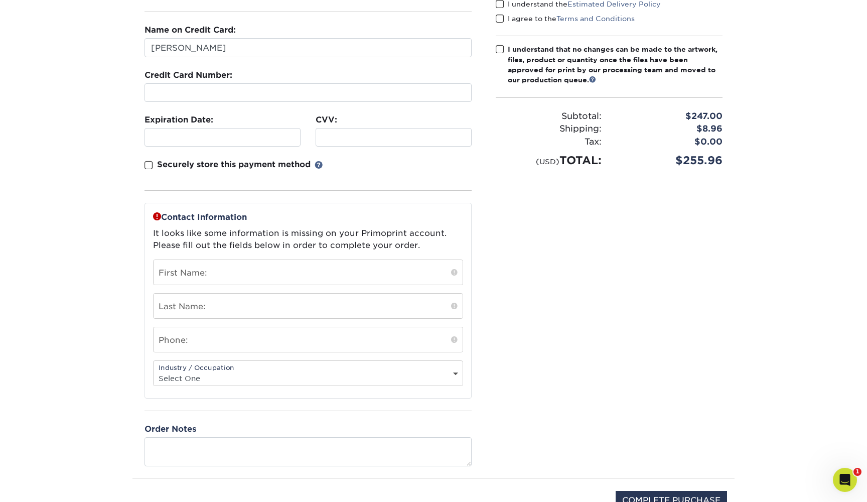
scroll to position [158, 0]
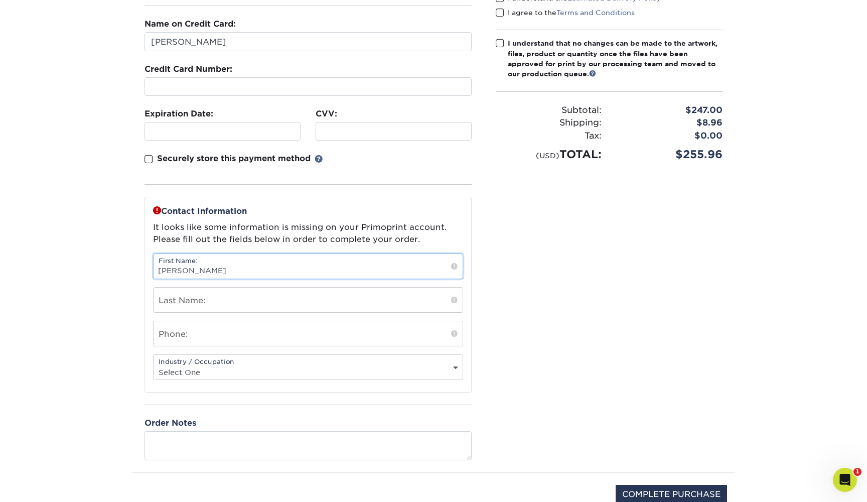
type input "[PERSON_NAME]"
type input "BOIS"
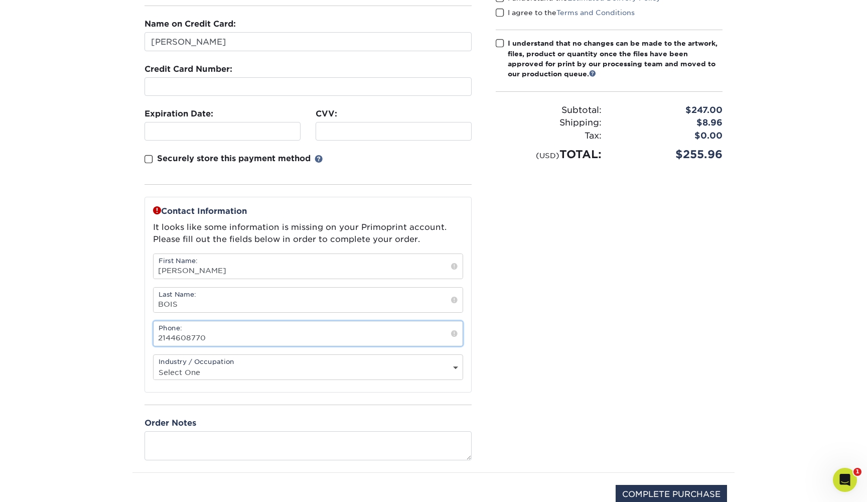
type input "2144608770"
select select "21"
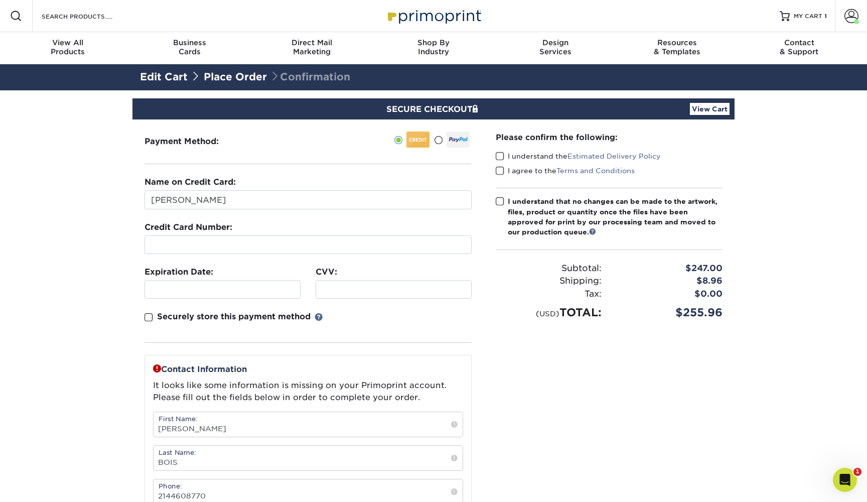
scroll to position [0, 0]
click at [503, 153] on span at bounding box center [500, 157] width 9 height 10
click at [0, 0] on input "I understand the Estimated Delivery Policy" at bounding box center [0, 0] width 0 height 0
click at [500, 171] on span at bounding box center [500, 171] width 9 height 10
click at [0, 0] on input "I agree to the Terms and Conditions" at bounding box center [0, 0] width 0 height 0
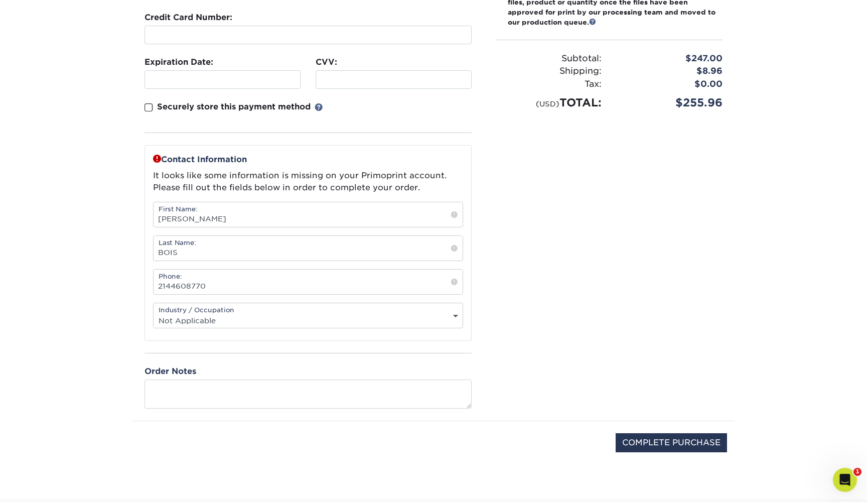
scroll to position [197, 0]
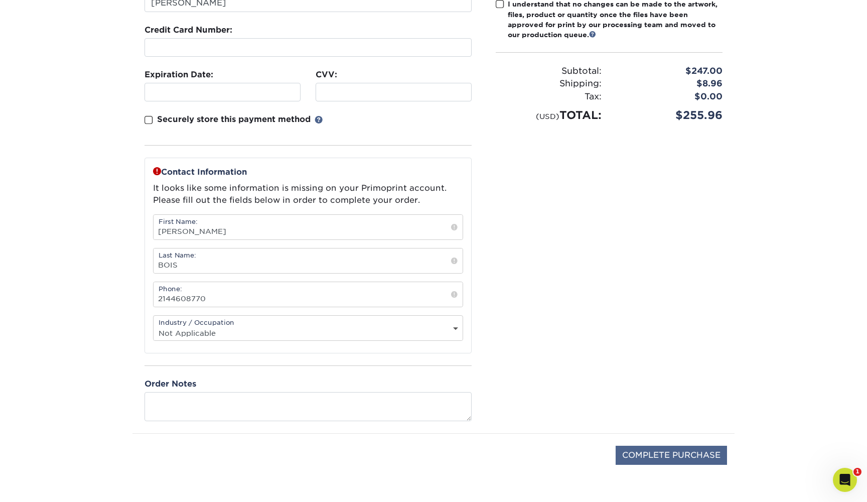
click at [673, 458] on input "COMPLETE PURCHASE" at bounding box center [671, 455] width 111 height 19
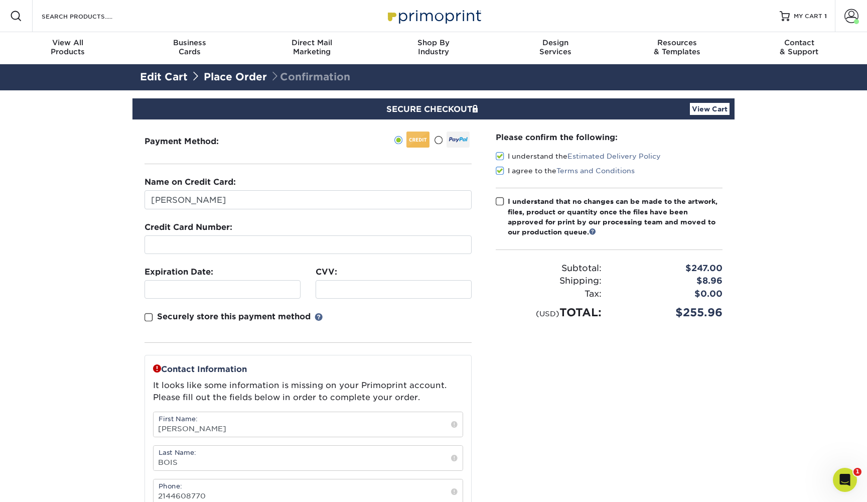
scroll to position [0, 0]
click at [793, 262] on section "SECURE CHECKOUT View Cart Payment Method: Name on Credit Card:" at bounding box center [433, 399] width 867 height 618
click at [525, 203] on div "I understand that no changes can be made to the artwork, files, product or quan…" at bounding box center [615, 216] width 215 height 41
click at [0, 0] on input "I understand that no changes can be made to the artwork, files, product or quan…" at bounding box center [0, 0] width 0 height 0
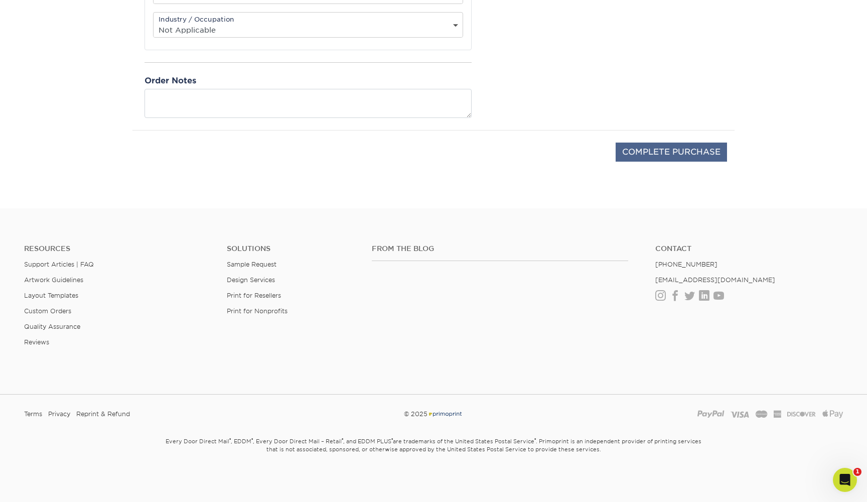
click at [657, 150] on input "COMPLETE PURCHASE" at bounding box center [671, 152] width 111 height 19
type input "PROCESSING, PLEASE WAIT..."
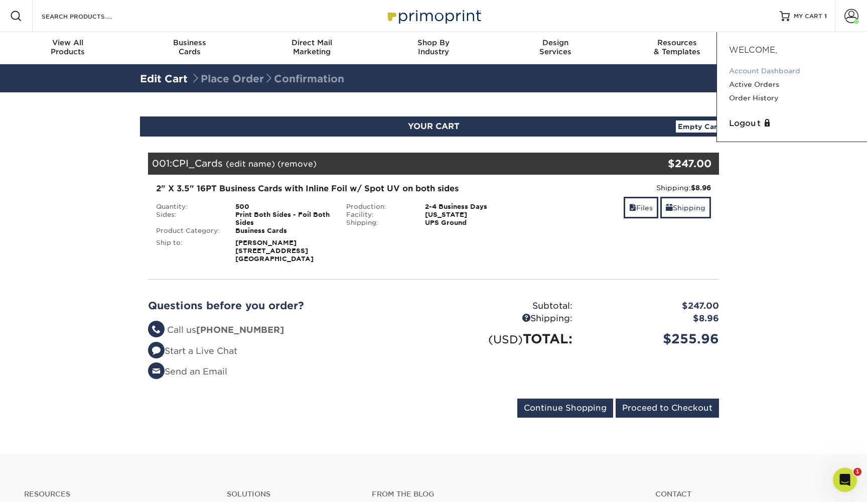
click at [775, 72] on link "Account Dashboard" at bounding box center [792, 71] width 126 height 14
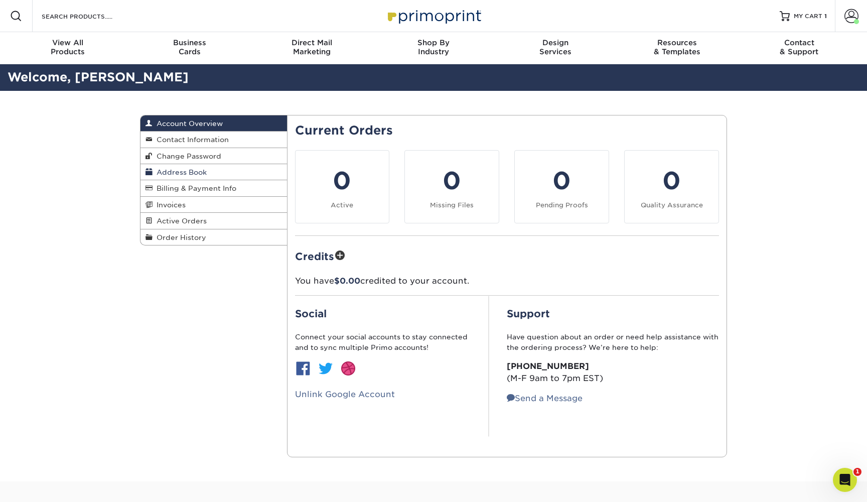
click at [229, 168] on link "Address Book" at bounding box center [214, 172] width 147 height 16
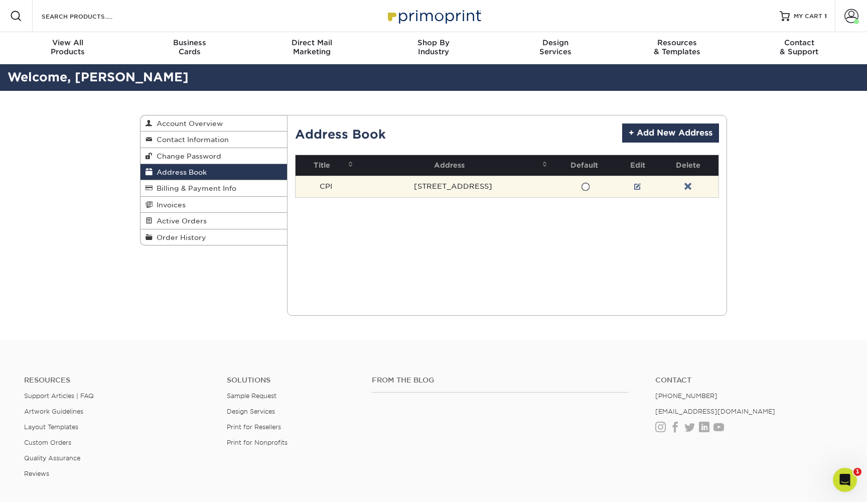
click at [439, 187] on td "[STREET_ADDRESS]" at bounding box center [453, 187] width 195 height 22
click at [581, 186] on span at bounding box center [585, 187] width 9 height 10
click at [0, 0] on input "radio" at bounding box center [0, 0] width 0 height 0
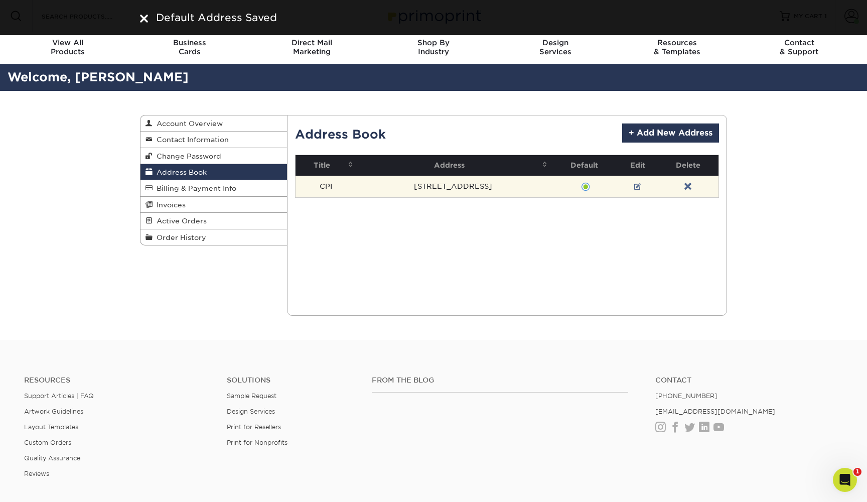
click at [530, 194] on td "[STREET_ADDRESS]" at bounding box center [453, 187] width 195 height 22
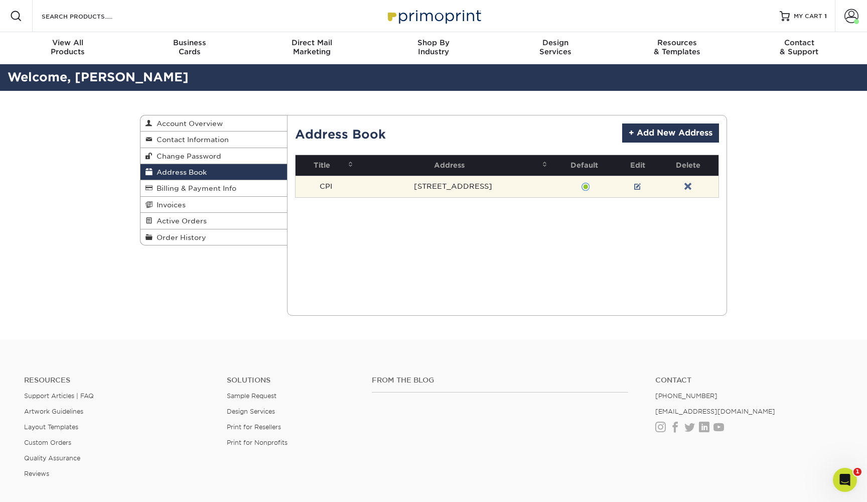
click at [492, 190] on td "[STREET_ADDRESS]" at bounding box center [453, 187] width 195 height 22
click at [634, 185] on link at bounding box center [637, 187] width 7 height 8
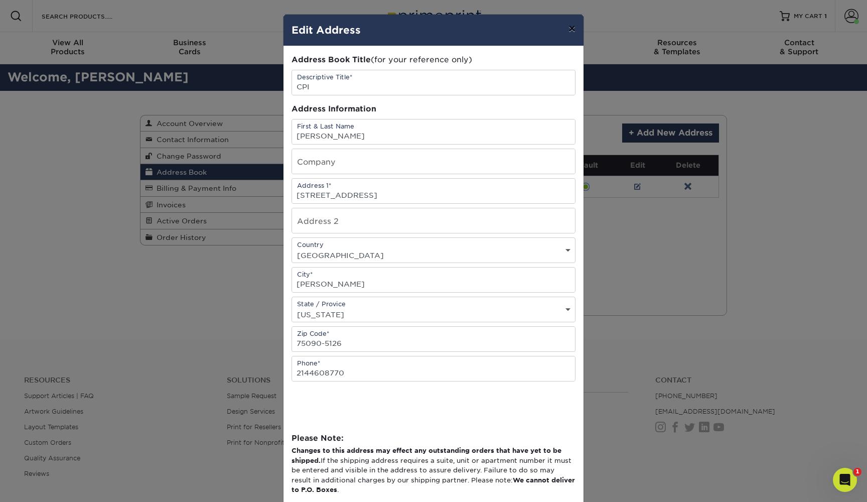
click at [569, 28] on button "×" at bounding box center [572, 29] width 23 height 28
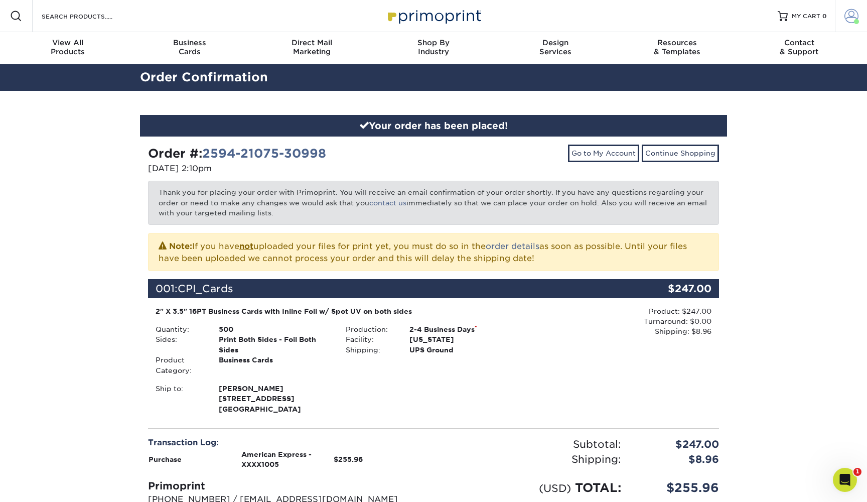
click at [847, 19] on span at bounding box center [852, 16] width 14 height 14
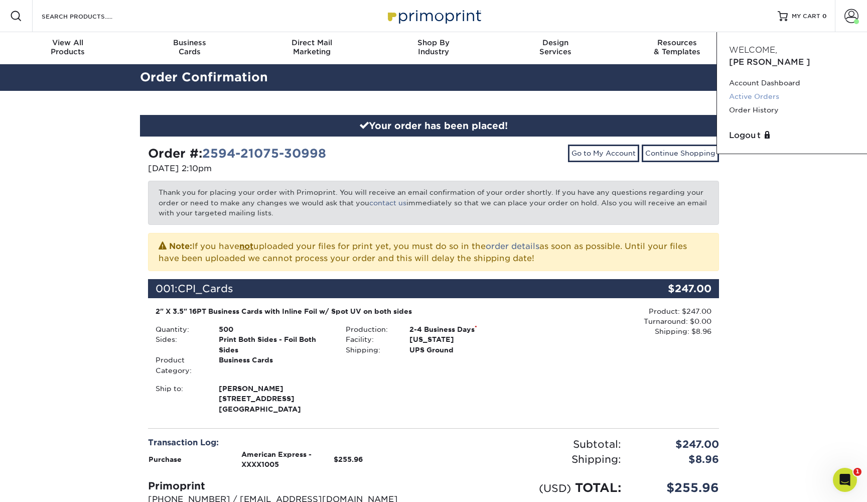
click at [771, 90] on link "Active Orders" at bounding box center [792, 97] width 126 height 14
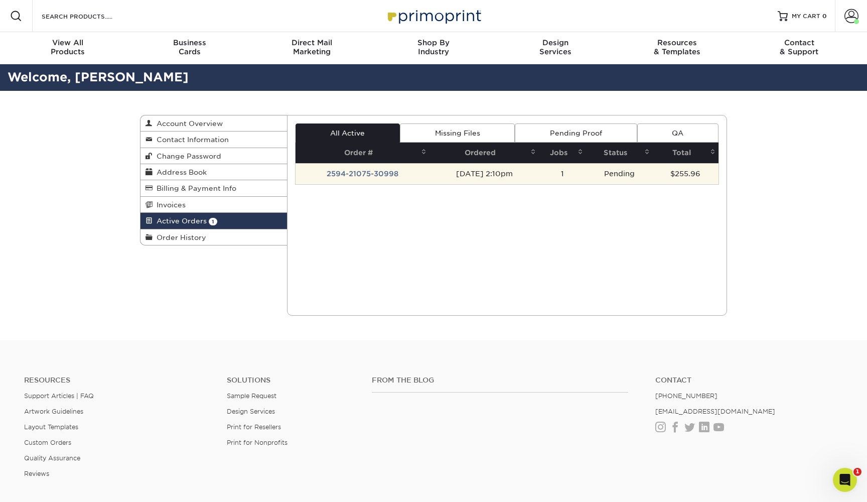
click at [474, 173] on td "[DATE] 2:10pm" at bounding box center [484, 173] width 109 height 21
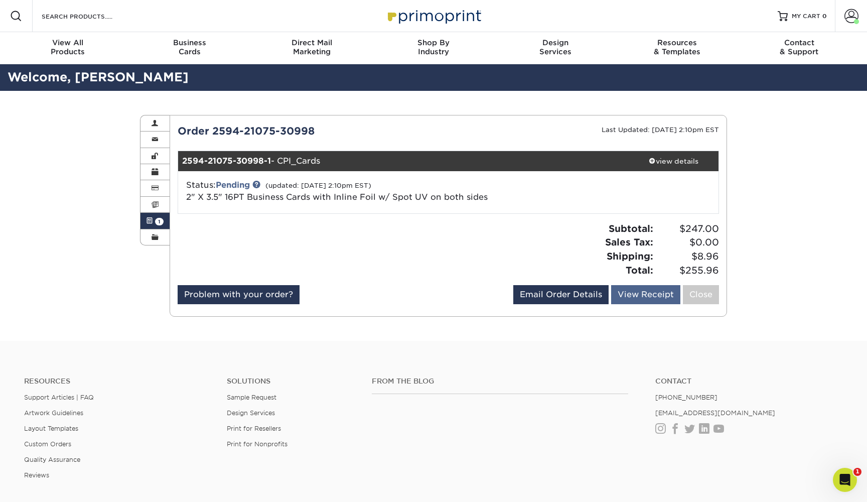
click at [653, 298] on link "View Receipt" at bounding box center [645, 294] width 69 height 19
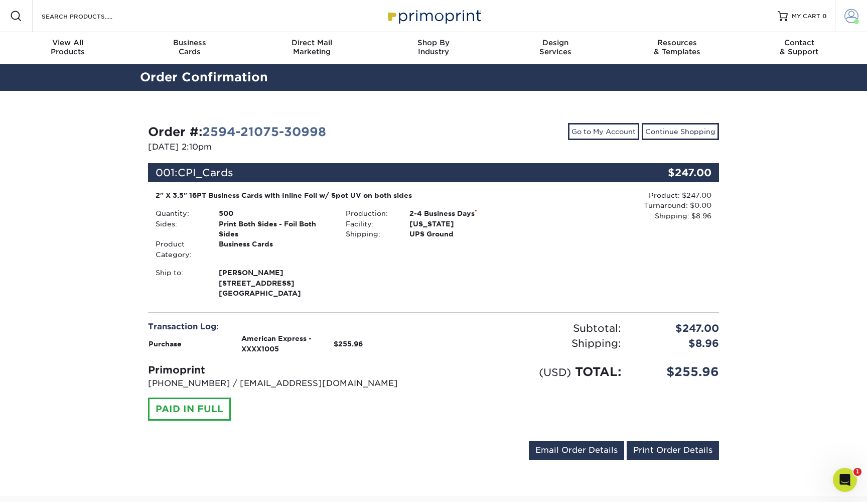
click at [849, 12] on span at bounding box center [852, 16] width 14 height 14
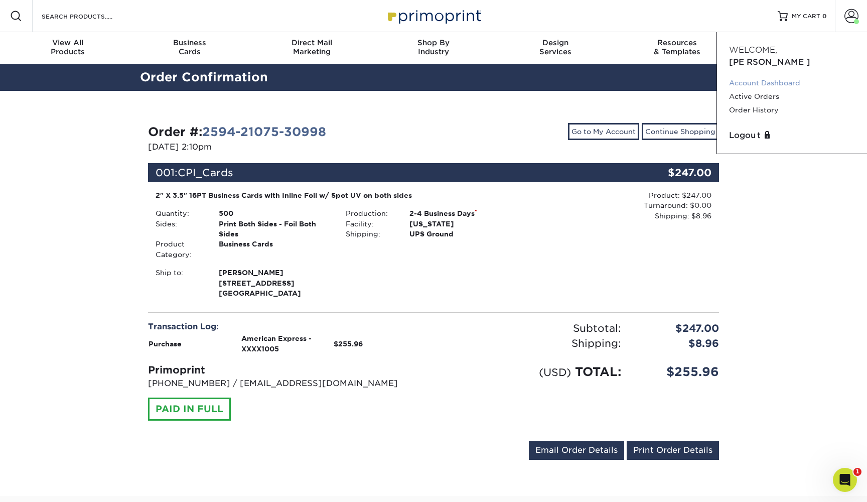
click at [788, 76] on link "Account Dashboard" at bounding box center [792, 83] width 126 height 14
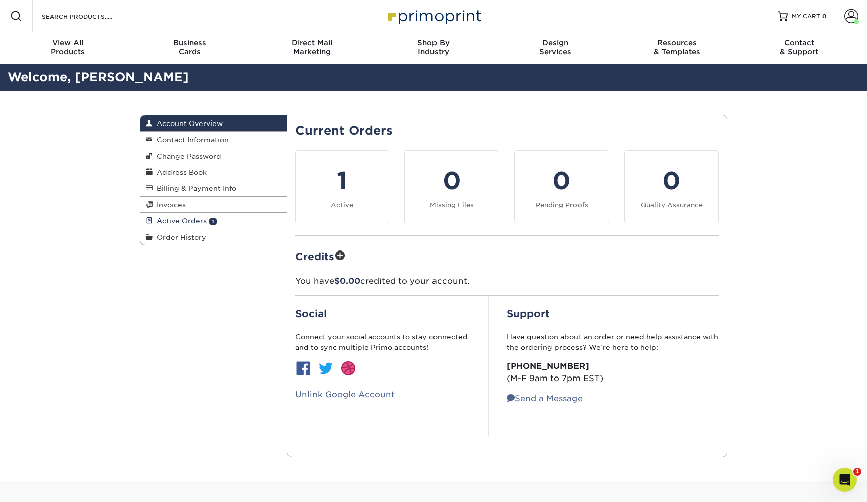
click at [238, 221] on link "Active Orders 1" at bounding box center [214, 221] width 147 height 16
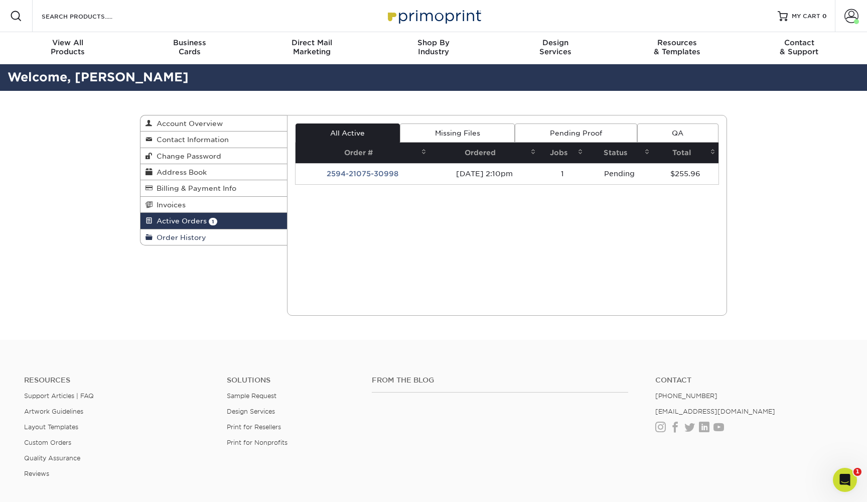
click at [235, 233] on link "Order History" at bounding box center [214, 237] width 147 height 16
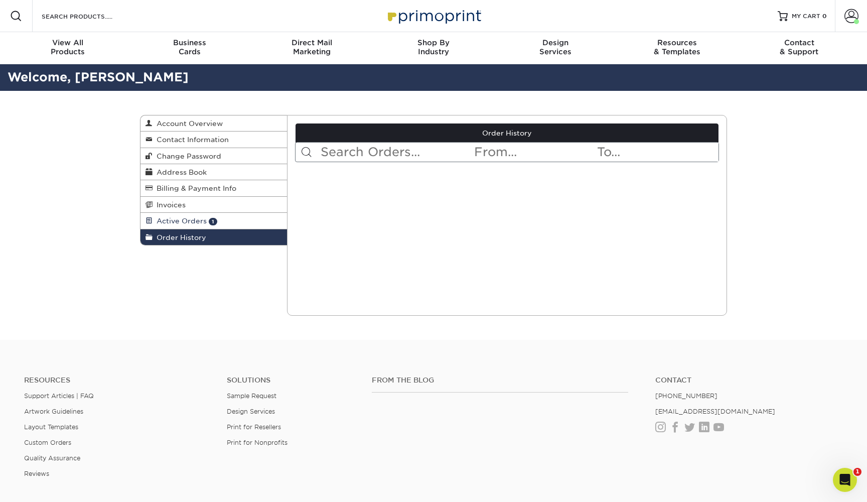
click at [241, 225] on link "Active Orders 1" at bounding box center [214, 221] width 147 height 16
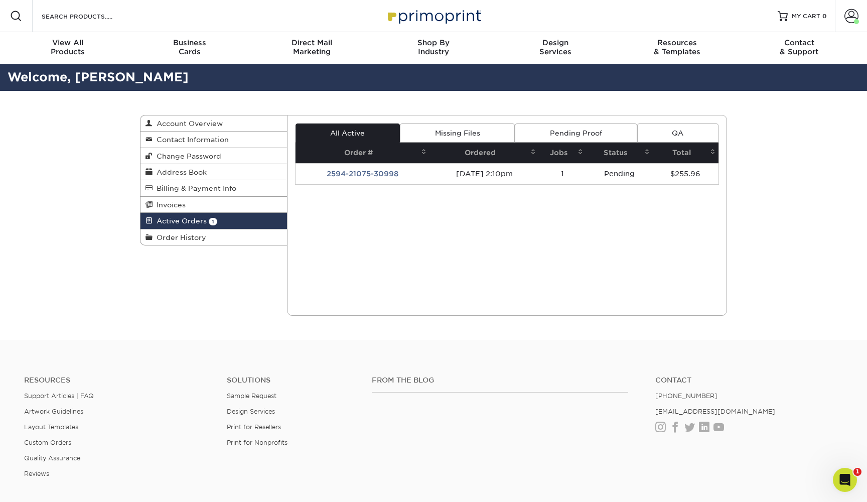
click at [501, 135] on link "Missing Files" at bounding box center [457, 132] width 115 height 19
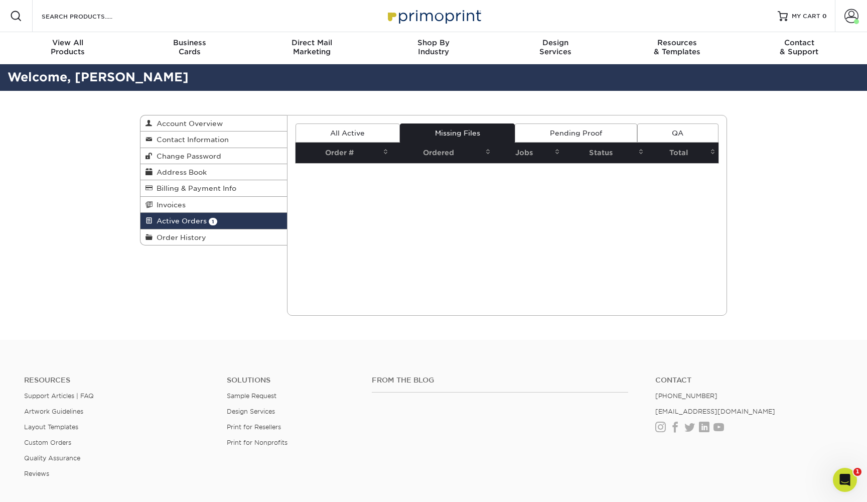
click at [557, 132] on link "Pending Proof" at bounding box center [576, 132] width 122 height 19
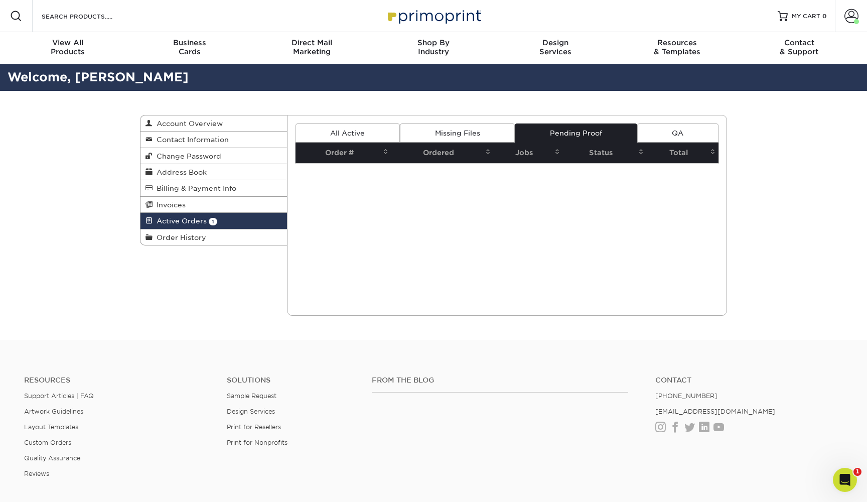
click at [659, 131] on link "QA" at bounding box center [677, 132] width 81 height 19
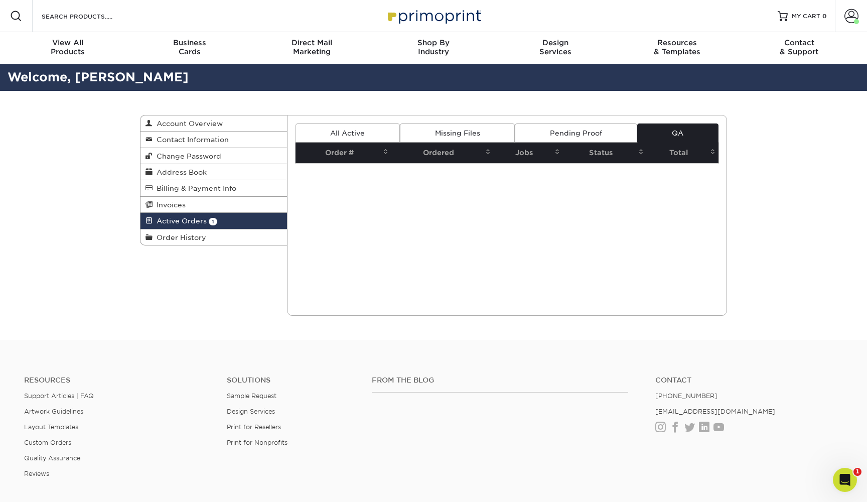
click at [439, 128] on link "Missing Files" at bounding box center [457, 132] width 115 height 19
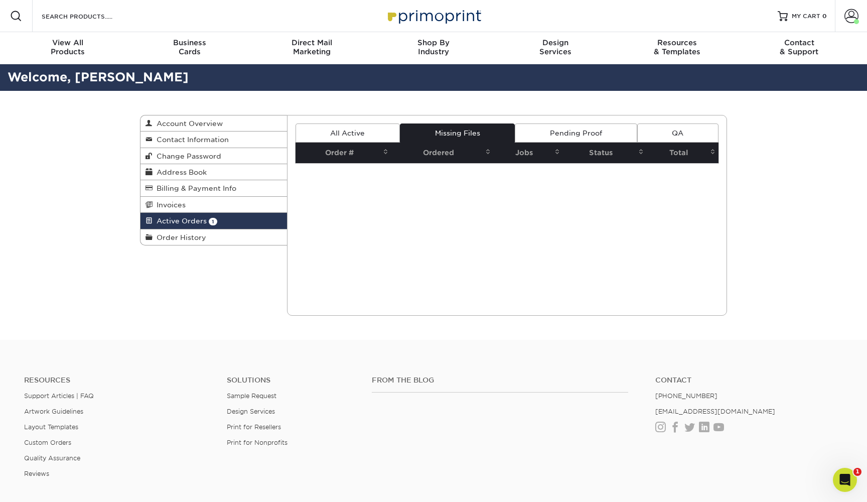
click at [357, 135] on link "All Active" at bounding box center [348, 132] width 104 height 19
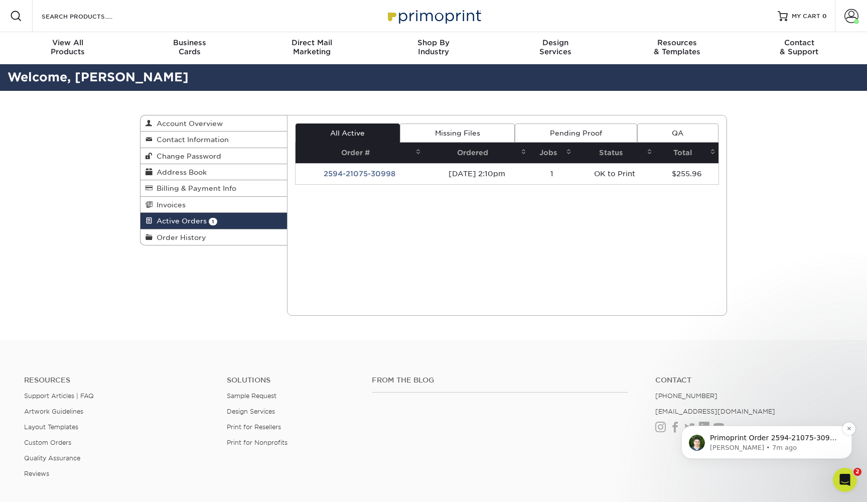
click at [767, 444] on p "Matthew • 7m ago" at bounding box center [774, 447] width 129 height 9
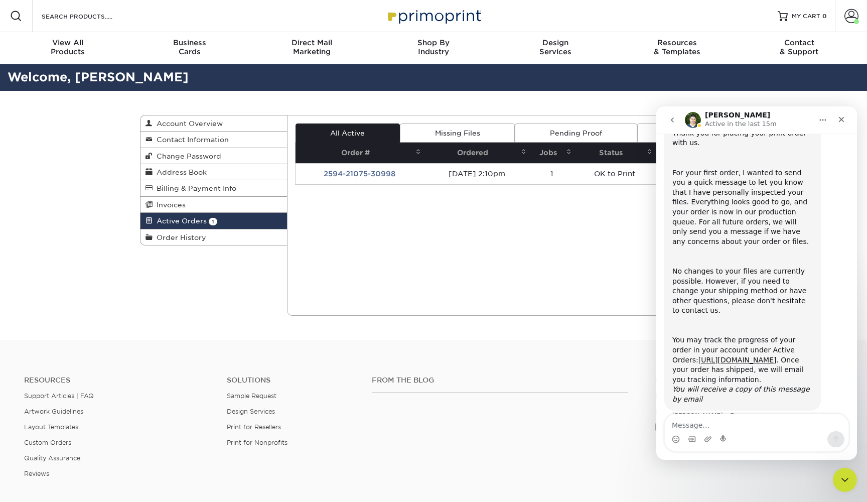
scroll to position [86, 0]
click at [609, 269] on div "Current Orders 1 Active 0 Missing Files" at bounding box center [507, 215] width 441 height 201
click at [843, 121] on icon "Close" at bounding box center [841, 119] width 8 height 8
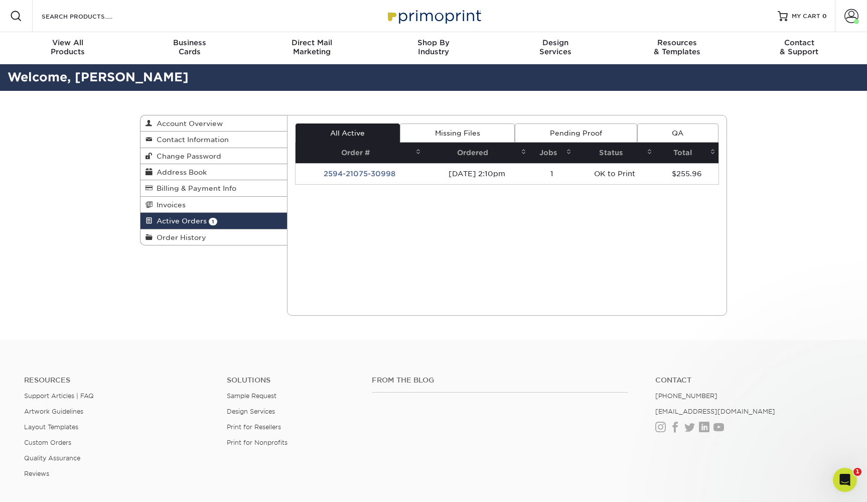
scroll to position [0, 0]
